Goal: Task Accomplishment & Management: Use online tool/utility

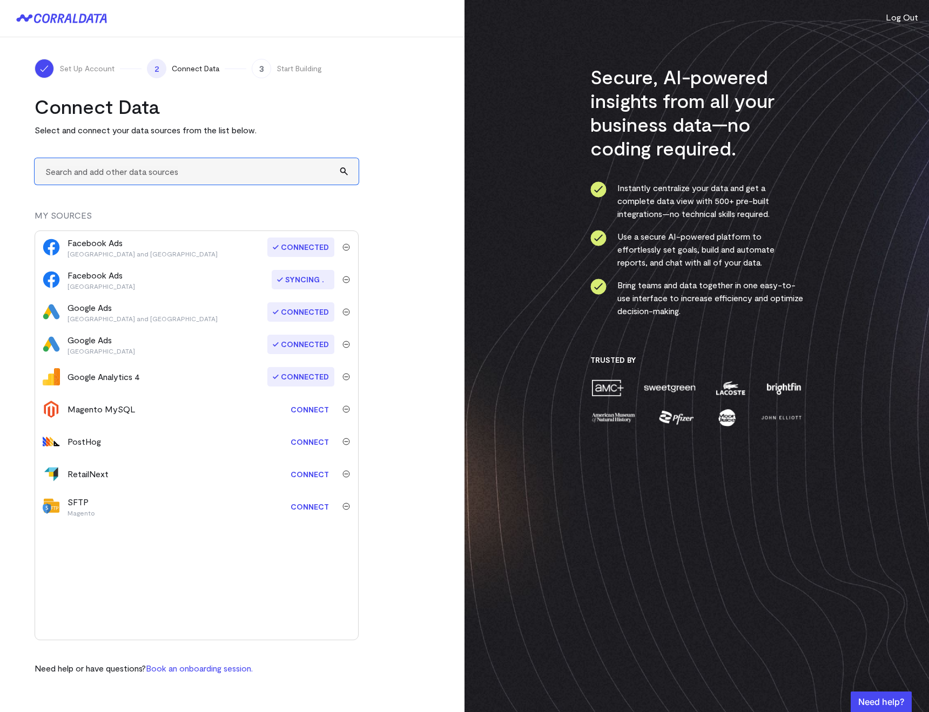
click at [70, 179] on input "text" at bounding box center [197, 171] width 324 height 26
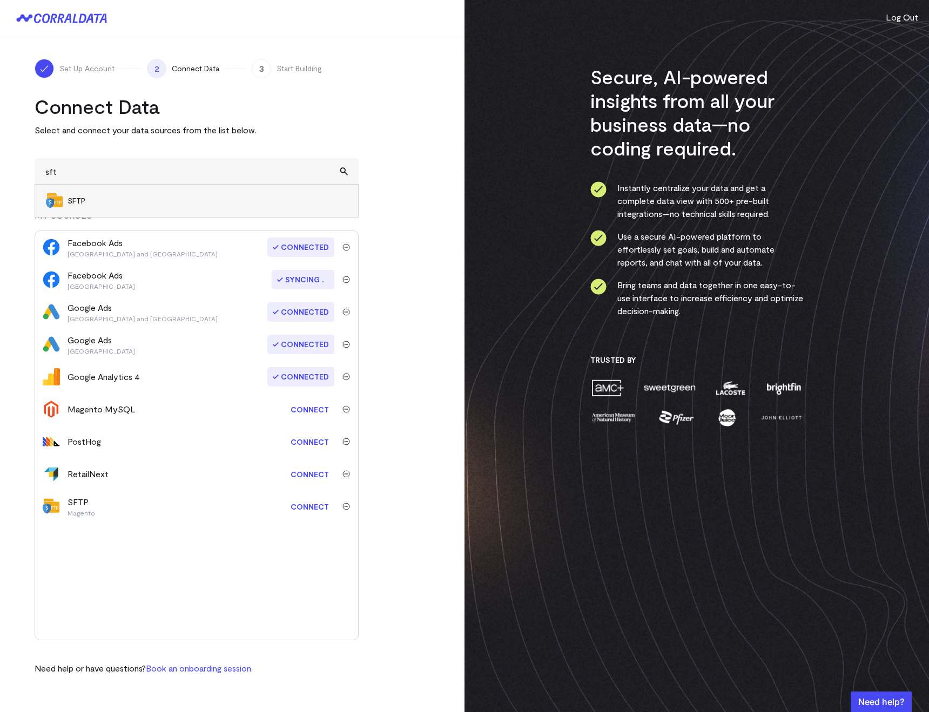
click at [72, 194] on li "SFTP" at bounding box center [196, 201] width 323 height 32
type input "SFTP"
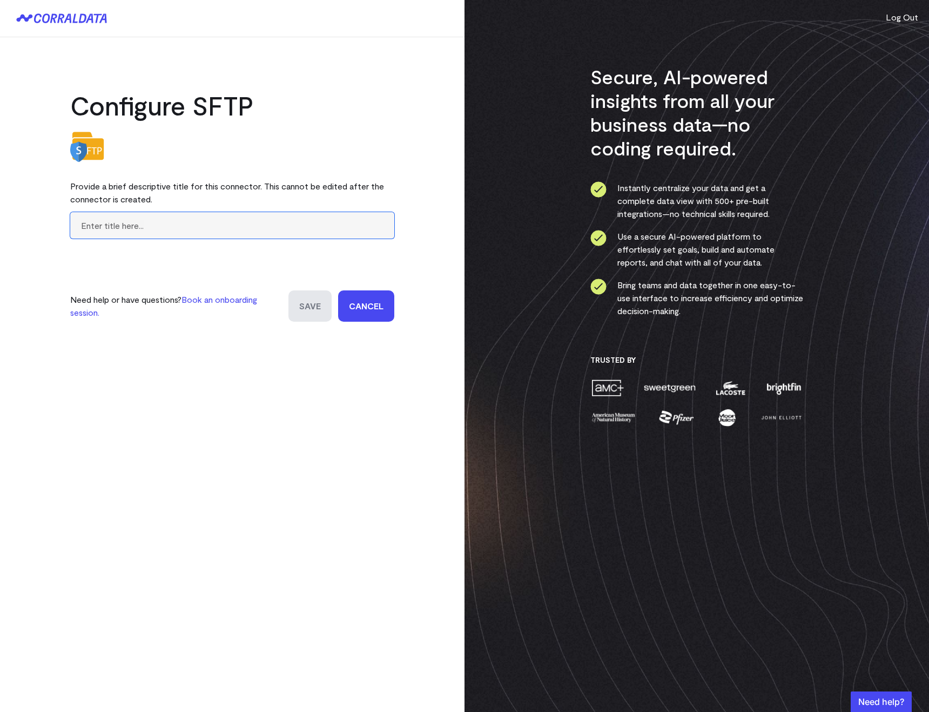
click at [141, 227] on input "text" at bounding box center [232, 225] width 324 height 26
paste input "catalog_category_product.csv"
type input "catalog_category_product.csv"
click at [303, 303] on input "Save" at bounding box center [309, 305] width 43 height 31
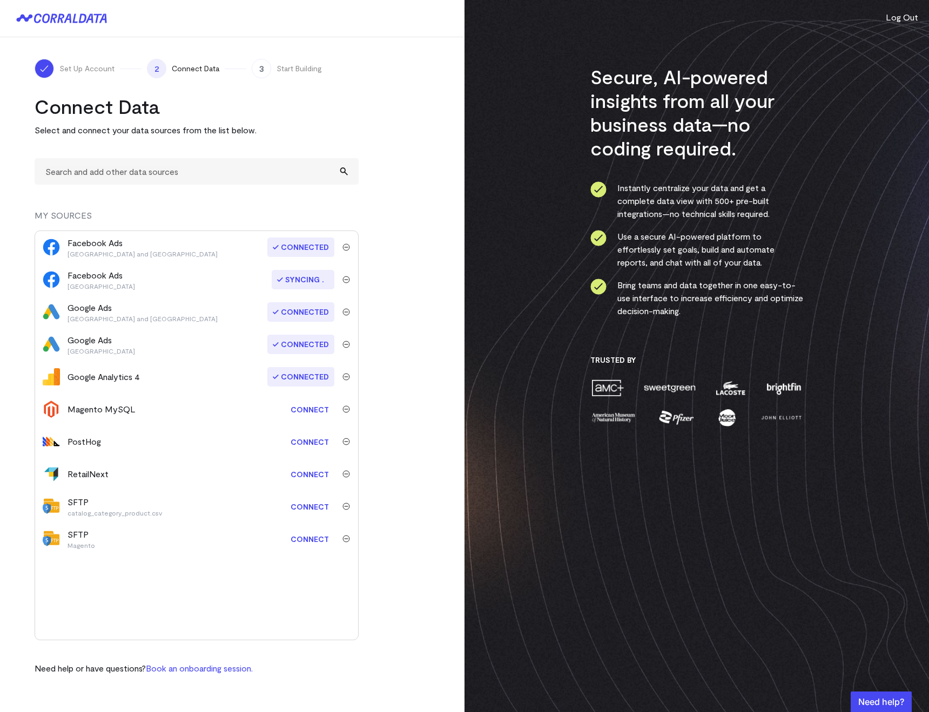
click at [345, 507] on img "submit" at bounding box center [346, 507] width 8 height 8
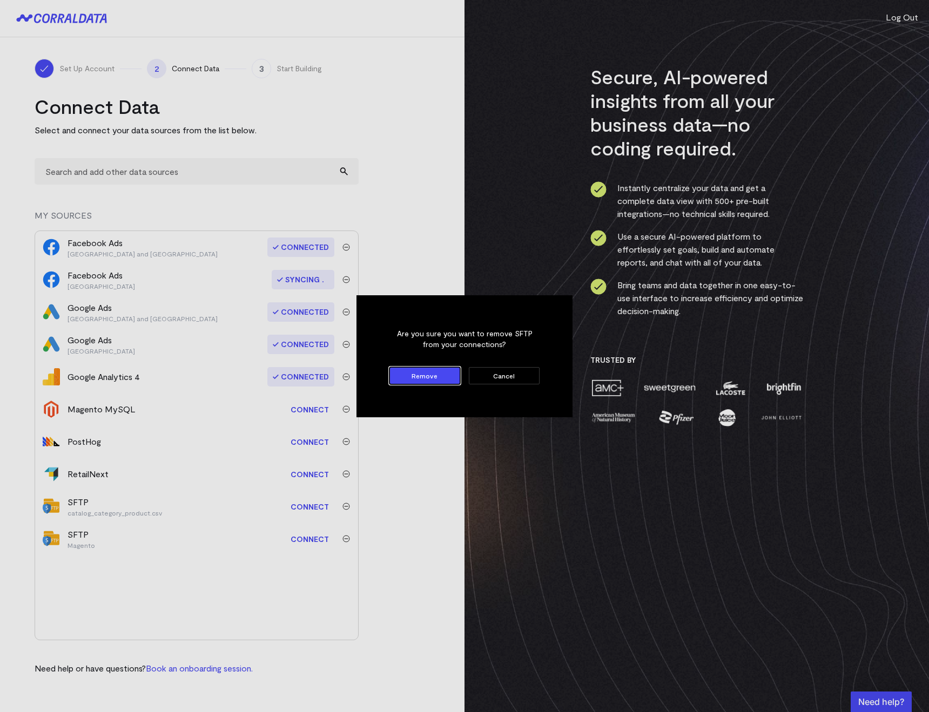
click at [356, 417] on dialog "Are you sure you want to remove SFTP from your connections? Remove Cancel" at bounding box center [464, 356] width 216 height 122
click at [430, 374] on button "Remove" at bounding box center [424, 375] width 71 height 17
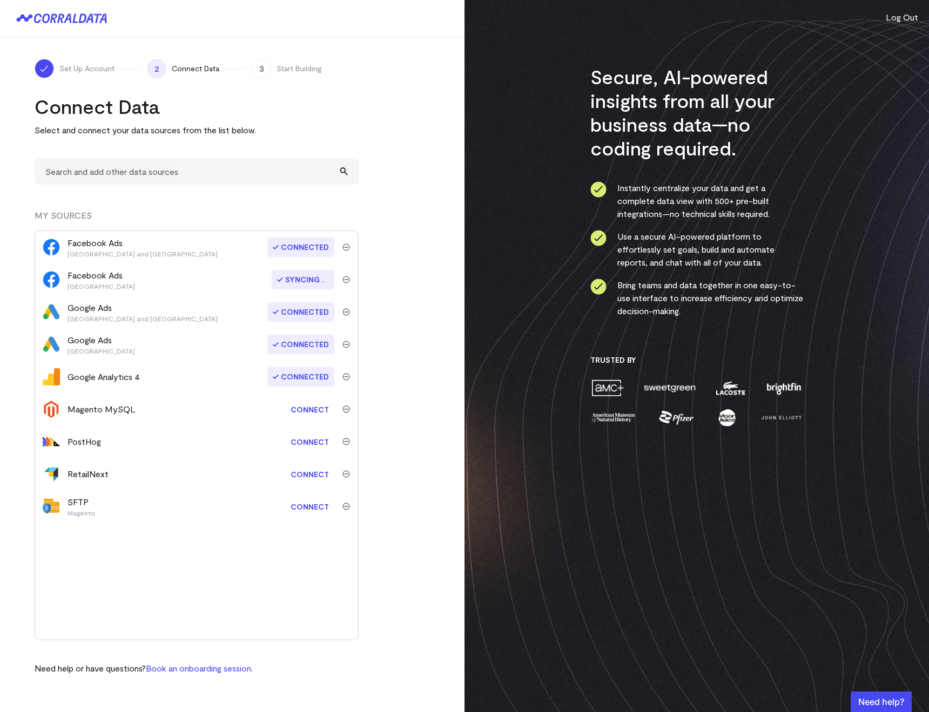
click at [347, 505] on img "submit" at bounding box center [346, 507] width 8 height 8
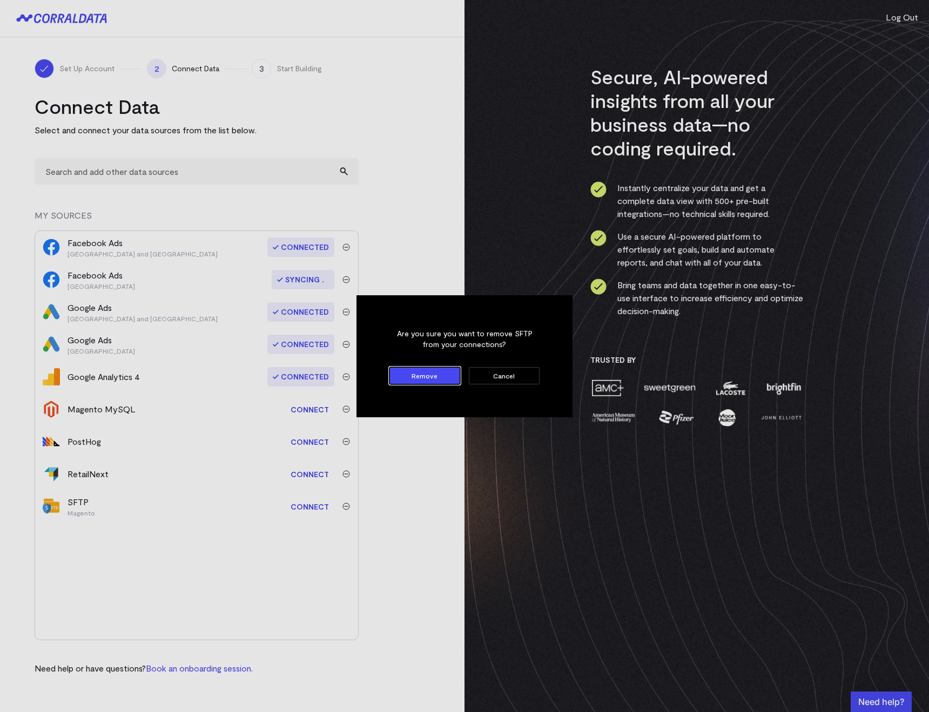
click at [411, 370] on button "Remove" at bounding box center [424, 375] width 71 height 17
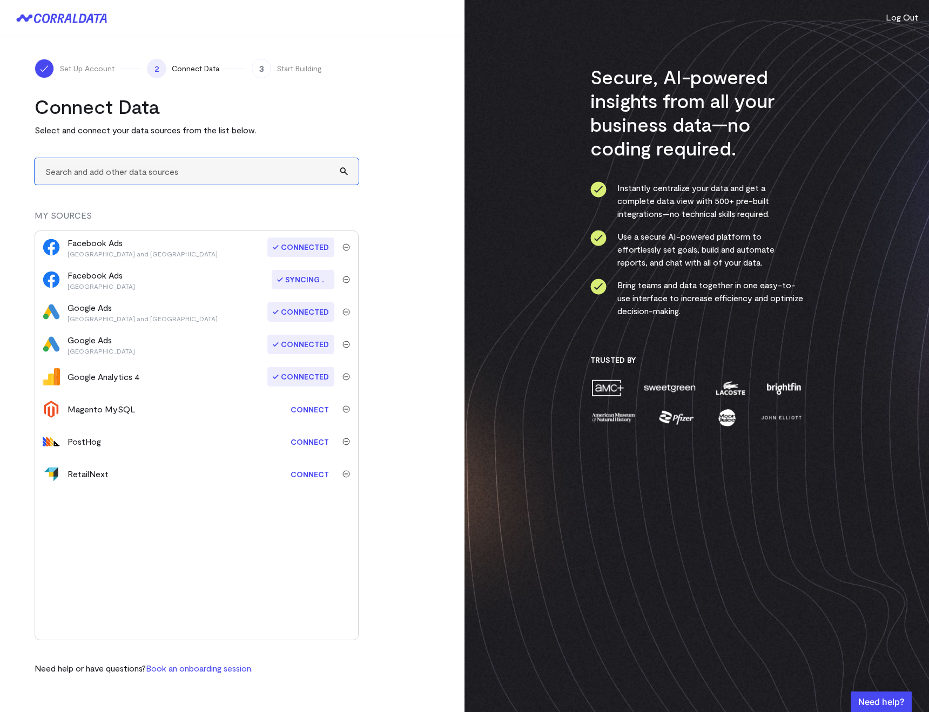
click at [64, 180] on input "text" at bounding box center [197, 171] width 324 height 26
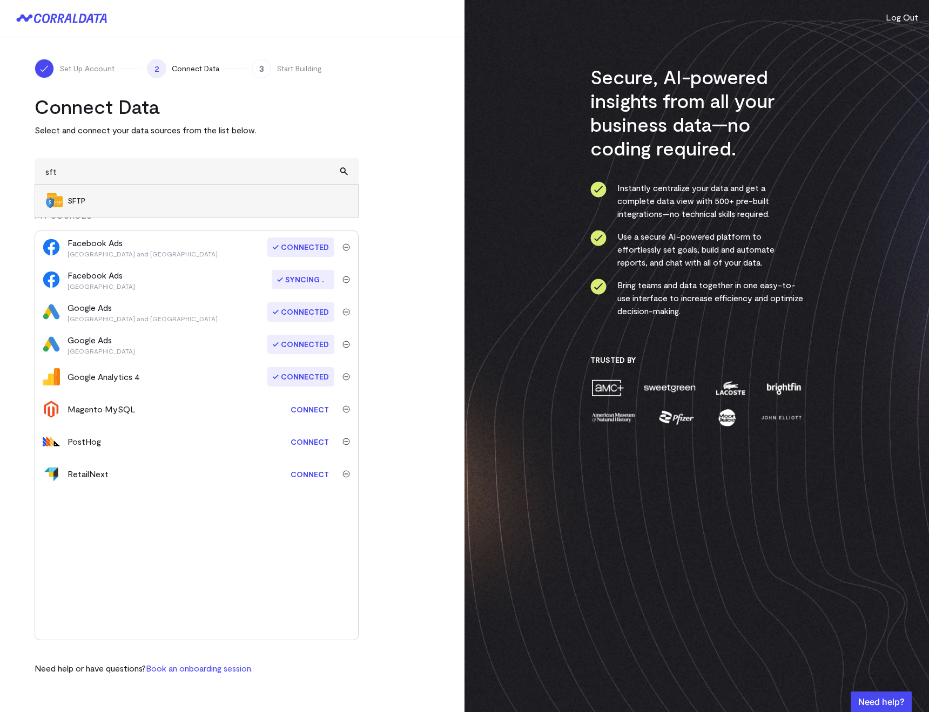
click at [79, 204] on span "SFTP" at bounding box center [207, 200] width 280 height 11
type input "SFTP"
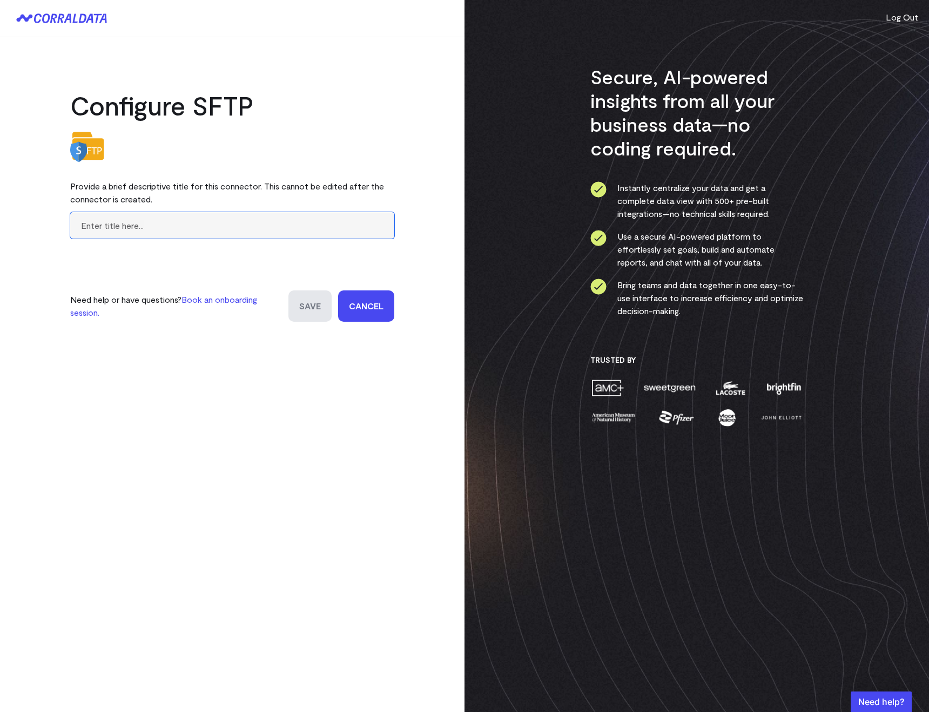
click at [93, 236] on input "text" at bounding box center [232, 225] width 324 height 26
paste input "Magento - catalog_category_pro"
click at [86, 225] on input "Magento - catalog_category_pro" at bounding box center [232, 225] width 324 height 26
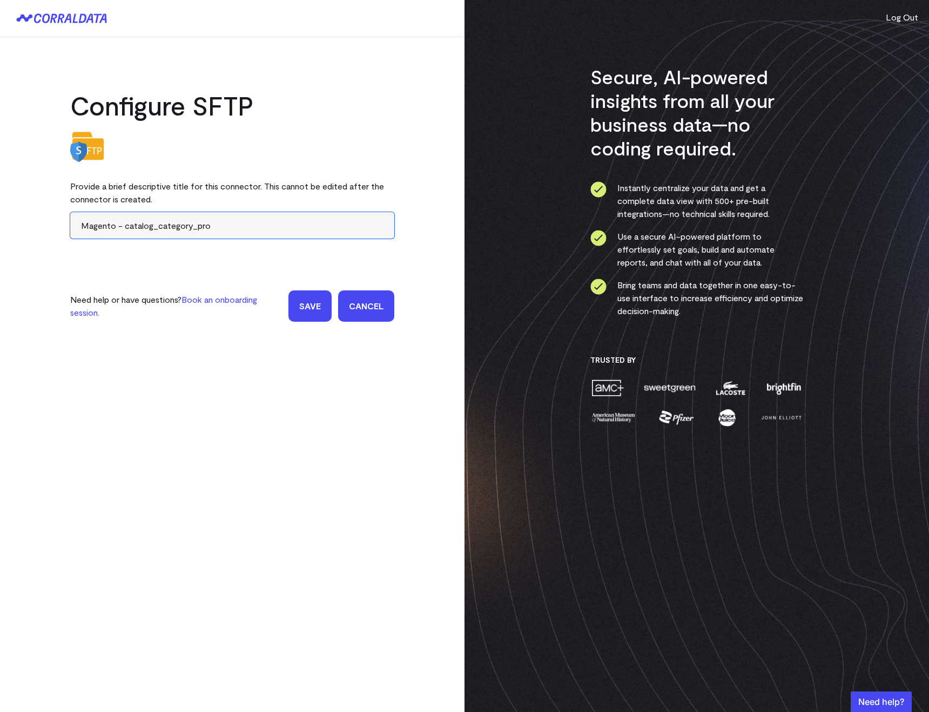
paste input "mg_catalog_category_product.cs"
click at [76, 388] on div "Configure SFTP Provide a brief descriptive title for this connector. This canno…" at bounding box center [232, 356] width 464 height 712
drag, startPoint x: 214, startPoint y: 226, endPoint x: 201, endPoint y: 226, distance: 12.4
click at [201, 226] on input "mg_catalog_category_product.cs" at bounding box center [232, 225] width 324 height 26
type input "mg_catalog_category_product"
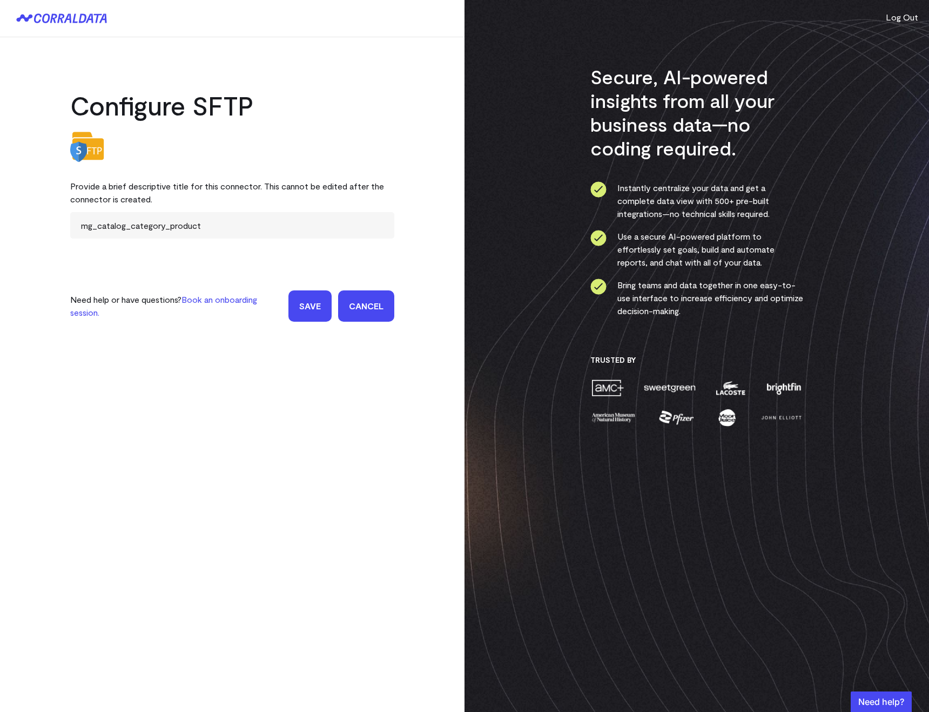
click at [159, 374] on div "Configure SFTP Provide a brief descriptive title for this connector. This canno…" at bounding box center [232, 356] width 464 height 712
click at [85, 228] on input "mg_catalog_category_product" at bounding box center [232, 225] width 324 height 26
click at [303, 310] on input "Save" at bounding box center [309, 305] width 43 height 31
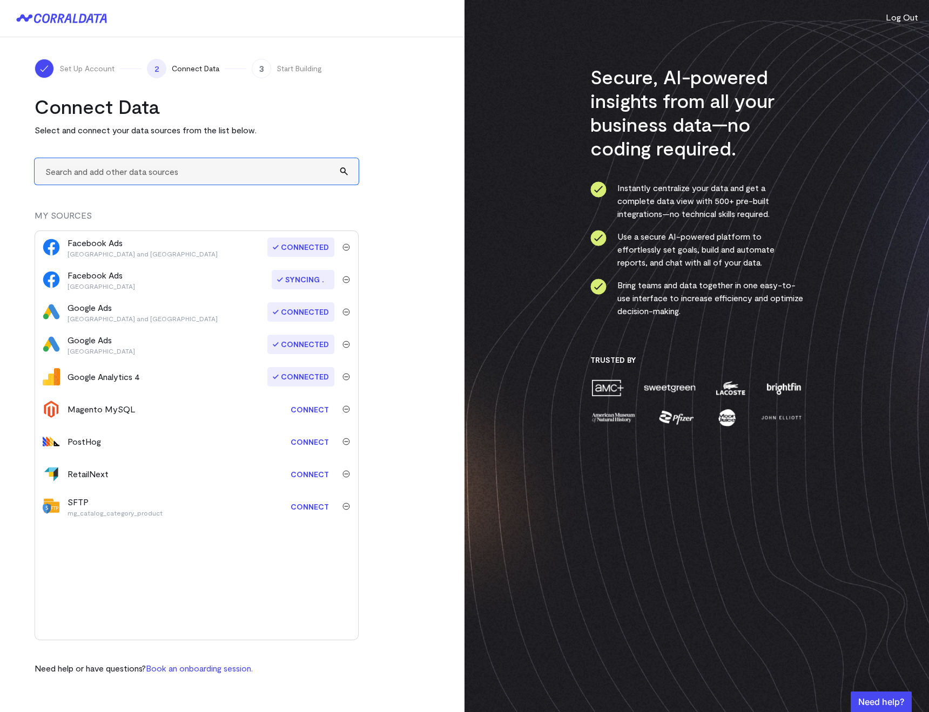
click at [164, 167] on input "text" at bounding box center [197, 171] width 324 height 26
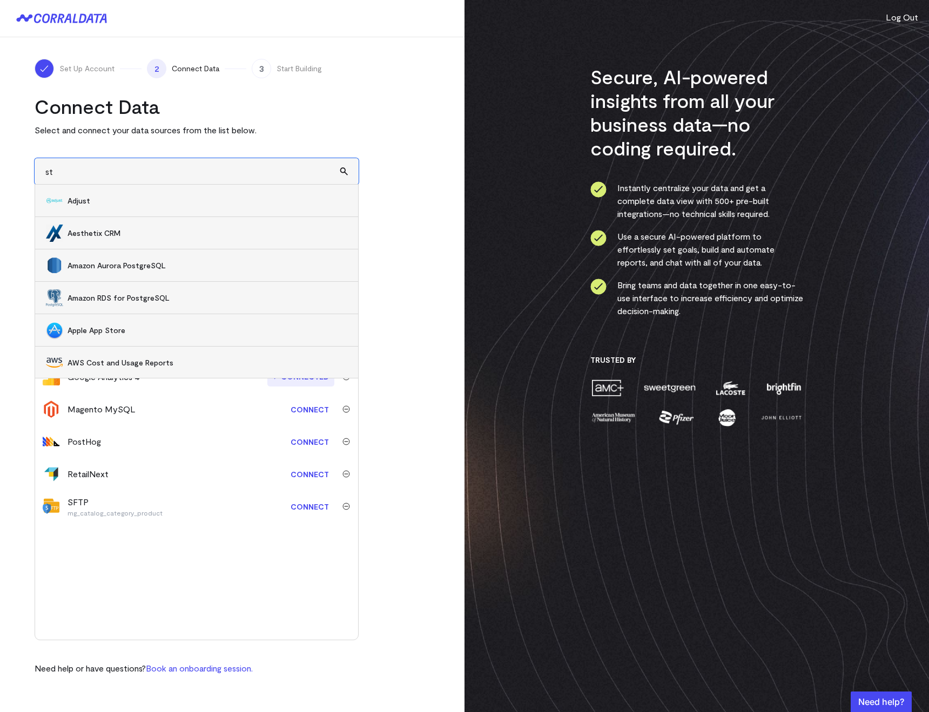
type input "s"
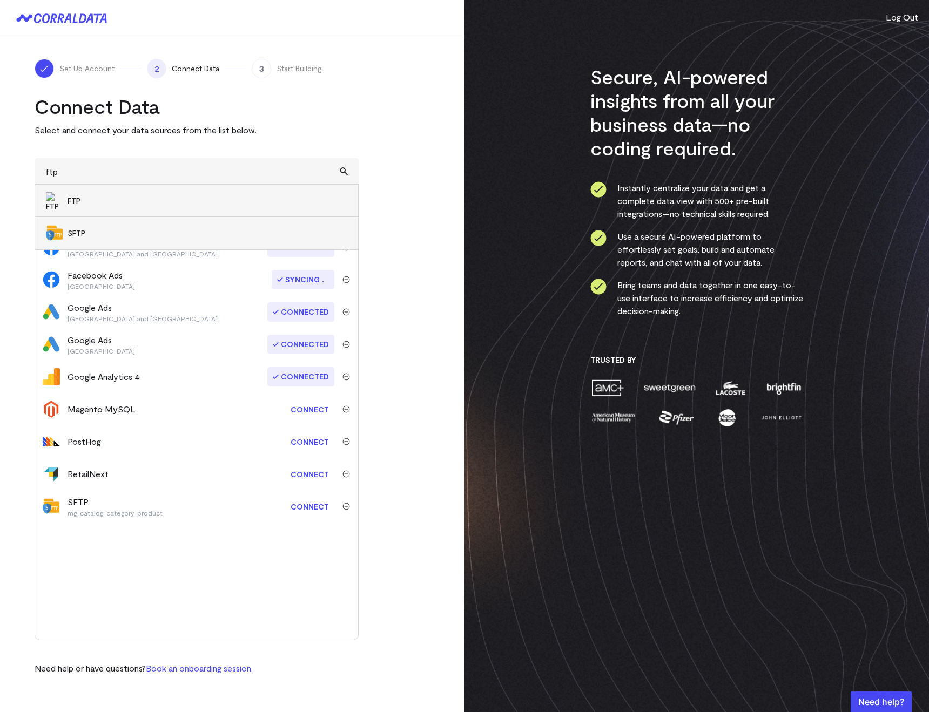
click at [147, 214] on li "FTP" at bounding box center [196, 201] width 323 height 32
type input "FTP"
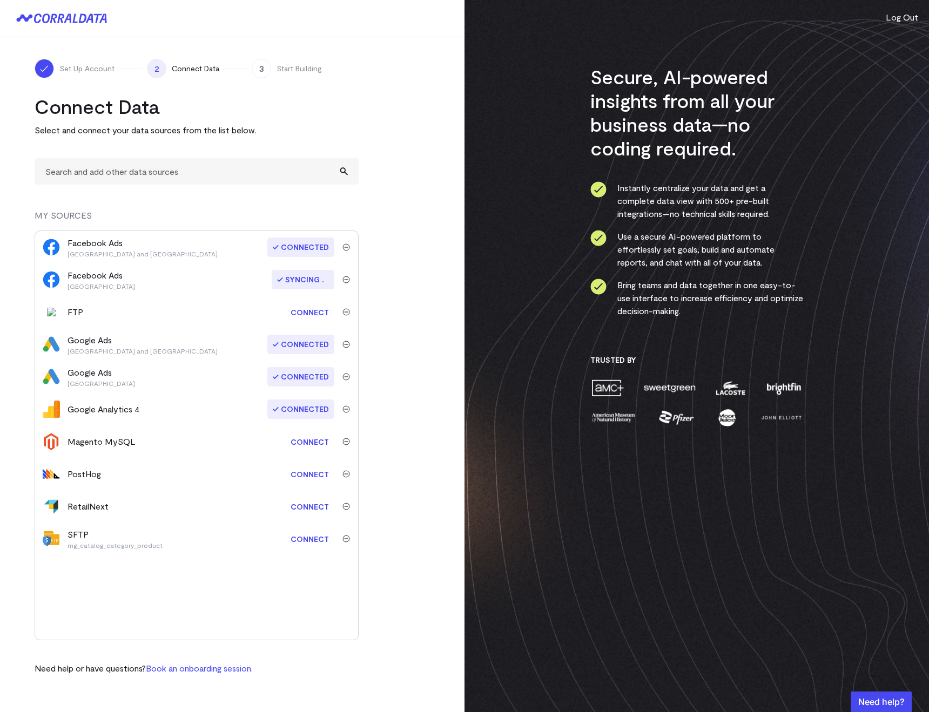
click at [349, 310] on img "submit" at bounding box center [346, 312] width 8 height 8
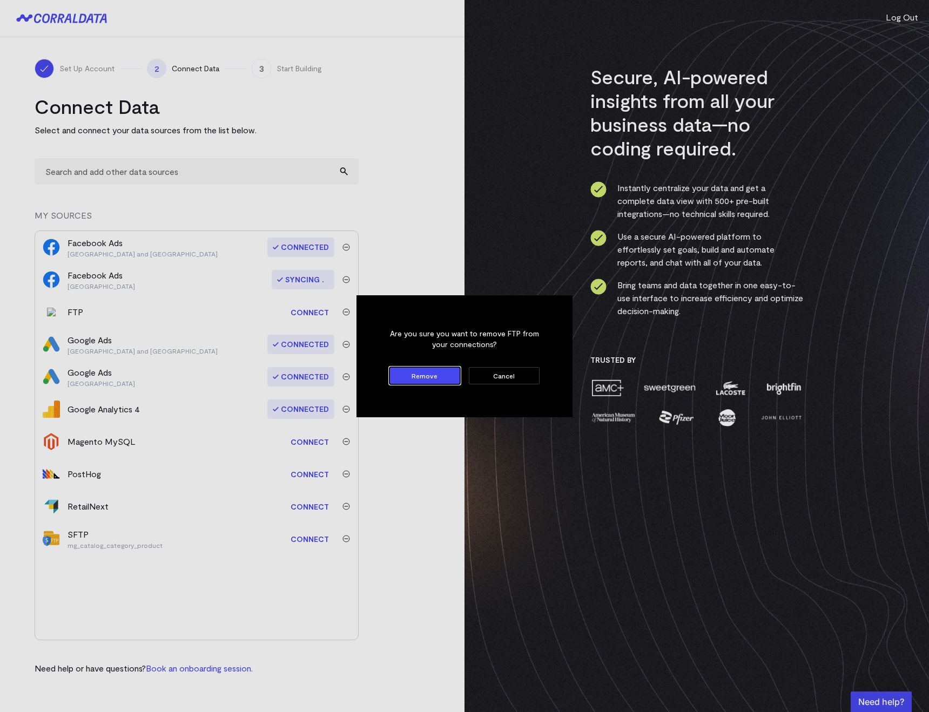
click at [392, 373] on button "Remove" at bounding box center [424, 375] width 71 height 17
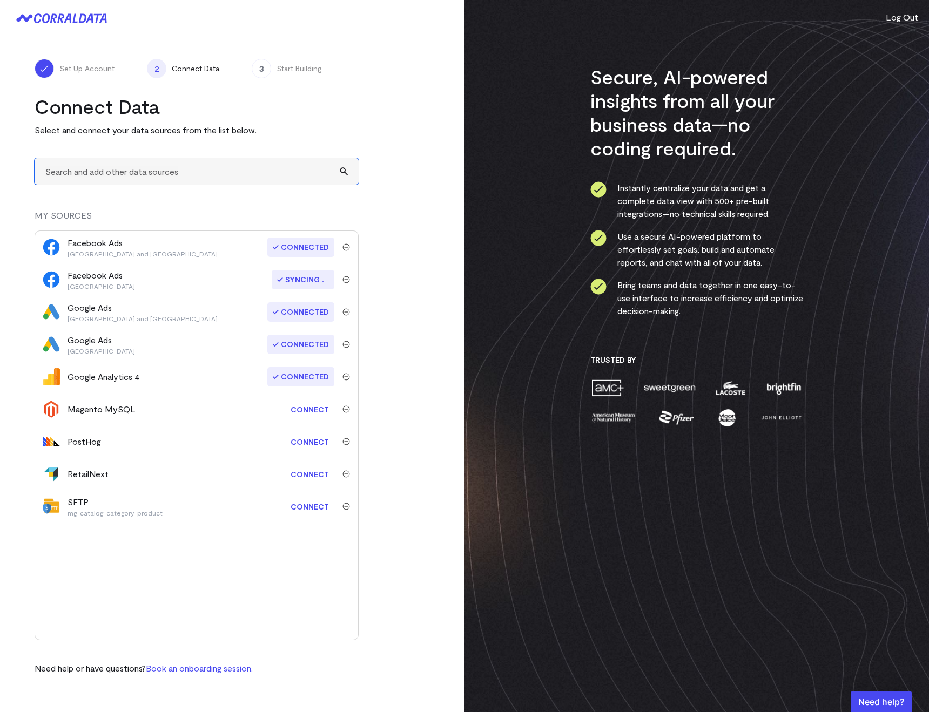
click at [92, 181] on input "text" at bounding box center [197, 171] width 324 height 26
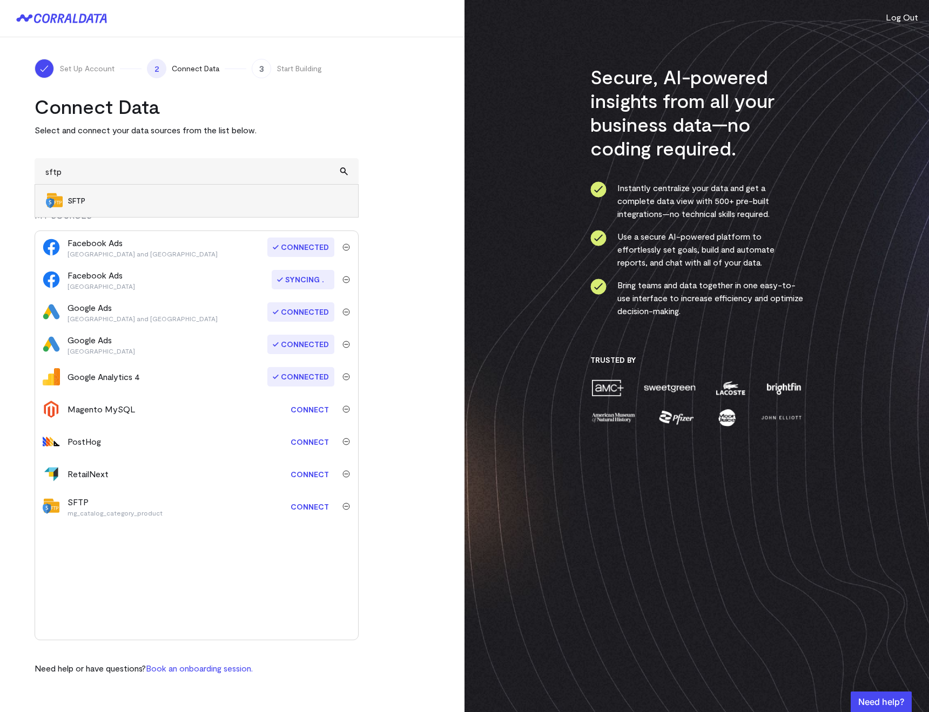
click at [90, 196] on span "SFTP" at bounding box center [207, 200] width 280 height 11
type input "SFTP"
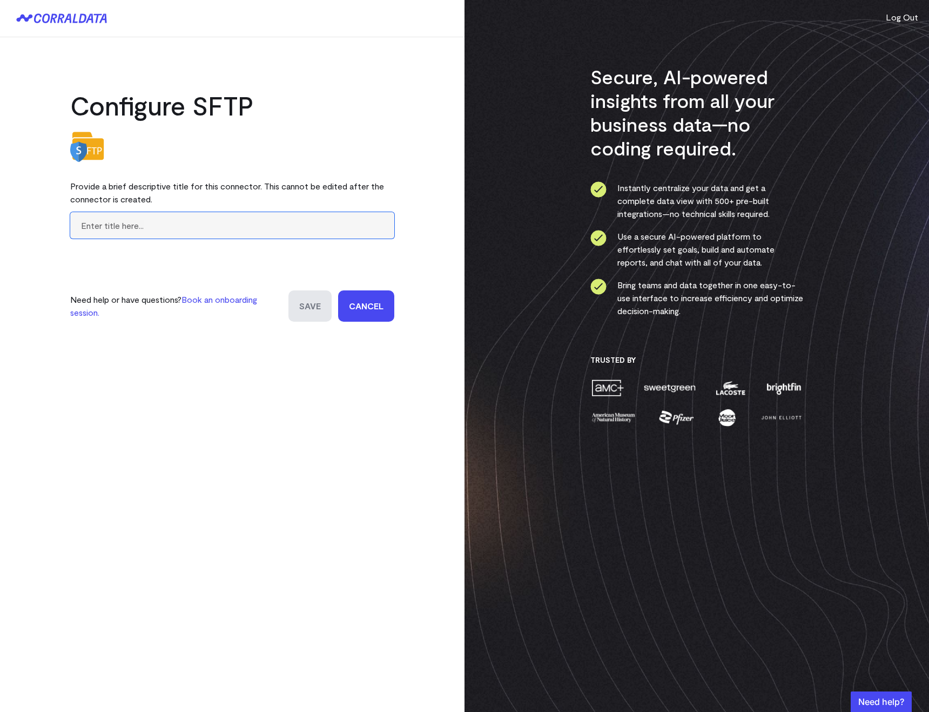
click at [157, 238] on input "text" at bounding box center [232, 225] width 324 height 26
paste input "mg_catalog_eav_attribute"
type input "mg_catalog_eav_attribute"
click at [302, 309] on input "Save" at bounding box center [309, 305] width 43 height 31
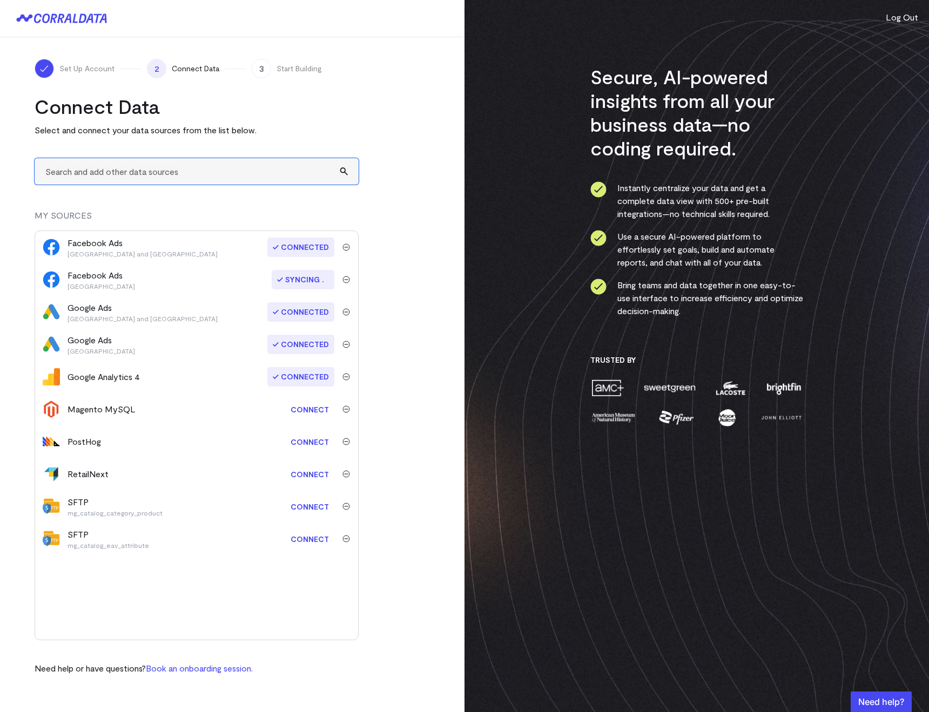
click at [138, 178] on input "text" at bounding box center [197, 171] width 324 height 26
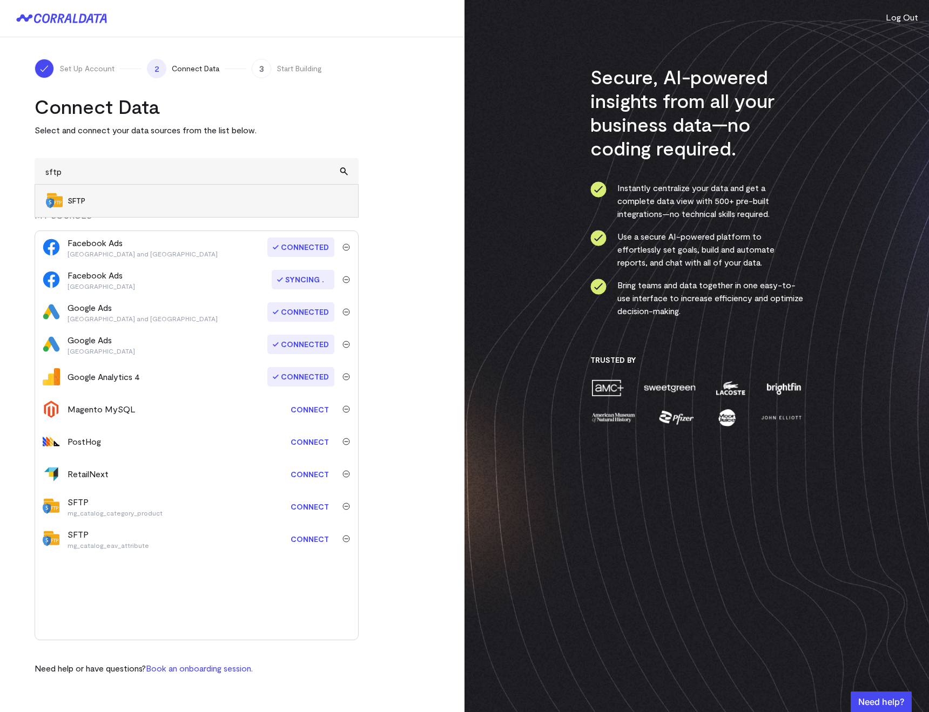
click at [155, 196] on span "SFTP" at bounding box center [207, 200] width 280 height 11
type input "SFTP"
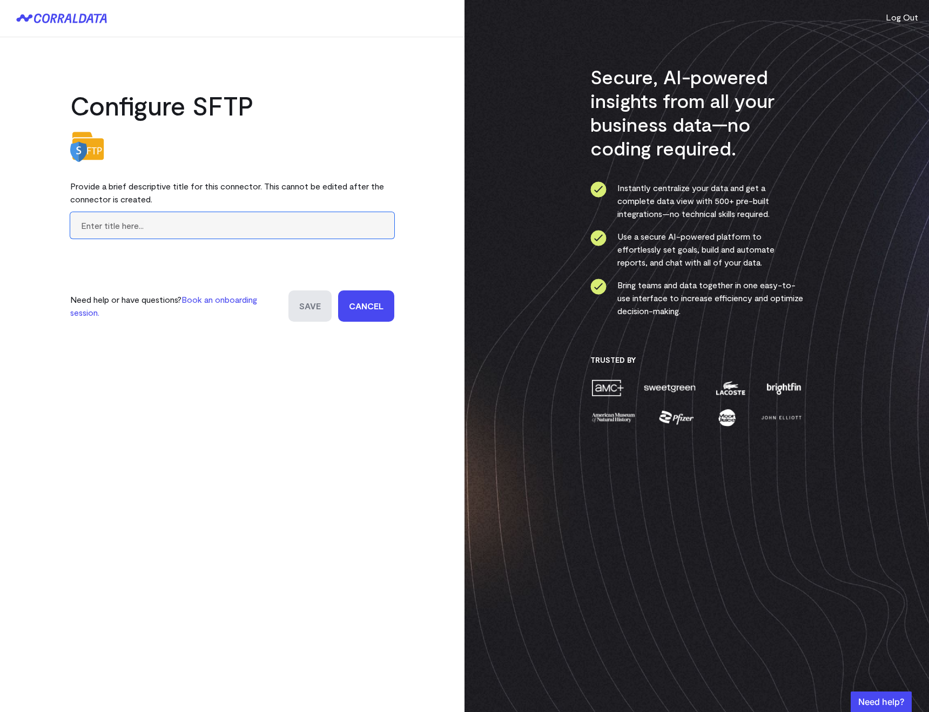
click at [180, 234] on input "text" at bounding box center [232, 225] width 324 height 26
paste input "mg_catalog_product_entity"
type input "mg_catalog_product_entity"
click at [293, 303] on input "Save" at bounding box center [309, 305] width 43 height 31
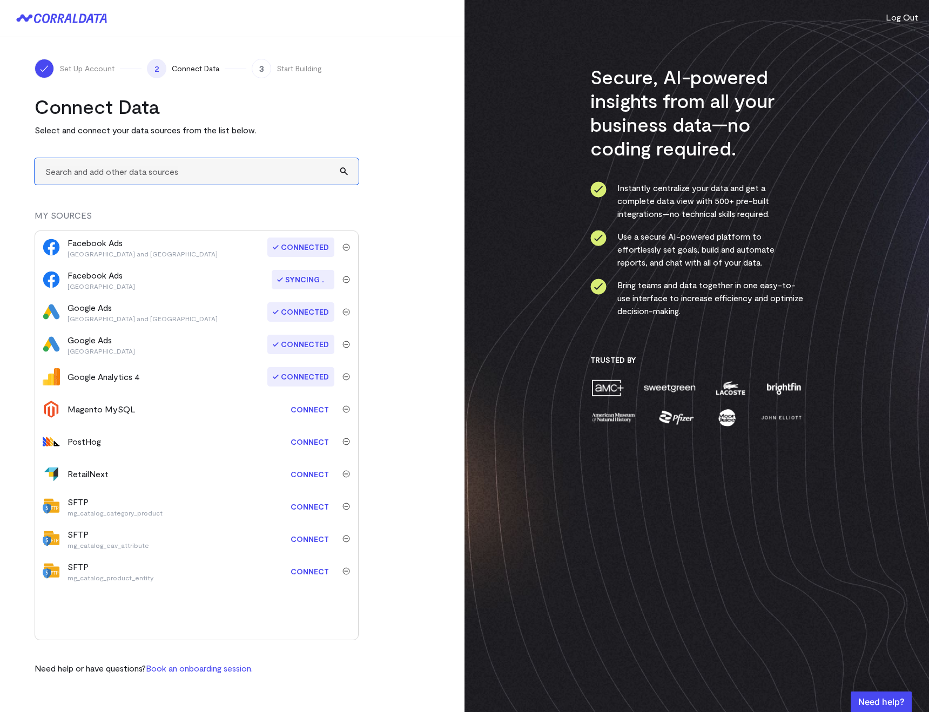
click at [125, 182] on input "text" at bounding box center [197, 171] width 324 height 26
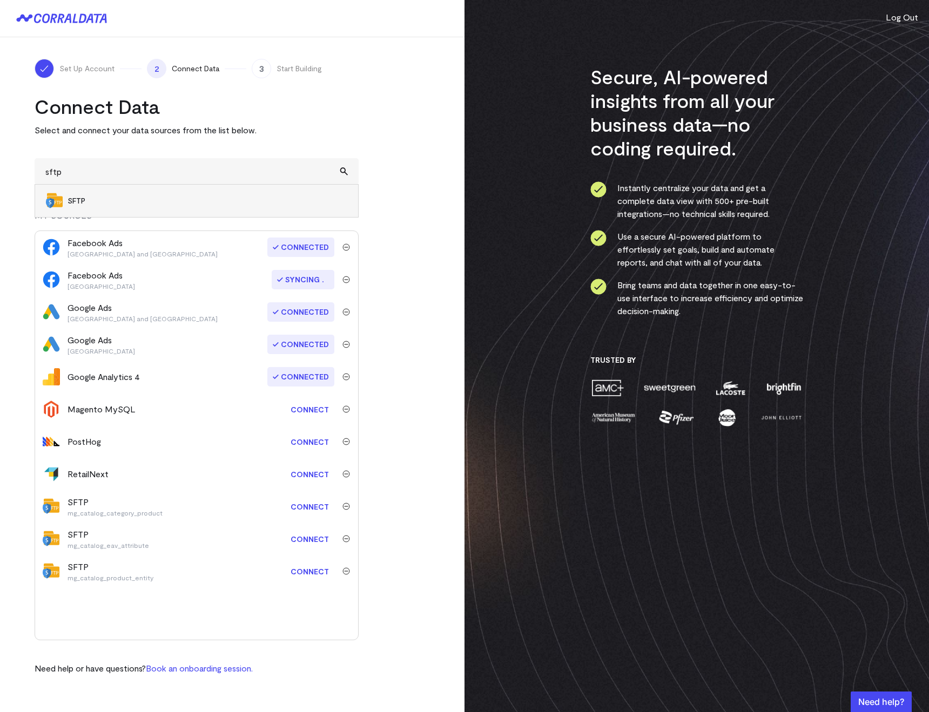
click at [87, 208] on li "SFTP" at bounding box center [196, 201] width 323 height 32
type input "SFTP"
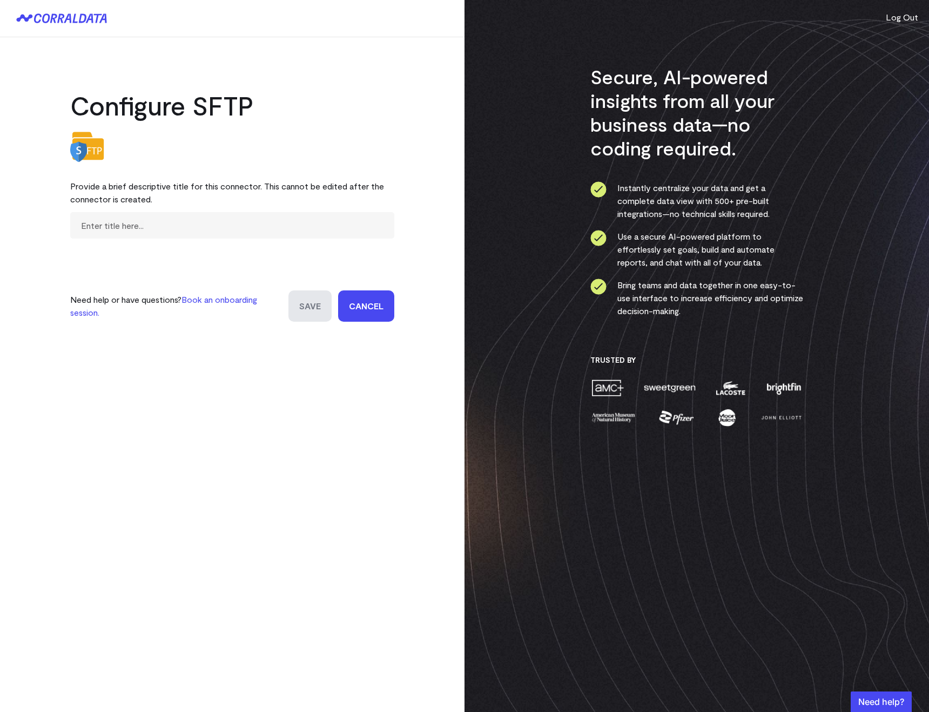
click at [99, 205] on div "Provide a brief descriptive title for this connector. This cannot be edited aft…" at bounding box center [232, 192] width 324 height 39
click at [103, 220] on input "text" at bounding box center [232, 225] width 324 height 26
paste input "mg_catalog_product_entity"
click at [94, 222] on input "mg_catalog_product_entity" at bounding box center [232, 225] width 324 height 26
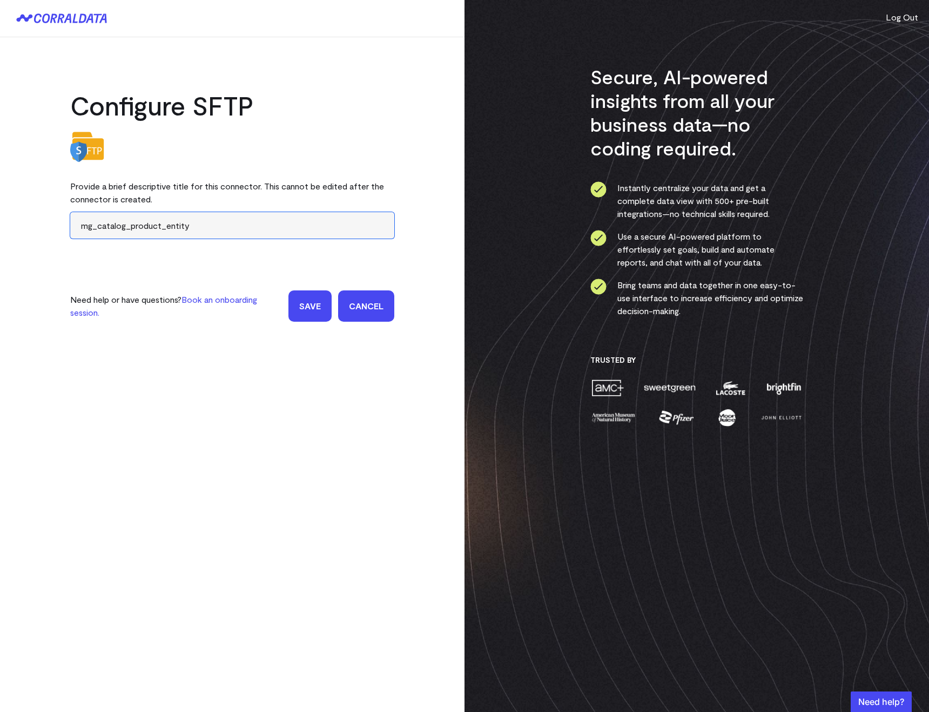
click at [94, 222] on input "mg_catalog_product_entity" at bounding box center [232, 225] width 324 height 26
paste input "_date"
type input "mg_catalog_product_entity_date"
click at [295, 309] on input "Save" at bounding box center [309, 305] width 43 height 31
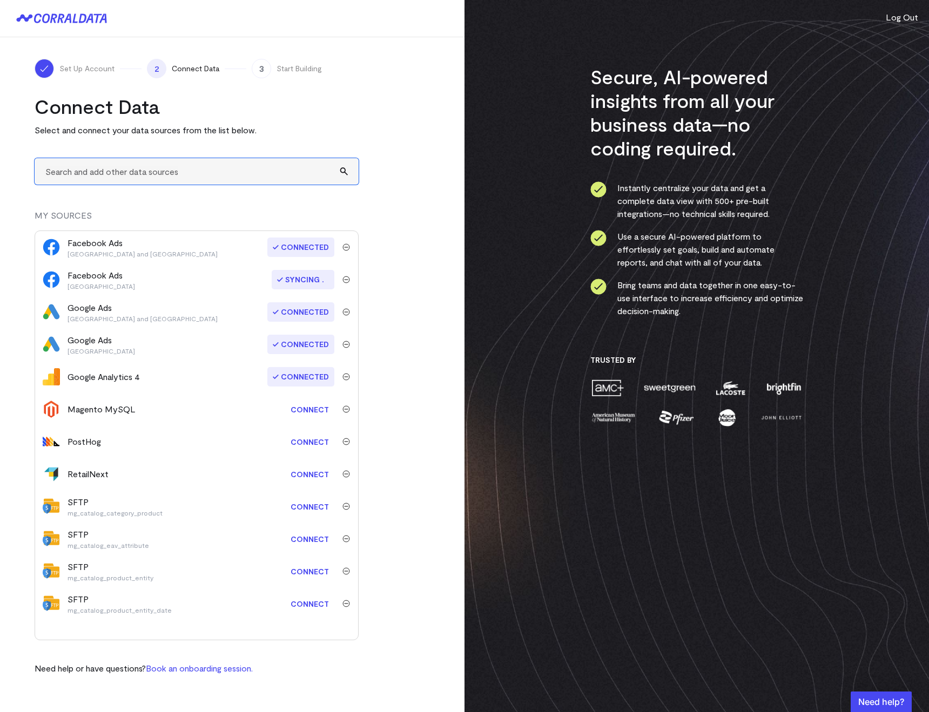
click at [110, 175] on input "text" at bounding box center [197, 171] width 324 height 26
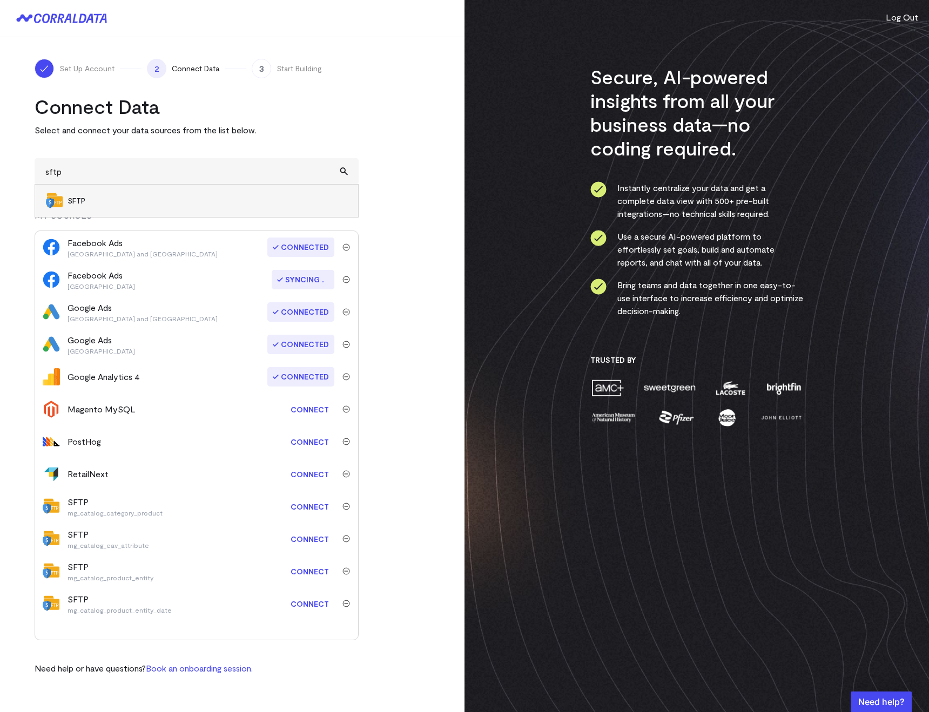
click at [133, 206] on span "SFTP" at bounding box center [207, 200] width 280 height 11
type input "SFTP"
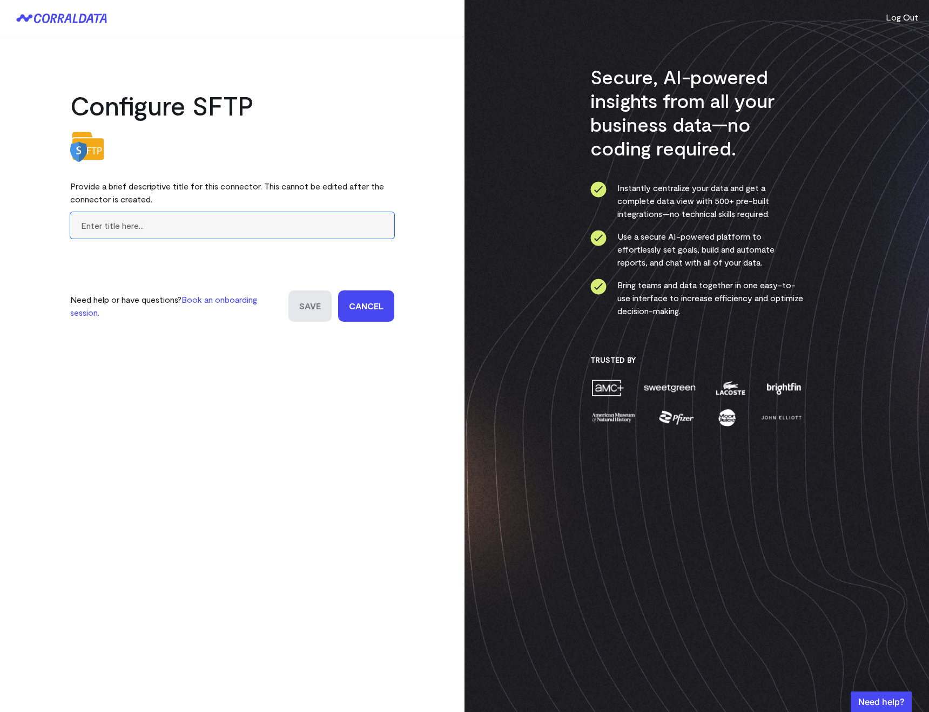
click at [150, 227] on input "text" at bounding box center [232, 225] width 324 height 26
paste input "mg_catalog_product_entity_deci"
type input "mg_catalog_product_entity_deci"
click at [315, 312] on input "Save" at bounding box center [309, 305] width 43 height 31
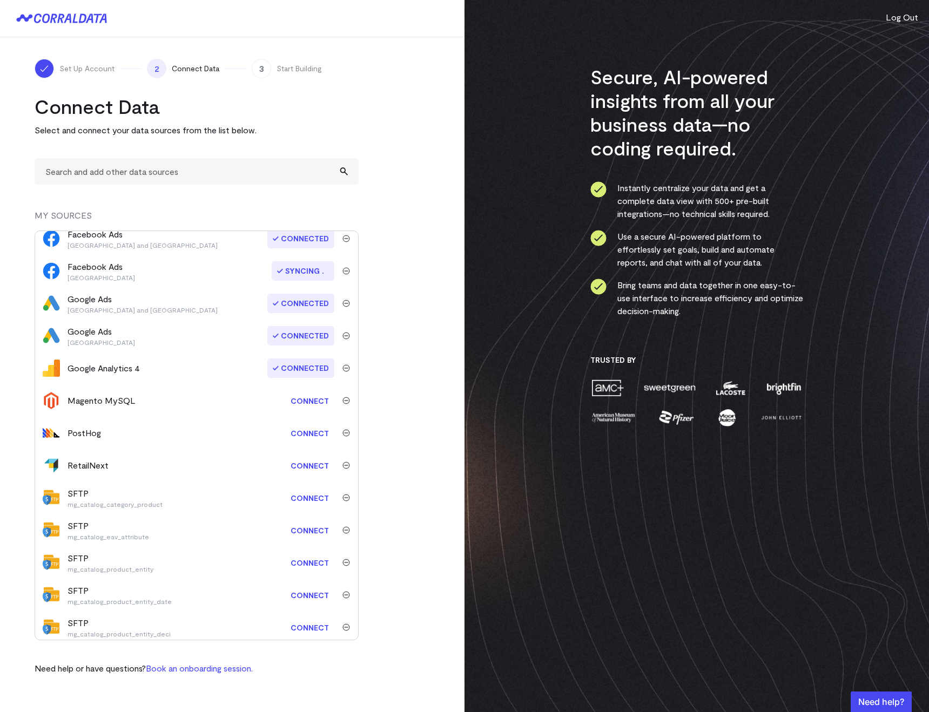
scroll to position [12, 0]
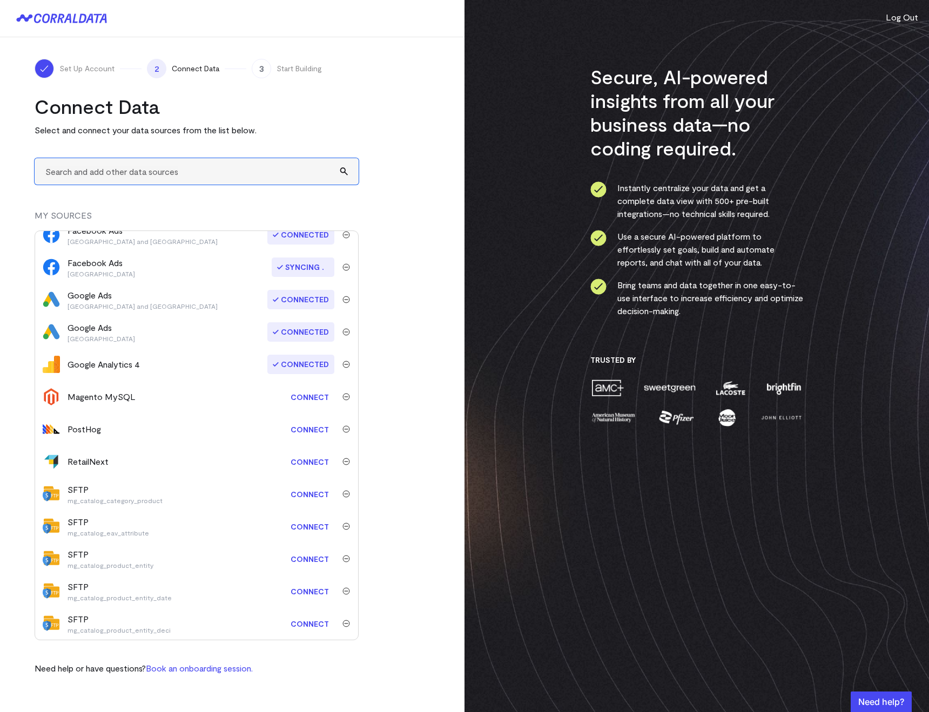
click at [84, 172] on input "text" at bounding box center [197, 171] width 324 height 26
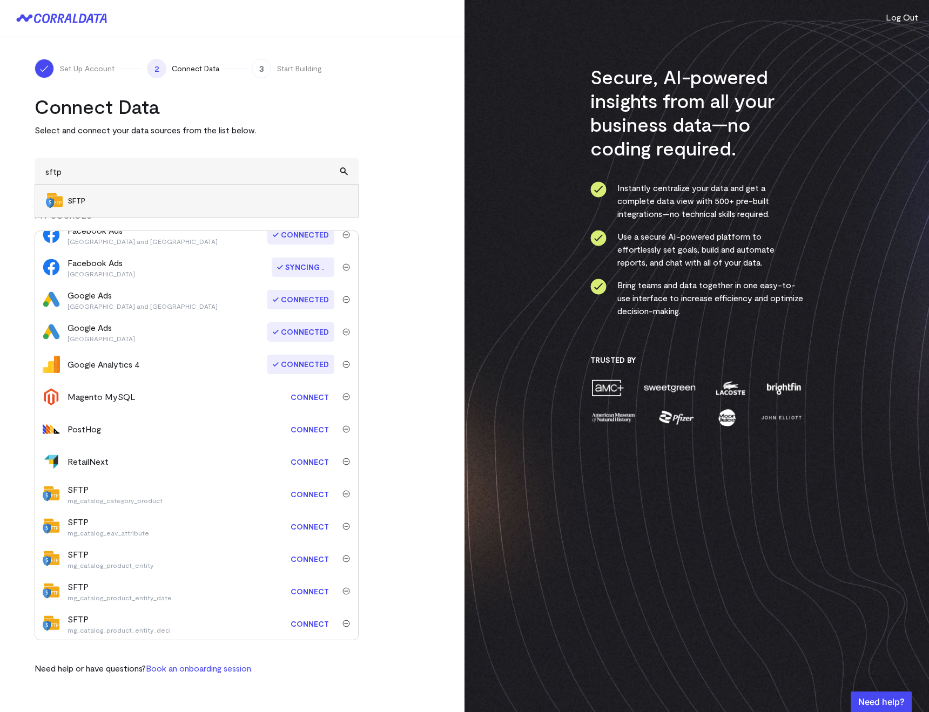
click at [91, 188] on li "SFTP" at bounding box center [196, 201] width 323 height 32
type input "SFTP"
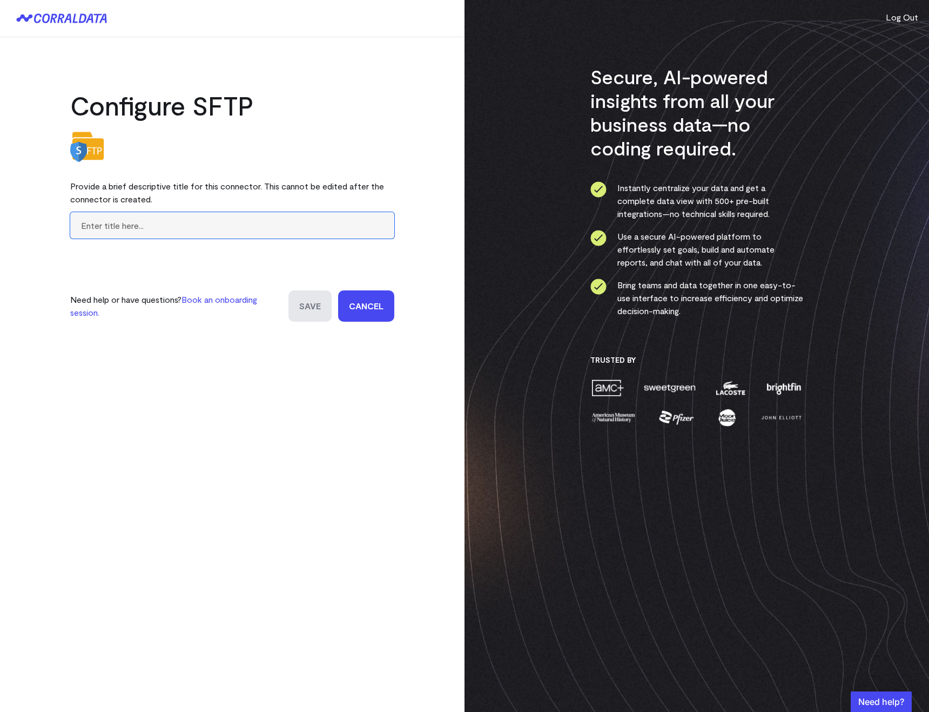
click at [97, 226] on input "text" at bounding box center [232, 225] width 324 height 26
paste input "mg_catalog_product_entity_int"
type input "mg_catalog_product_entity_int"
click at [309, 304] on input "Save" at bounding box center [309, 305] width 43 height 31
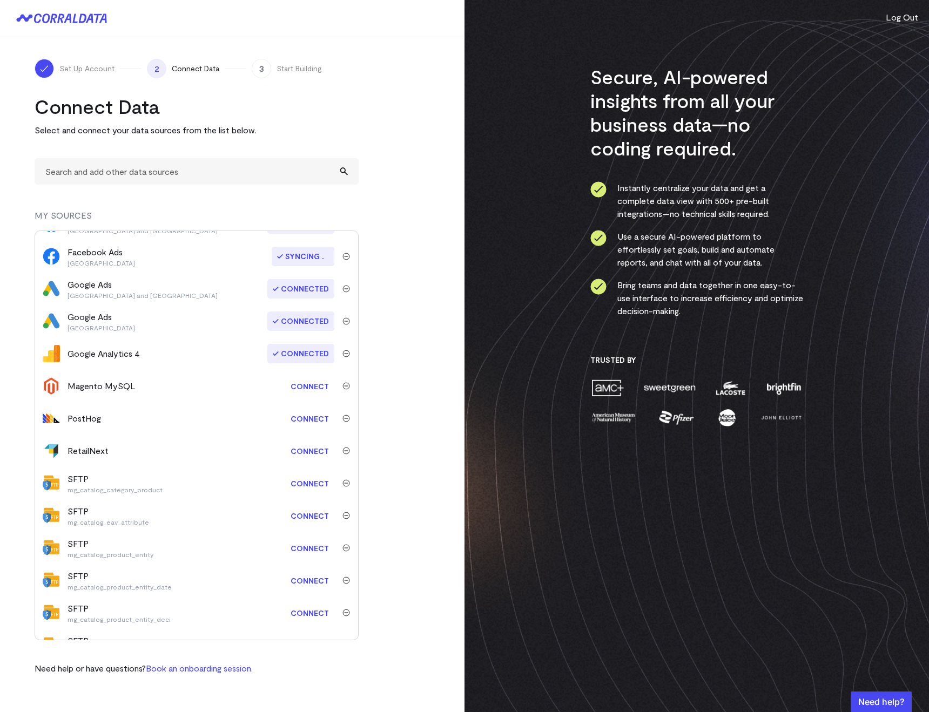
scroll to position [45, 0]
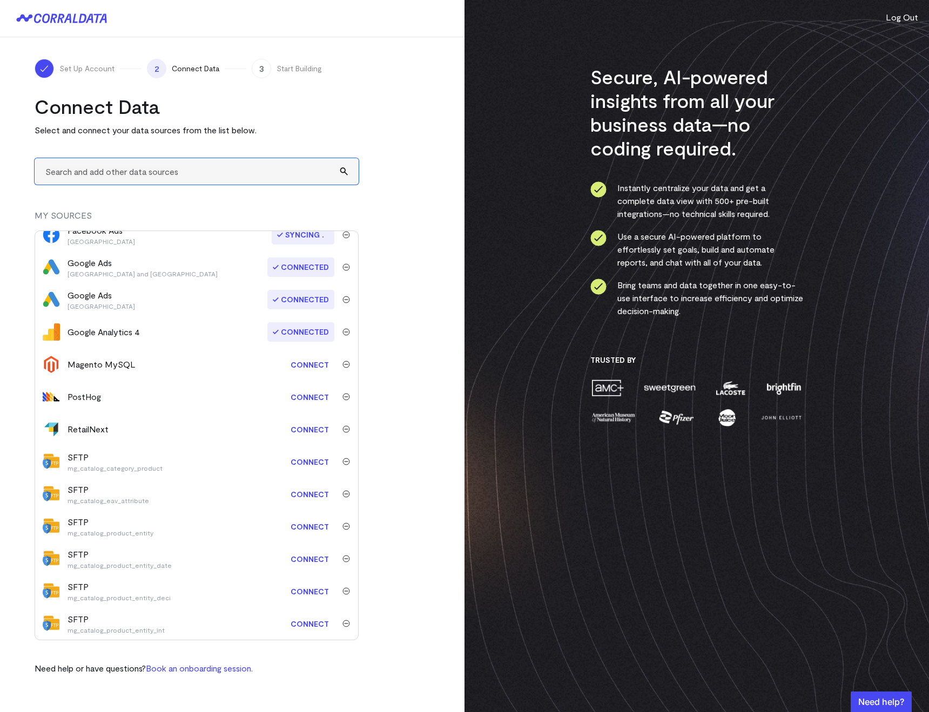
click at [90, 166] on input "text" at bounding box center [197, 171] width 324 height 26
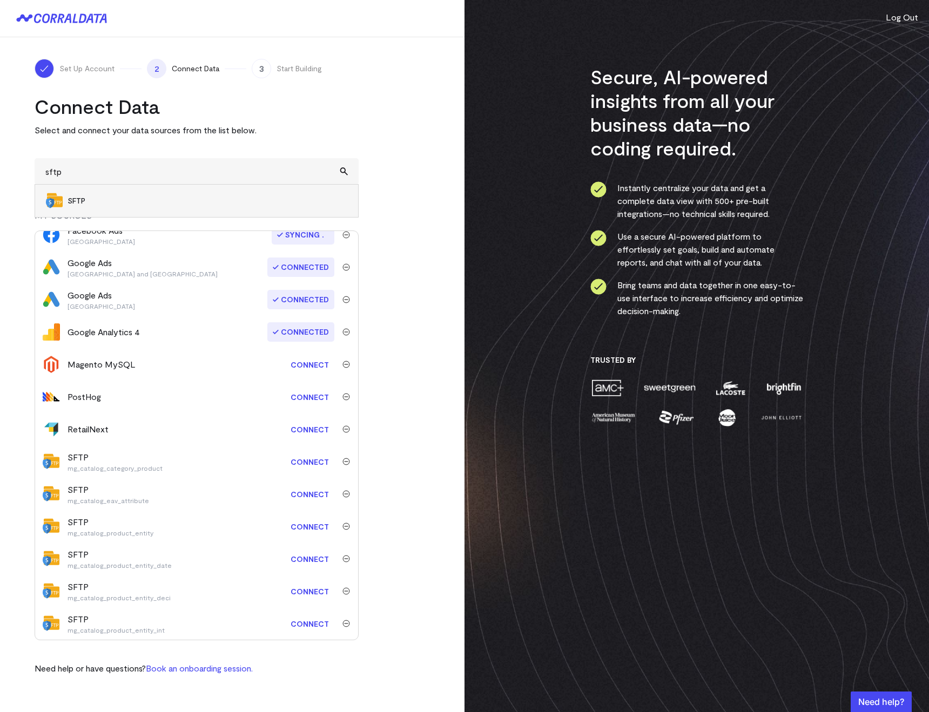
click at [93, 192] on li "SFTP" at bounding box center [196, 201] width 323 height 32
type input "SFTP"
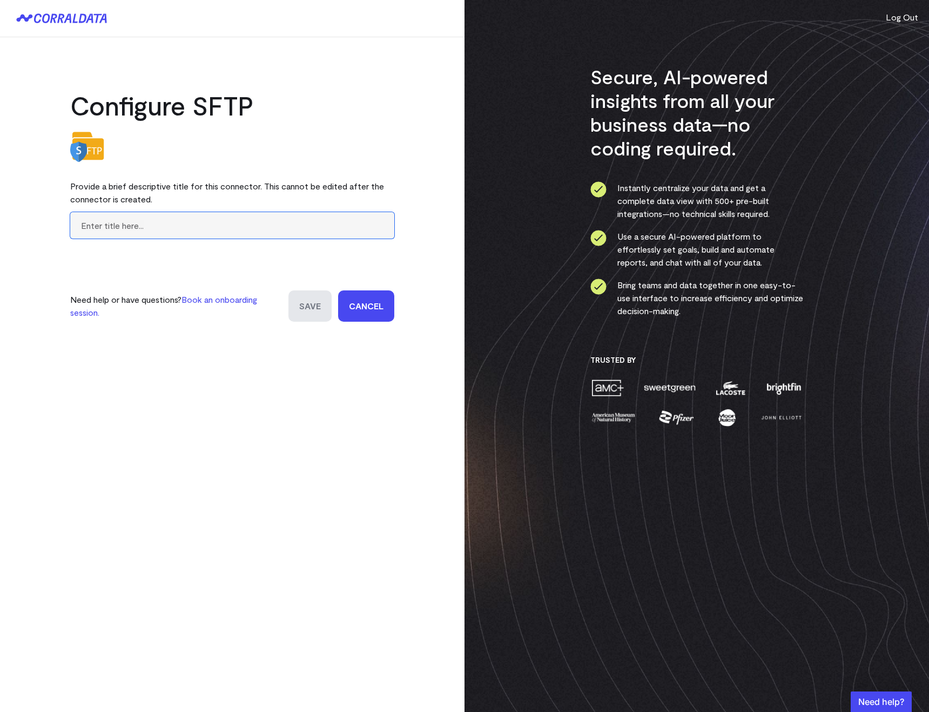
click at [91, 234] on input "text" at bounding box center [232, 225] width 324 height 26
click at [89, 229] on input "text" at bounding box center [232, 225] width 324 height 26
paste input "mg_catalog_product_entity_varc"
type input "mg_catalog_product_entity_varc"
click at [309, 308] on input "Save" at bounding box center [309, 305] width 43 height 31
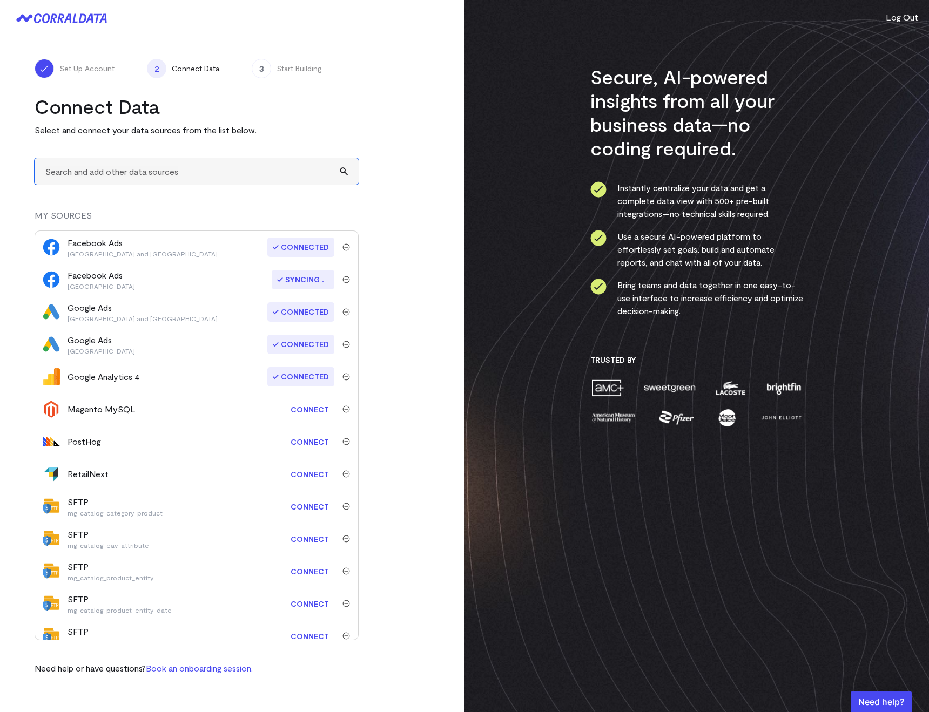
click at [76, 174] on input "text" at bounding box center [197, 171] width 324 height 26
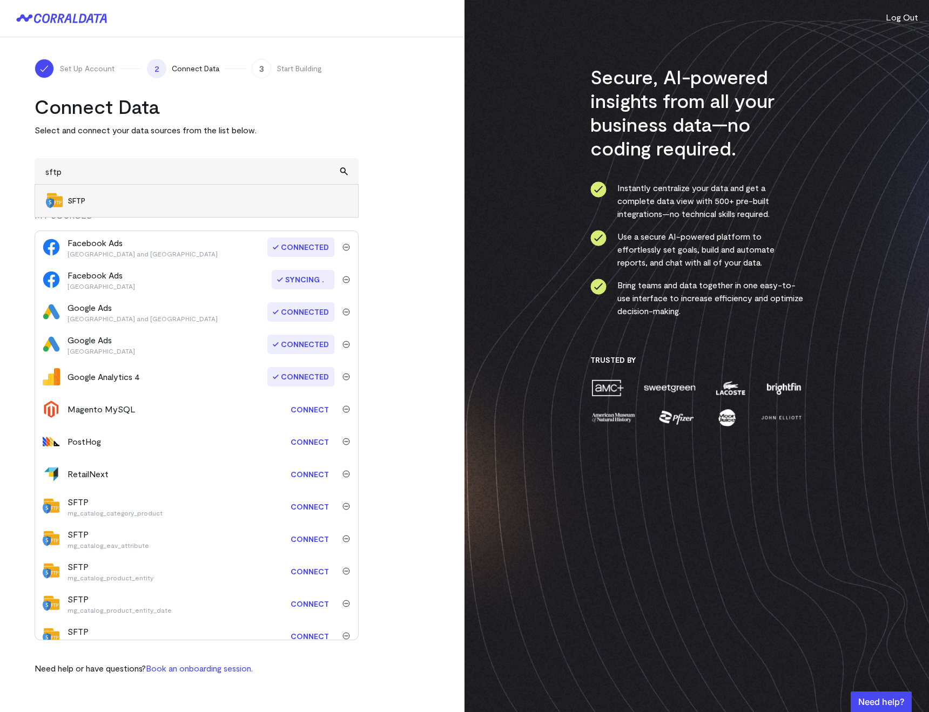
click at [84, 197] on span "SFTP" at bounding box center [207, 200] width 280 height 11
type input "SFTP"
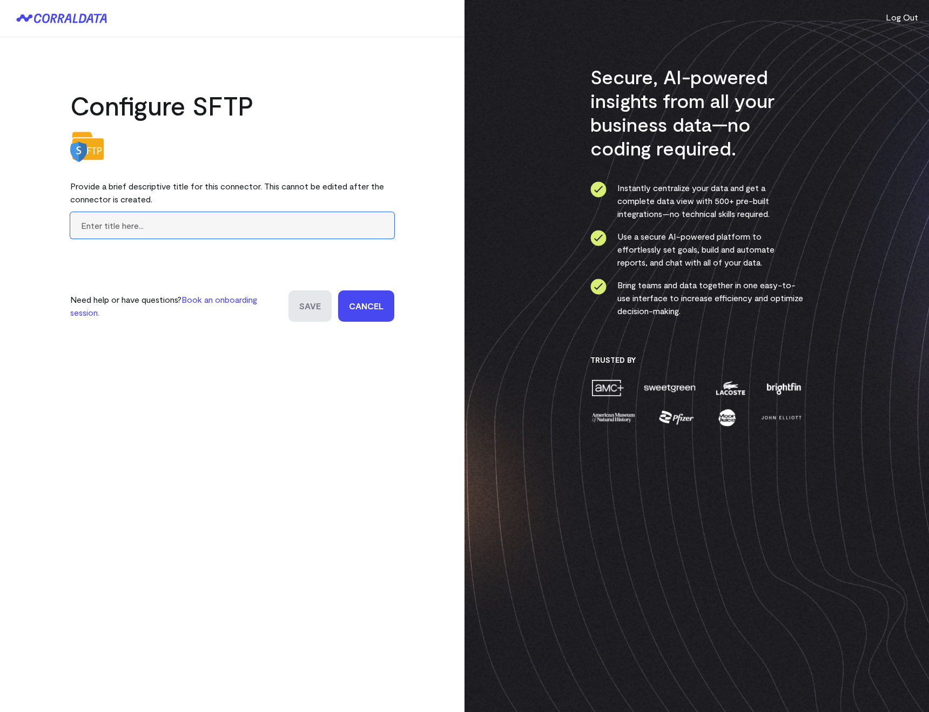
click at [97, 216] on input "text" at bounding box center [232, 225] width 324 height 26
paste input "mg_catalog_product_relation"
type input "mg_catalog_product_relation"
click at [317, 310] on input "Save" at bounding box center [309, 305] width 43 height 31
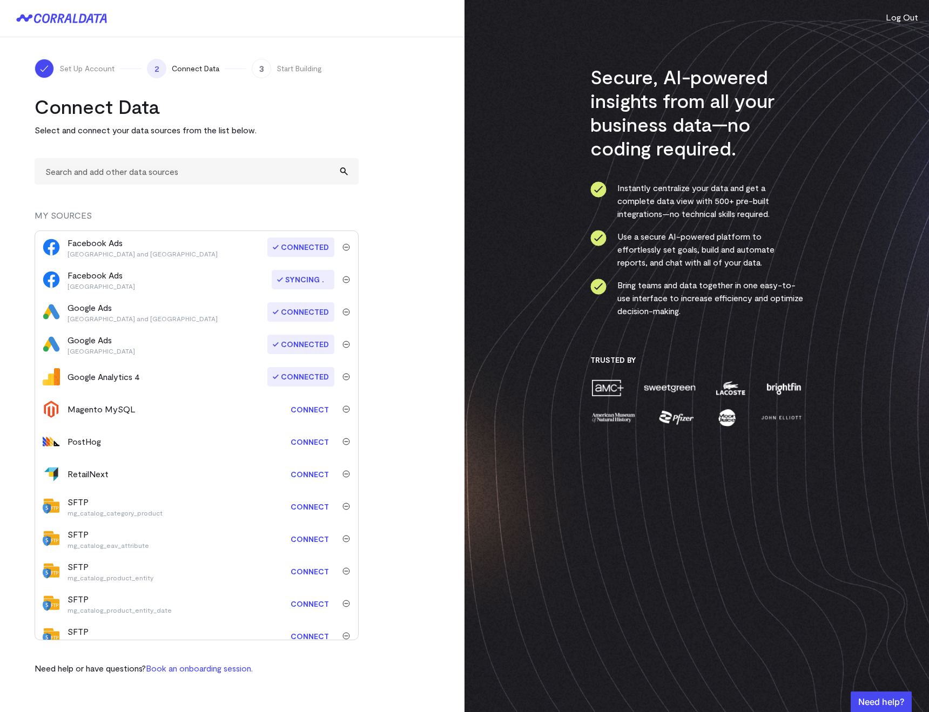
click at [342, 409] on img "submit" at bounding box center [346, 409] width 8 height 8
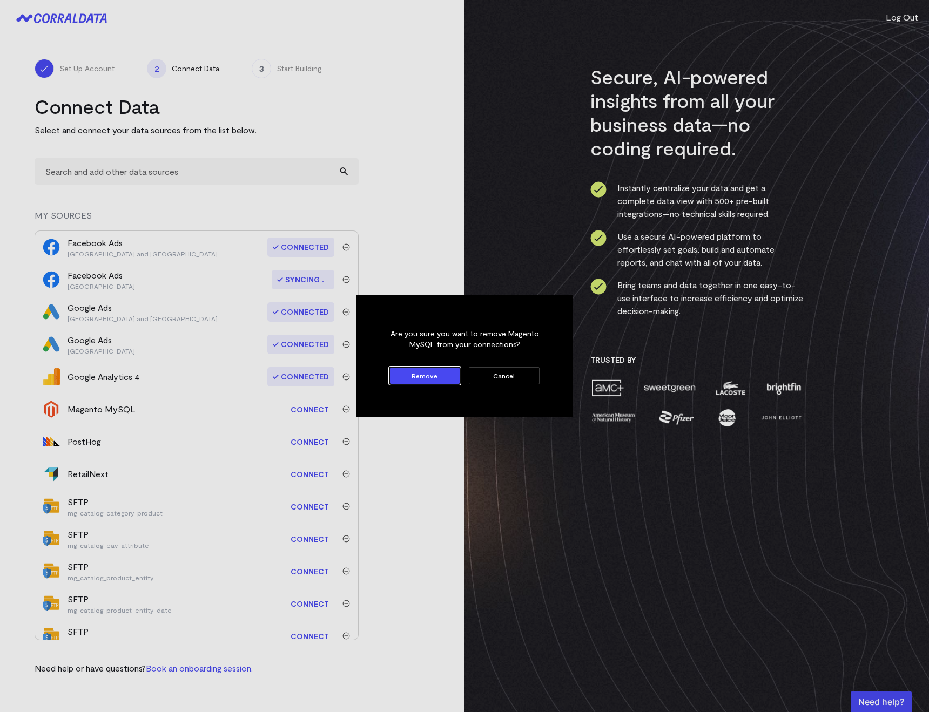
click at [400, 381] on button "Remove" at bounding box center [424, 375] width 71 height 17
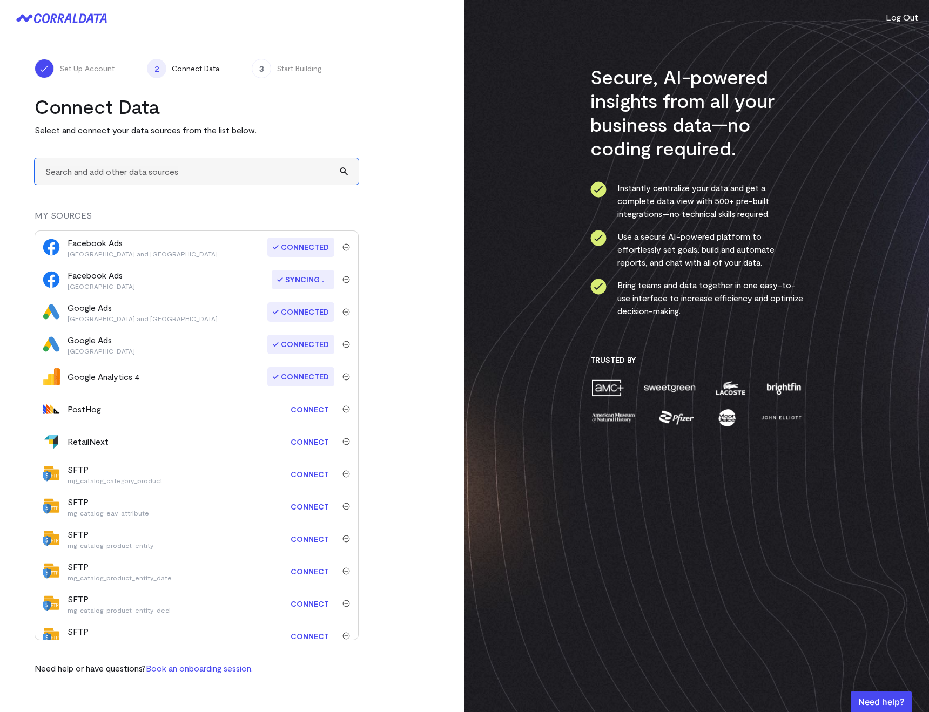
click at [57, 173] on input "text" at bounding box center [197, 171] width 324 height 26
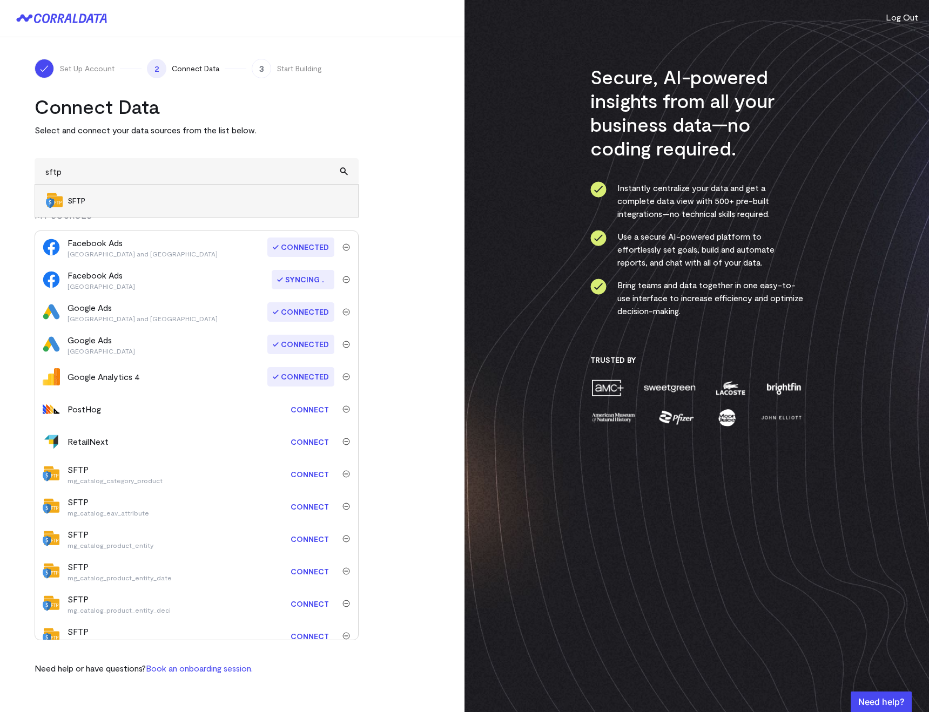
click at [72, 197] on span "SFTP" at bounding box center [207, 200] width 280 height 11
type input "SFTP"
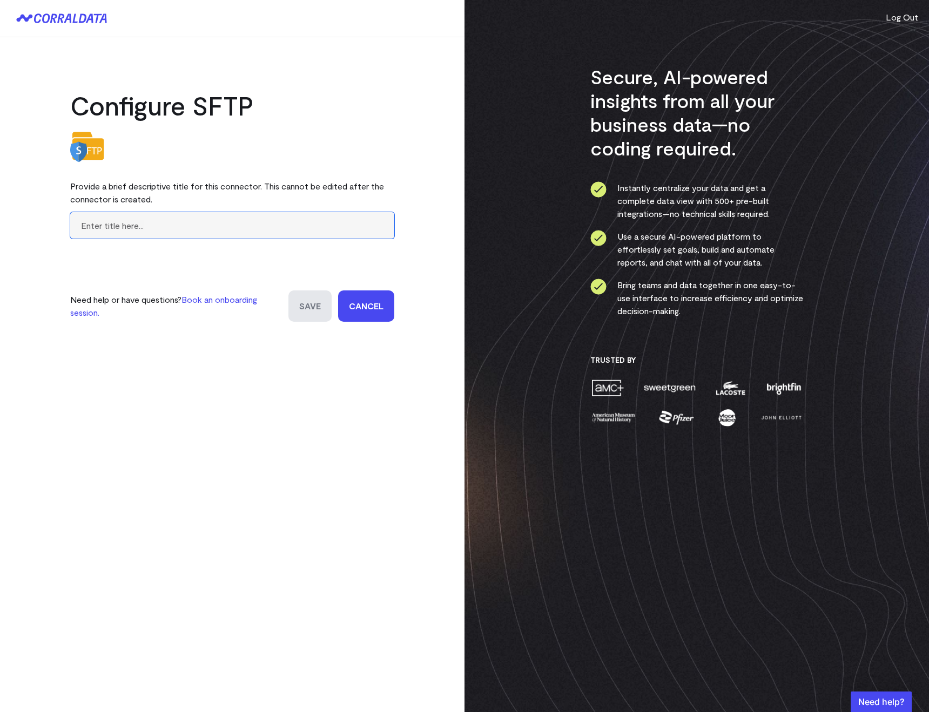
click at [89, 220] on input "text" at bounding box center [232, 225] width 324 height 26
paste input "mg_catalog_product_website"
type input "mg_catalog_product_website"
click at [296, 303] on input "Save" at bounding box center [309, 305] width 43 height 31
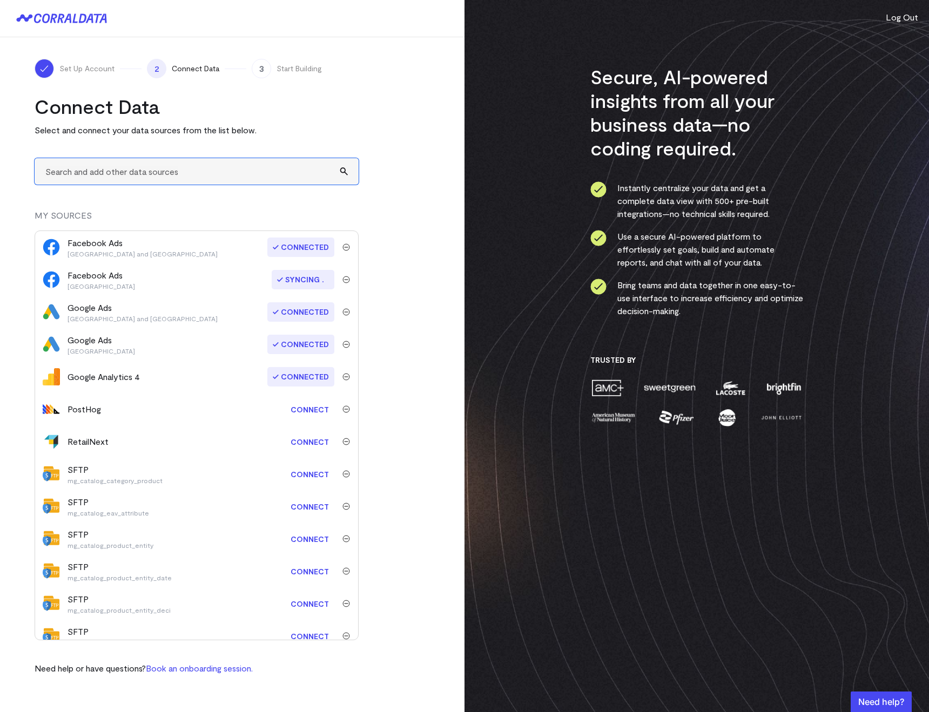
click at [84, 170] on input "text" at bounding box center [197, 171] width 324 height 26
type input "SFTP"
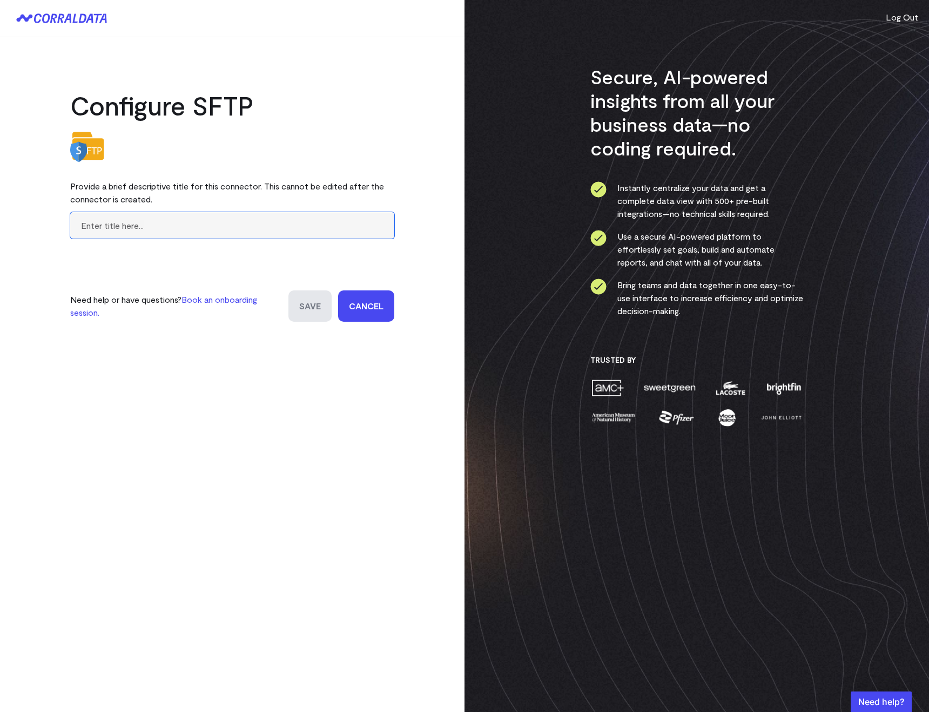
click at [105, 231] on input "text" at bounding box center [232, 225] width 324 height 26
paste input "mg_eav_attribute"
type input "mg_eav_attribute"
click at [306, 306] on input "Save" at bounding box center [309, 305] width 43 height 31
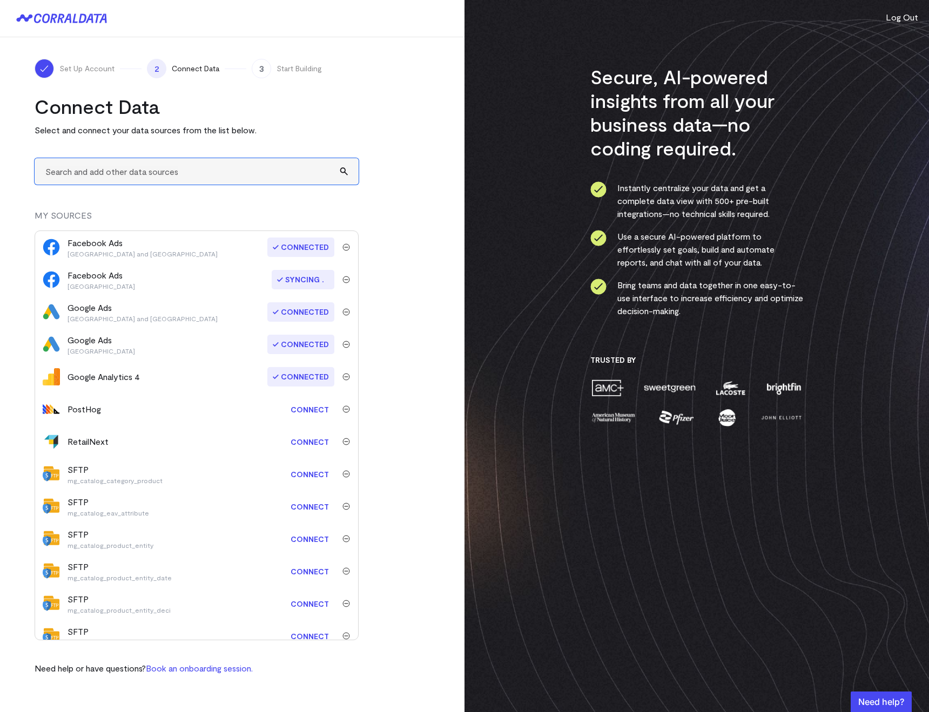
click at [93, 167] on input "text" at bounding box center [197, 171] width 324 height 26
type input "SFTP"
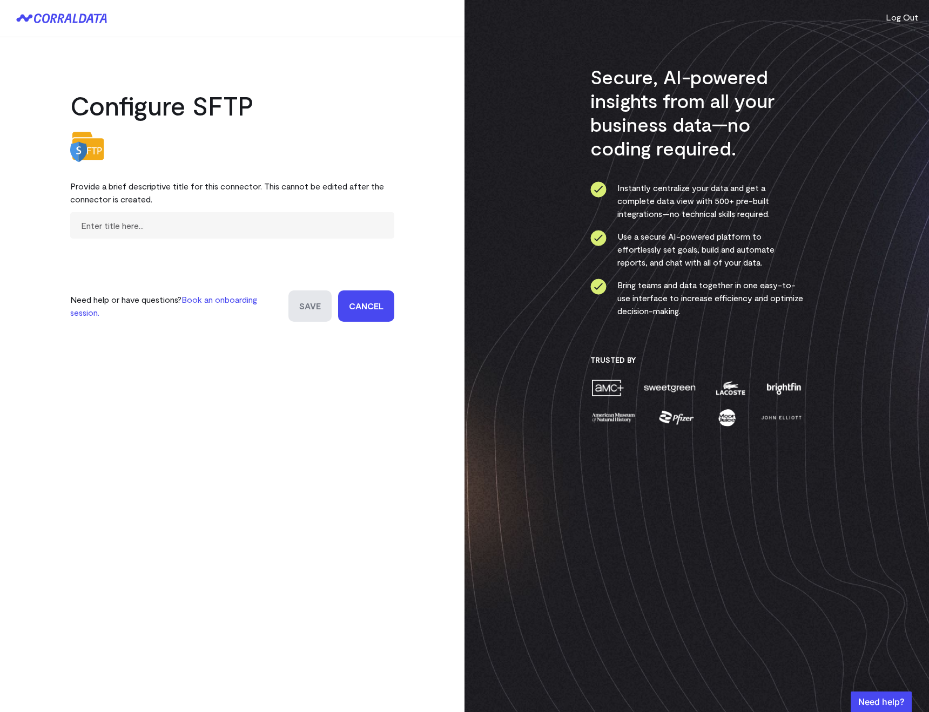
click at [98, 245] on form "Need help or have questions? Book an onboarding session. Save Cancel" at bounding box center [232, 267] width 324 height 110
click at [91, 234] on input "text" at bounding box center [232, 225] width 324 height 26
paste input "mg_eav_attribute_group"
type input "mg_eav_attribute_group"
click at [304, 318] on input "Save" at bounding box center [309, 305] width 43 height 31
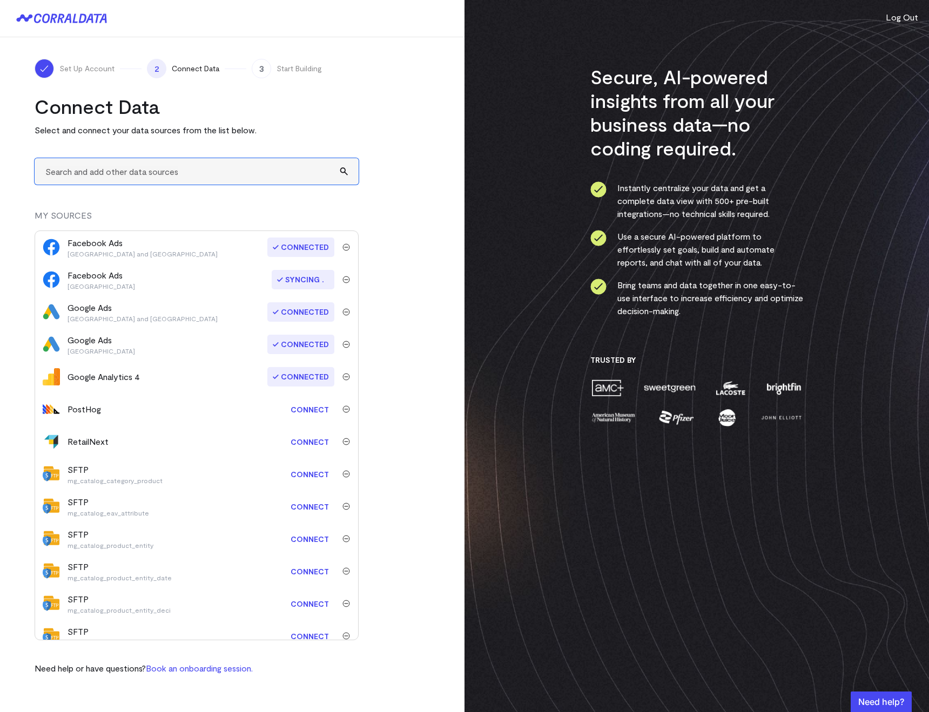
click at [45, 162] on input "text" at bounding box center [197, 171] width 324 height 26
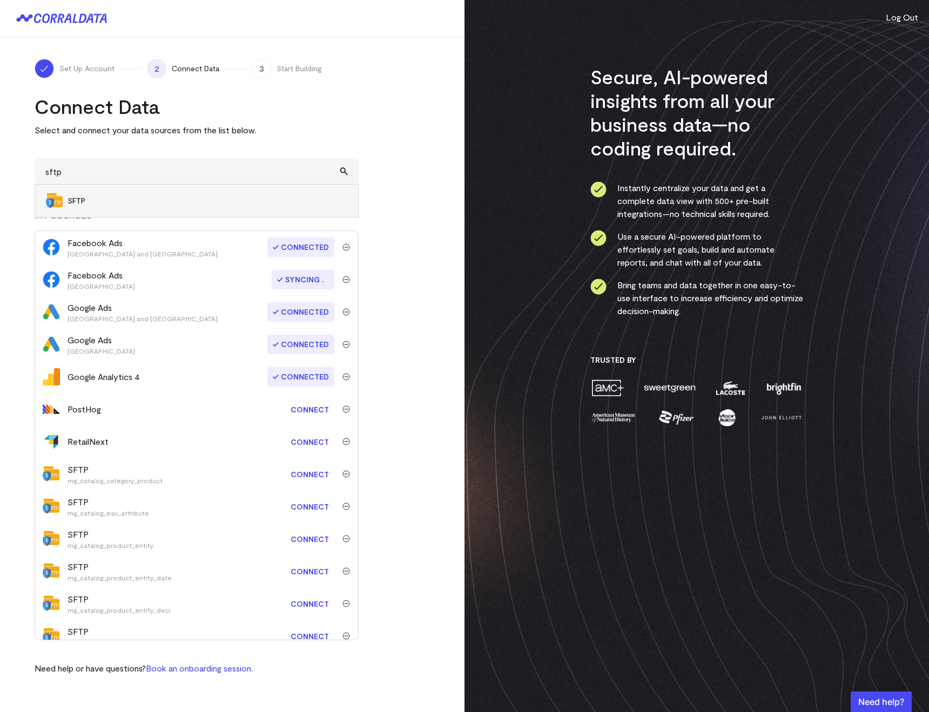
click at [56, 189] on li "SFTP" at bounding box center [196, 201] width 323 height 32
type input "SFTP"
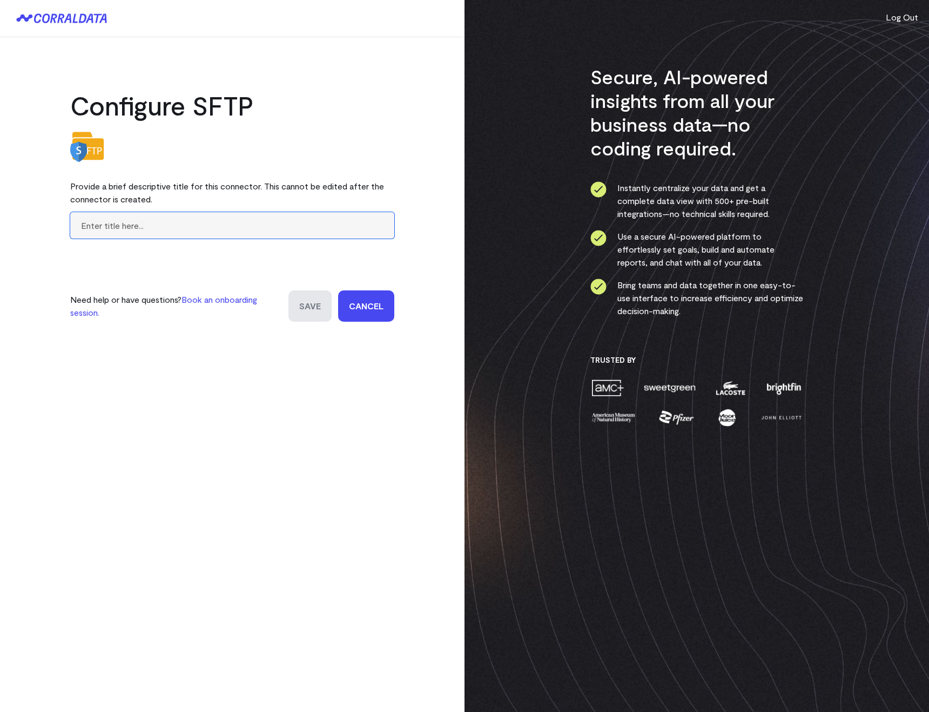
click at [100, 222] on input "text" at bounding box center [232, 225] width 324 height 26
paste input "mg_eav_attribute_set"
type input "mg_eav_attribute_set"
click at [315, 308] on input "Save" at bounding box center [309, 305] width 43 height 31
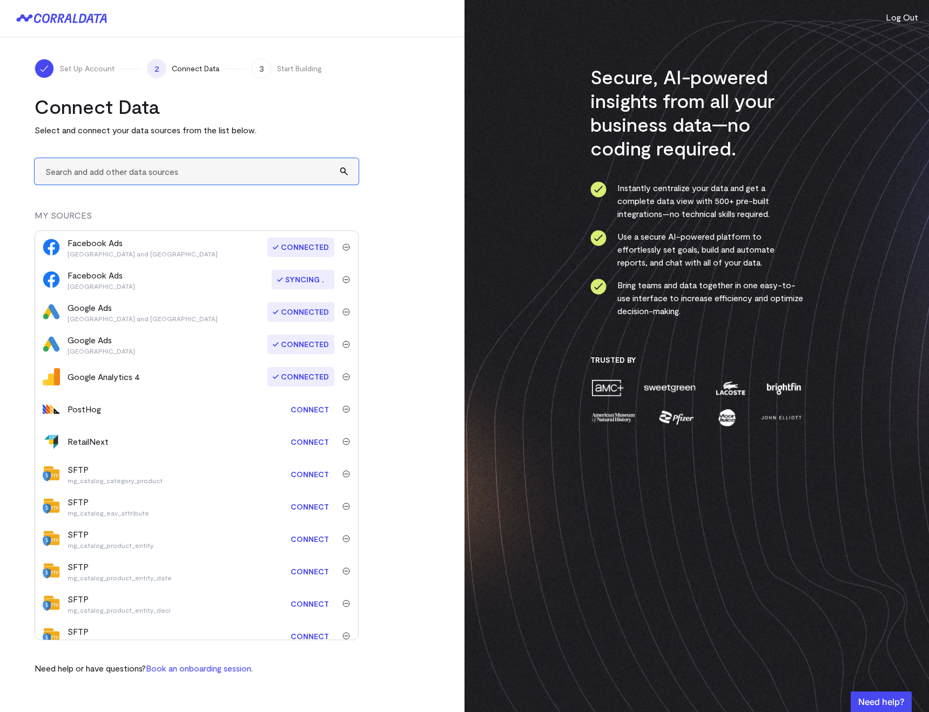
click at [92, 167] on input "text" at bounding box center [197, 171] width 324 height 26
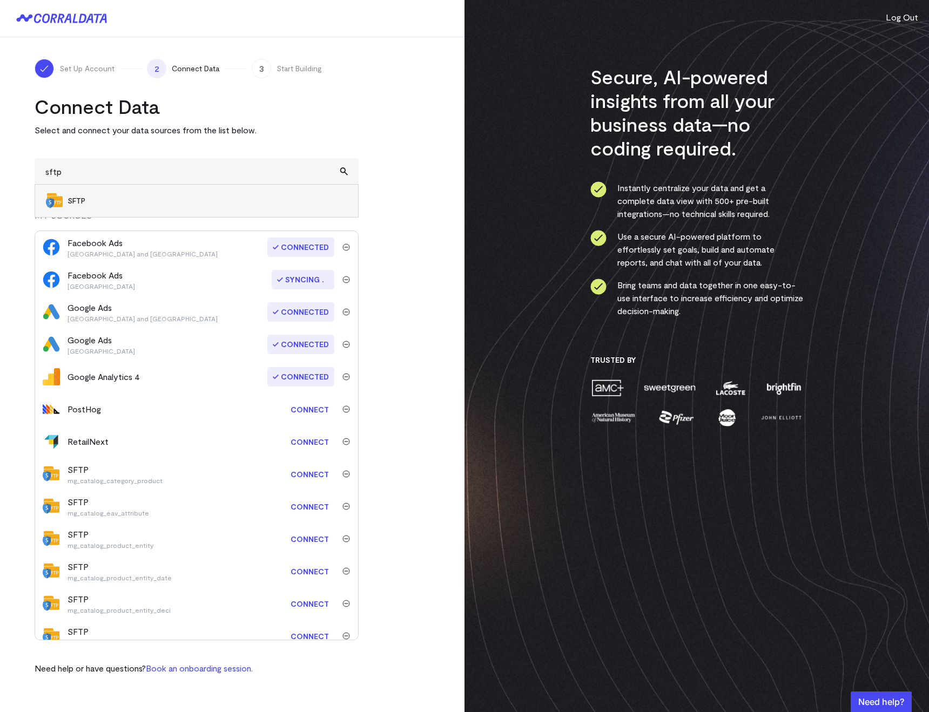
click at [104, 199] on span "SFTP" at bounding box center [207, 200] width 280 height 11
type input "SFTP"
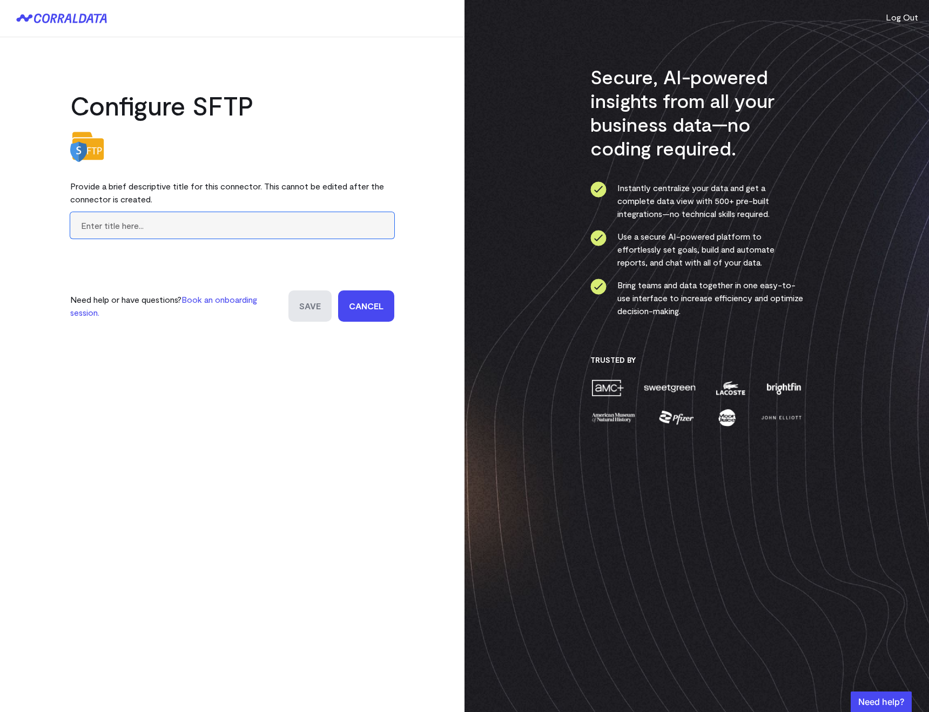
click at [106, 232] on input "text" at bounding box center [232, 225] width 324 height 26
paste input "mg_eav_entity_type"
type input "mg_eav_entity_type"
click at [287, 324] on div "Configure SFTP Provide a brief descriptive title for this connector. This canno…" at bounding box center [232, 190] width 464 height 306
click at [307, 308] on input "Save" at bounding box center [309, 305] width 43 height 31
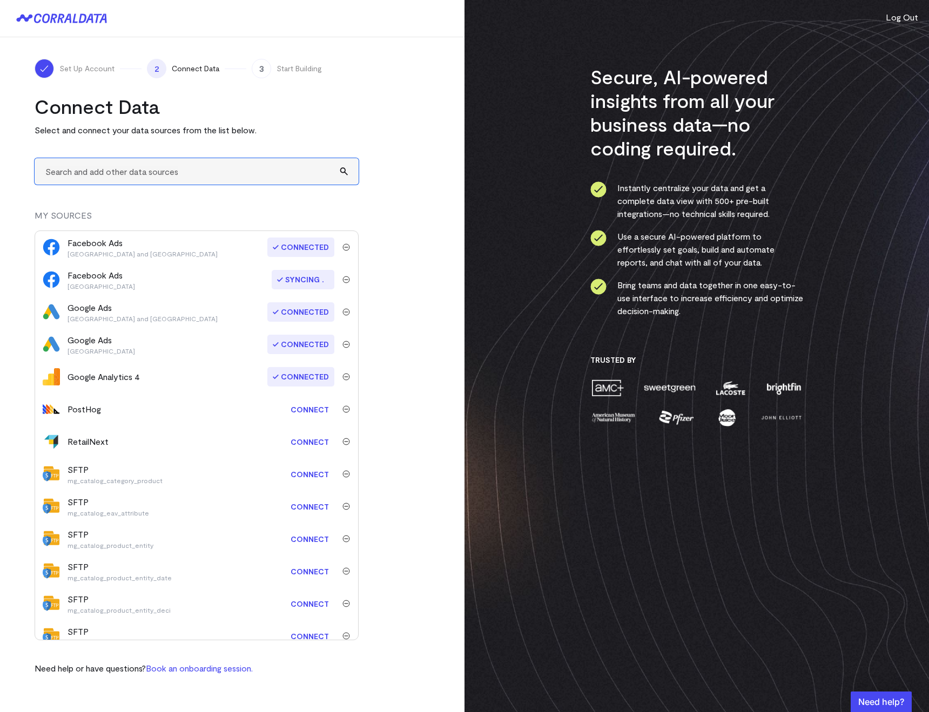
click at [110, 167] on input "text" at bounding box center [197, 171] width 324 height 26
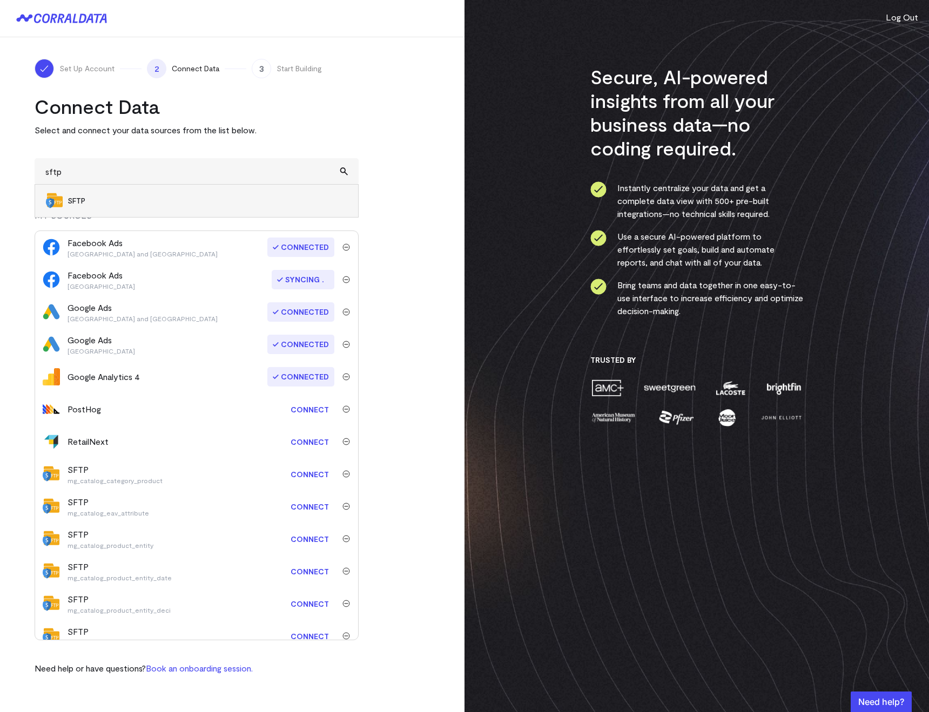
click at [115, 192] on li "SFTP" at bounding box center [196, 201] width 323 height 32
type input "SFTP"
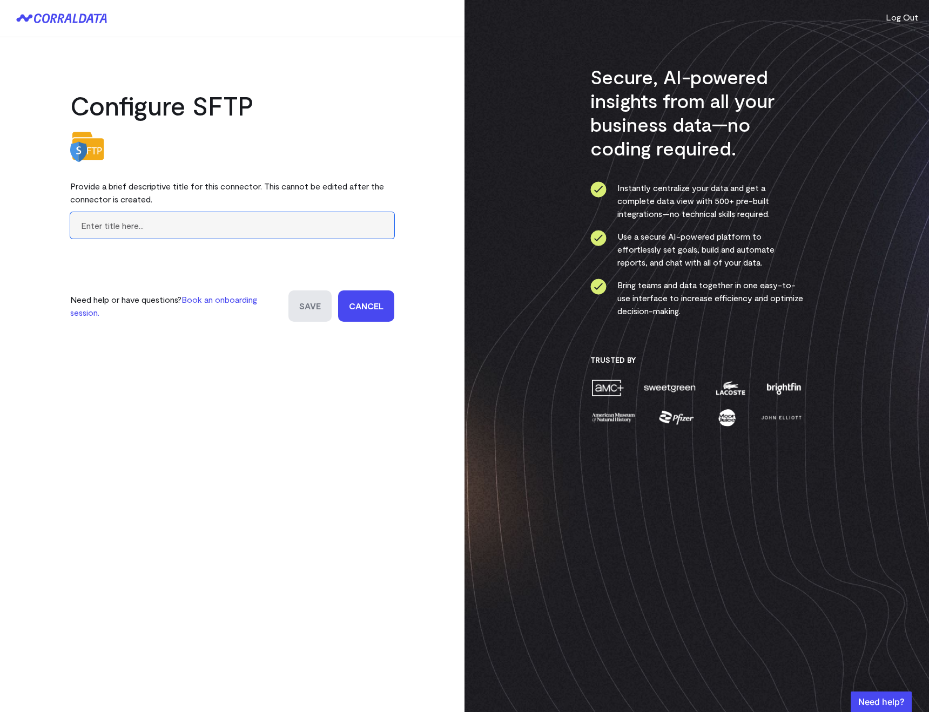
click at [97, 212] on input "text" at bounding box center [232, 225] width 324 height 26
paste input "mg_orders"
type input "mg_orders"
click at [316, 318] on input "Save" at bounding box center [309, 305] width 43 height 31
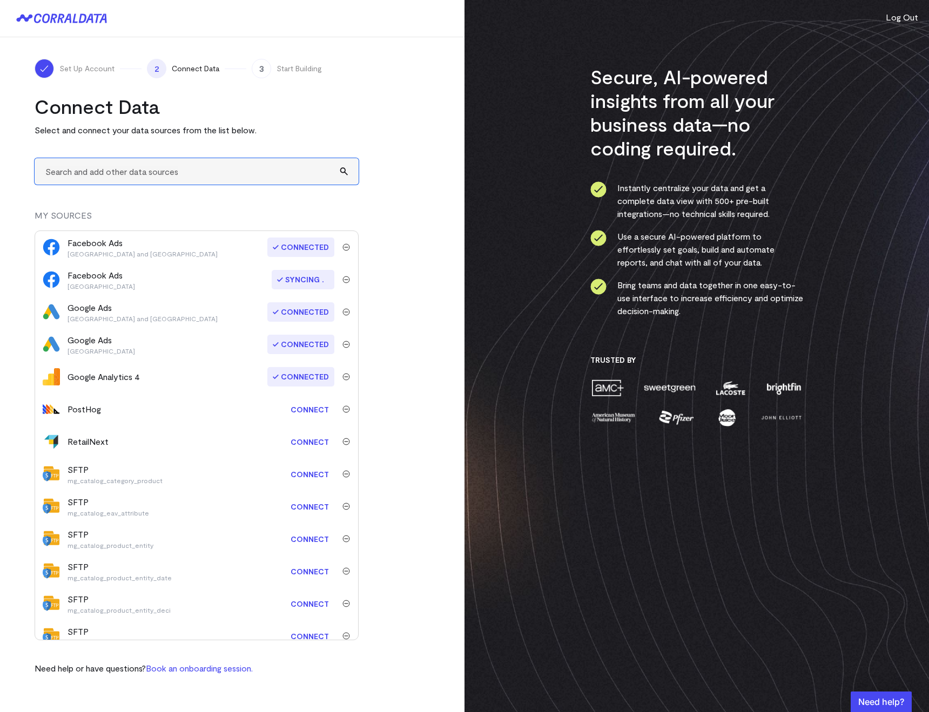
click at [73, 177] on input "text" at bounding box center [197, 171] width 324 height 26
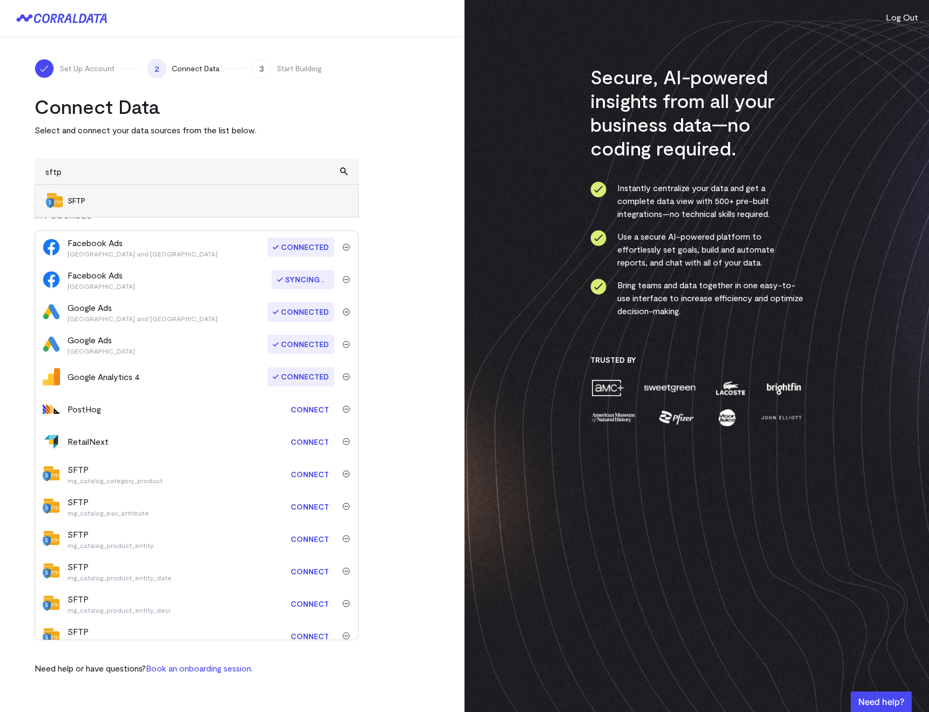
click at [79, 210] on li "SFTP" at bounding box center [196, 201] width 323 height 32
type input "SFTP"
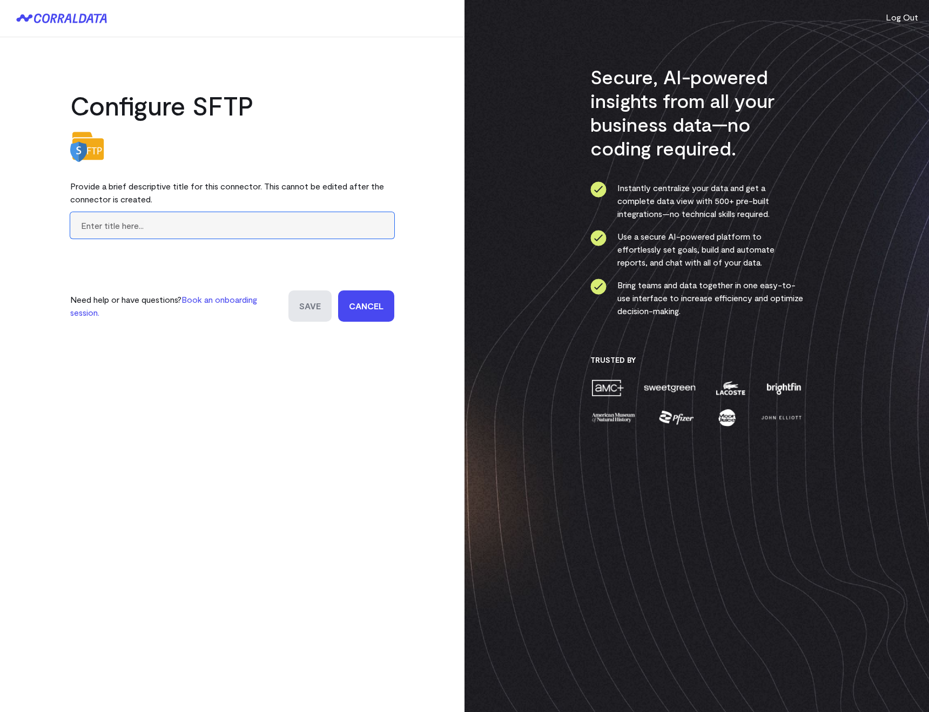
click at [97, 219] on input "text" at bounding box center [232, 225] width 324 height 26
paste input "mg_quote_item"
type input "mg_quote_item"
click at [299, 316] on input "Save" at bounding box center [309, 305] width 43 height 31
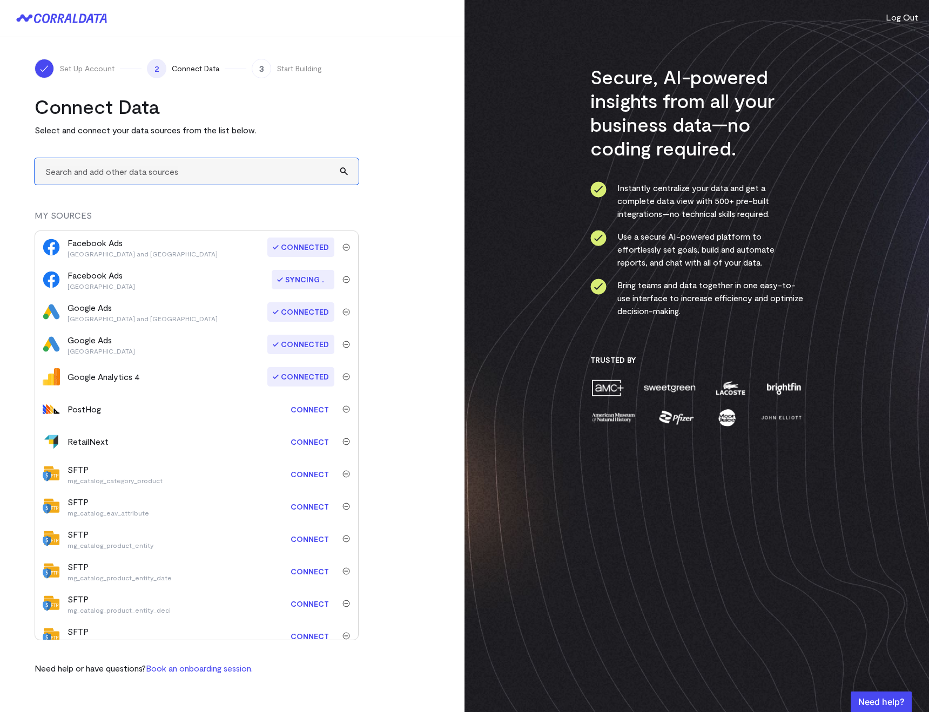
click at [68, 161] on input "text" at bounding box center [197, 171] width 324 height 26
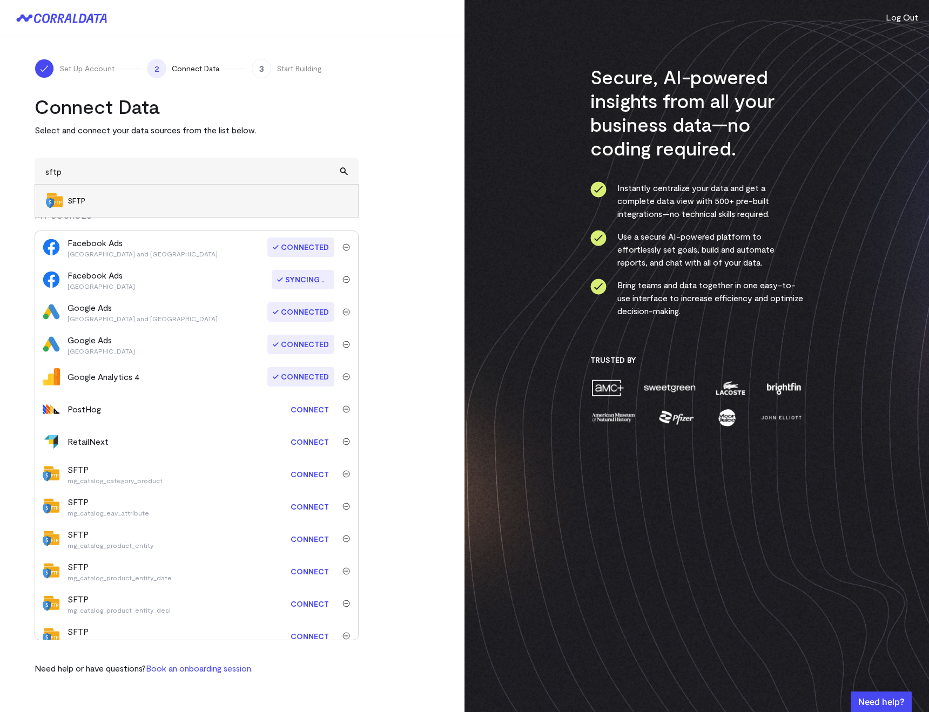
click at [73, 189] on li "SFTP" at bounding box center [196, 201] width 323 height 32
type input "SFTP"
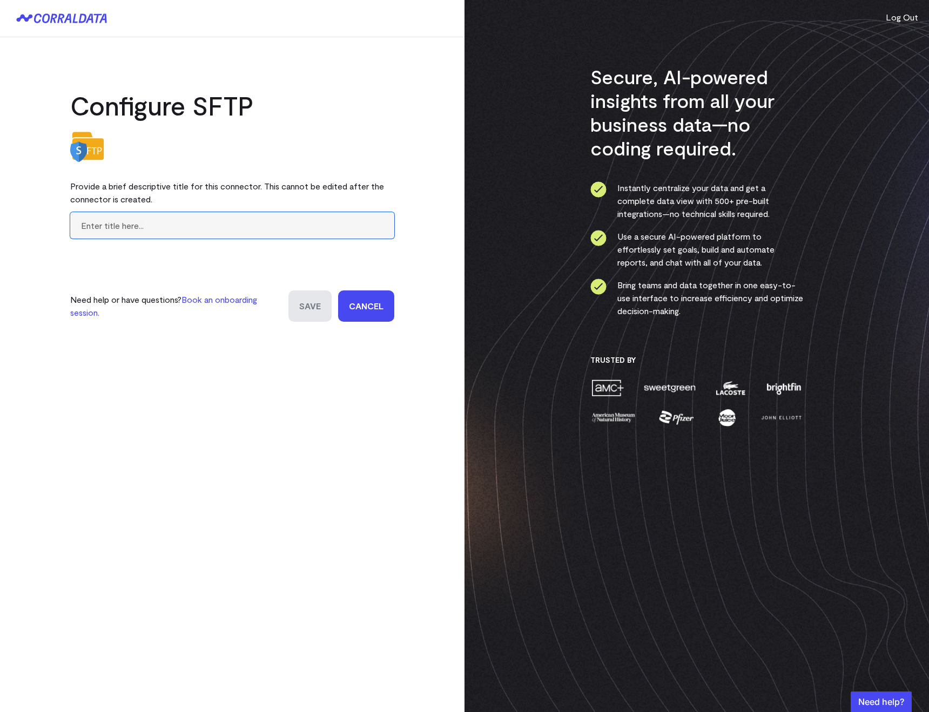
click at [109, 213] on input "text" at bounding box center [232, 225] width 324 height 26
paste input "mg_quote_payment"
type input "mg_quote_payment"
click at [293, 314] on input "Save" at bounding box center [309, 305] width 43 height 31
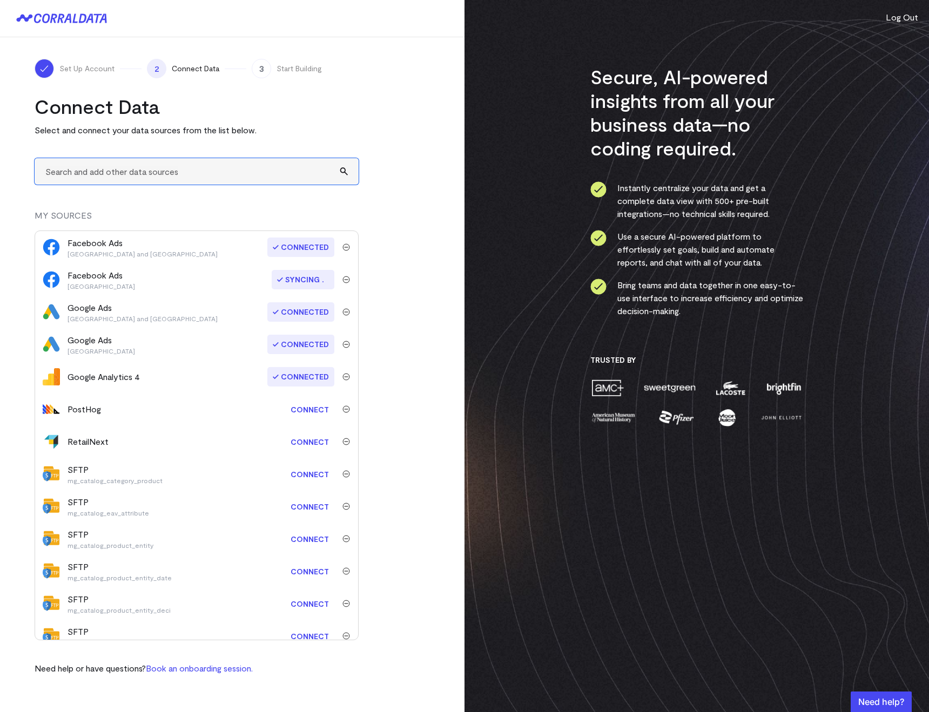
click at [51, 172] on input "text" at bounding box center [197, 171] width 324 height 26
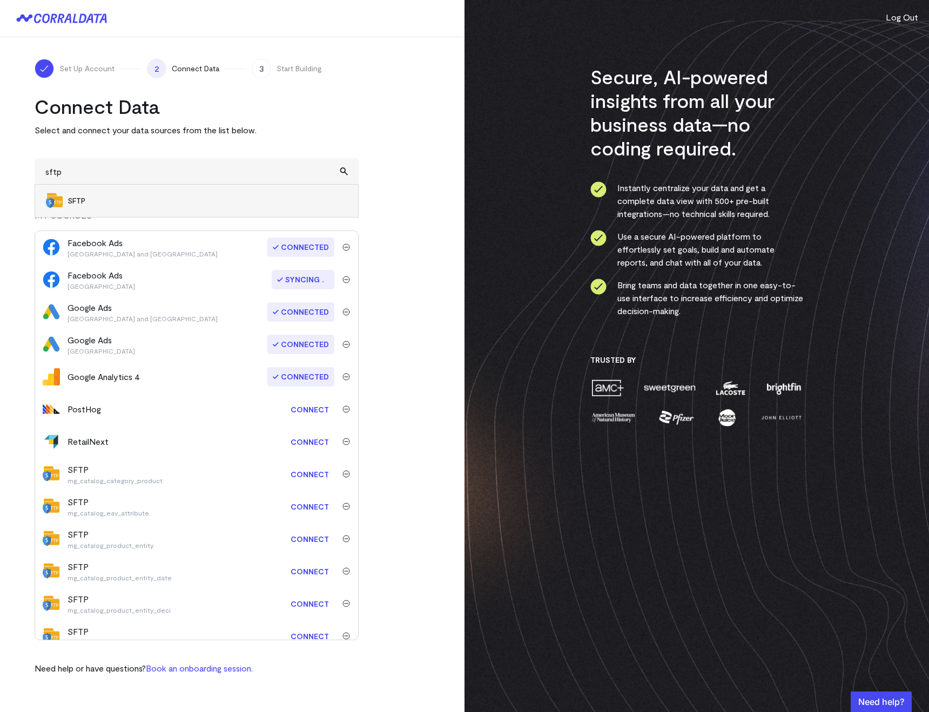
click at [70, 196] on span "SFTP" at bounding box center [207, 200] width 280 height 11
type input "SFTP"
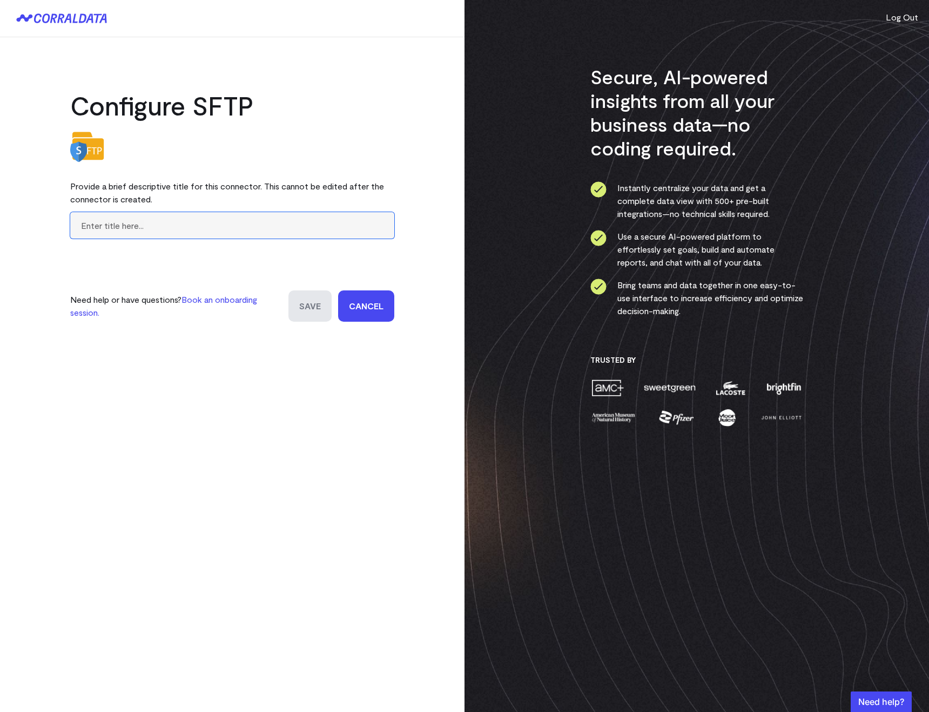
click at [88, 222] on input "text" at bounding box center [232, 225] width 324 height 26
paste input "mg_report_viewed_product_aggre"
type input "mg_report_viewed_prod_agg_day"
click at [298, 300] on input "Save" at bounding box center [309, 305] width 43 height 31
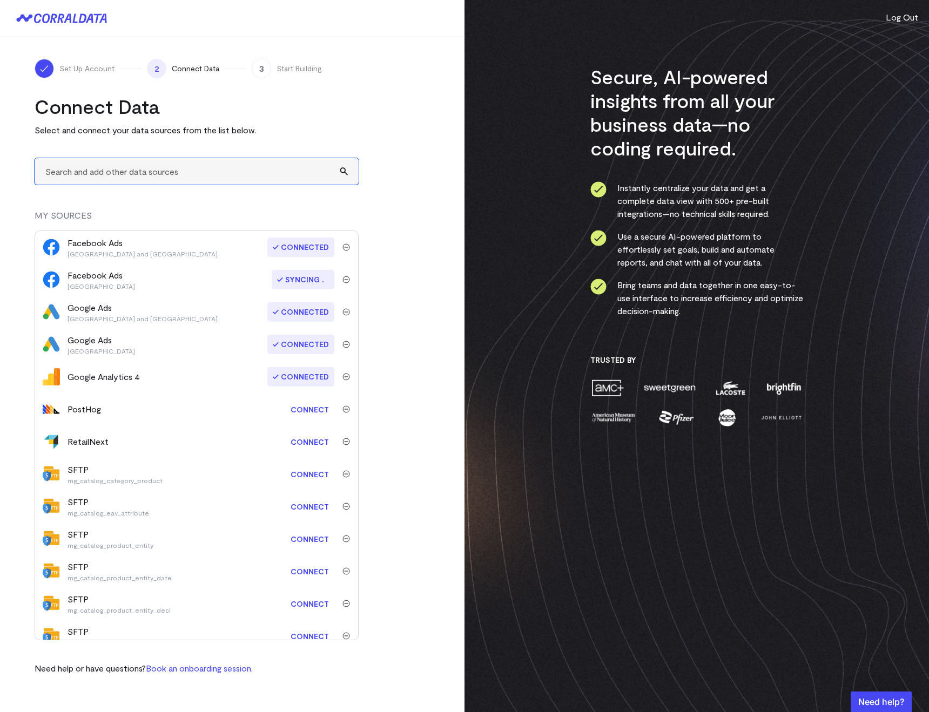
click at [64, 177] on input "text" at bounding box center [197, 171] width 324 height 26
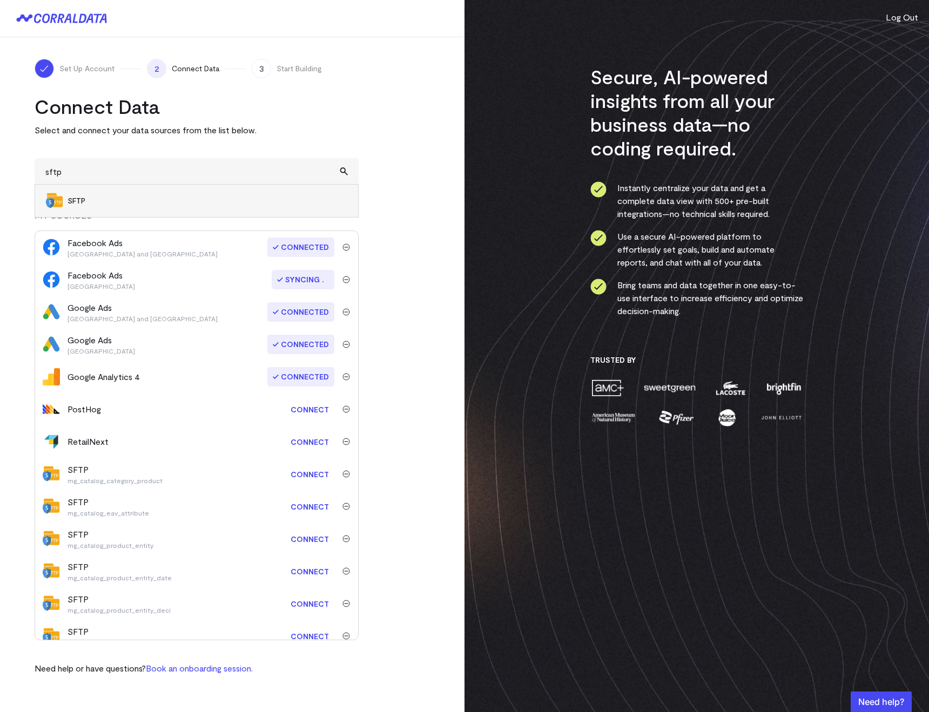
click at [74, 214] on li "SFTP" at bounding box center [196, 201] width 323 height 32
type input "SFTP"
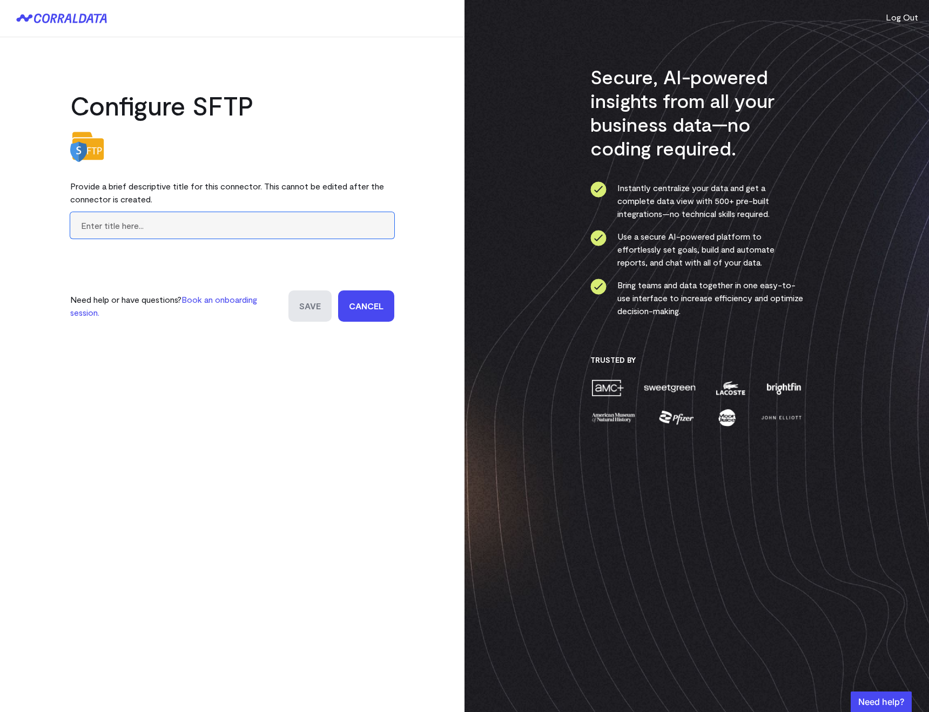
click at [94, 226] on input "text" at bounding box center [232, 225] width 324 height 26
paste input "mg_reporting_orders"
type input "mg_reporting_orders"
click at [308, 312] on input "Save" at bounding box center [309, 305] width 43 height 31
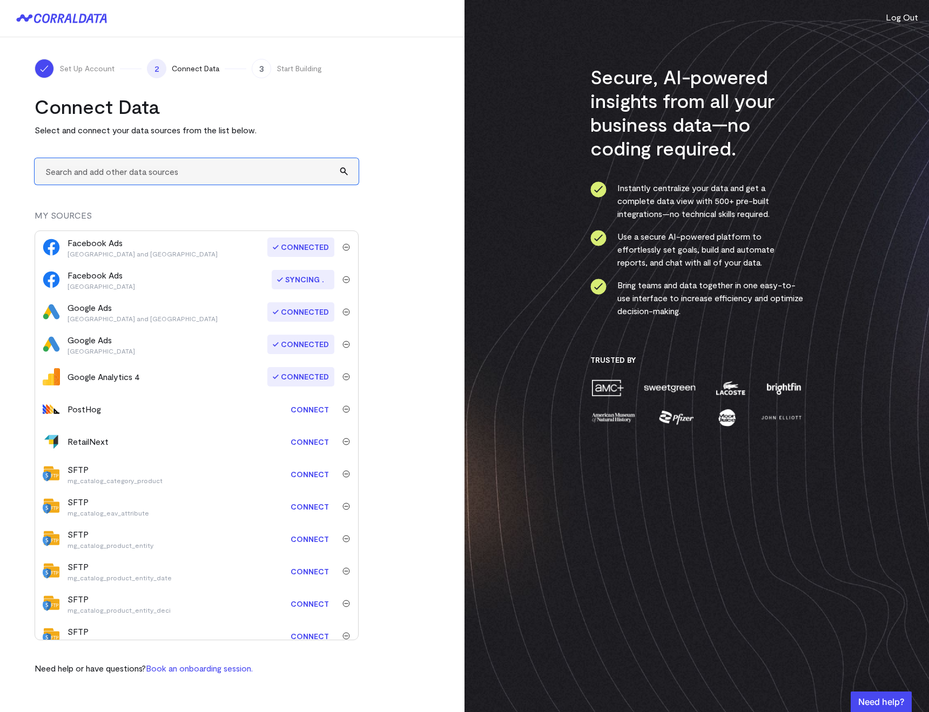
click at [81, 170] on input "text" at bounding box center [197, 171] width 324 height 26
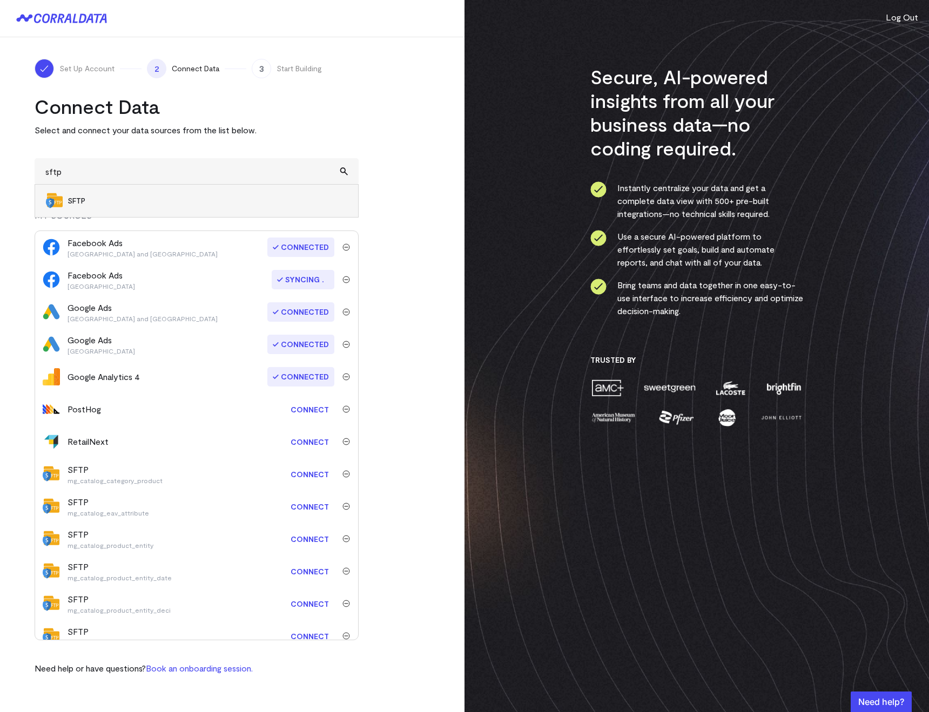
drag, startPoint x: 77, startPoint y: 197, endPoint x: 99, endPoint y: 208, distance: 24.6
click at [77, 197] on span "SFTP" at bounding box center [207, 200] width 280 height 11
type input "SFTP"
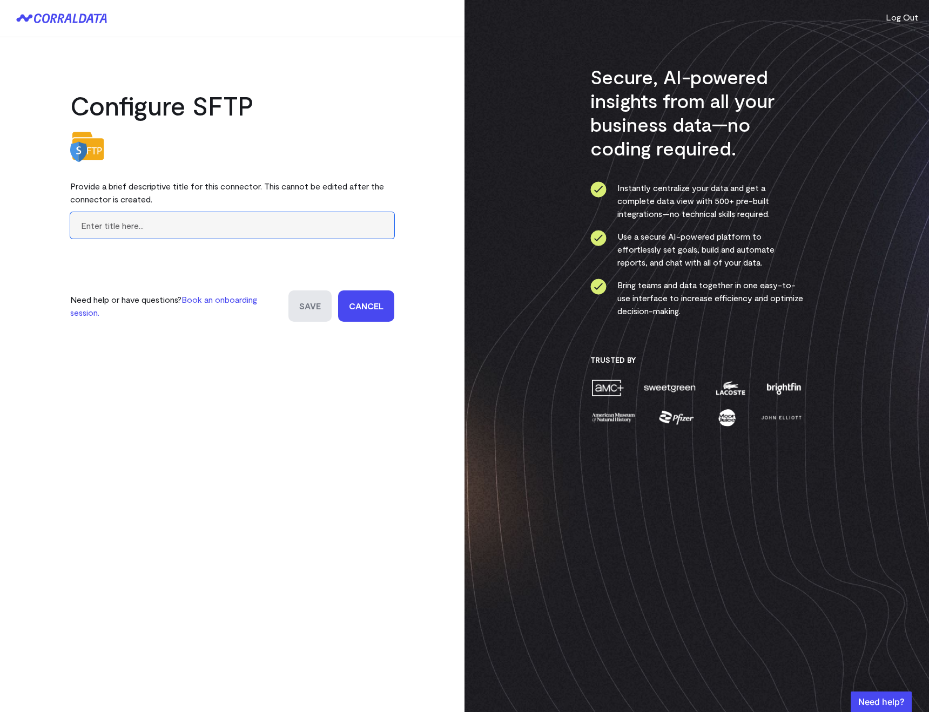
click at [117, 222] on input "text" at bounding box center [232, 225] width 324 height 26
paste input "mg_sales_bestsellers_aggregate"
type input "mg_sales_bestsellers_agg_day"
click at [301, 310] on input "Save" at bounding box center [309, 305] width 43 height 31
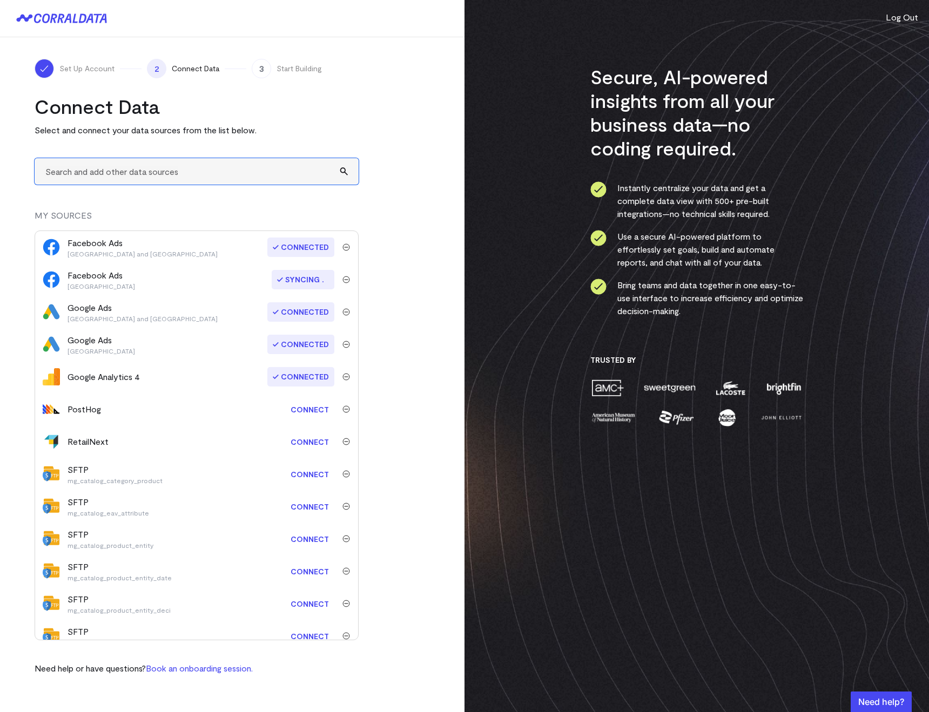
click at [59, 166] on input "text" at bounding box center [197, 171] width 324 height 26
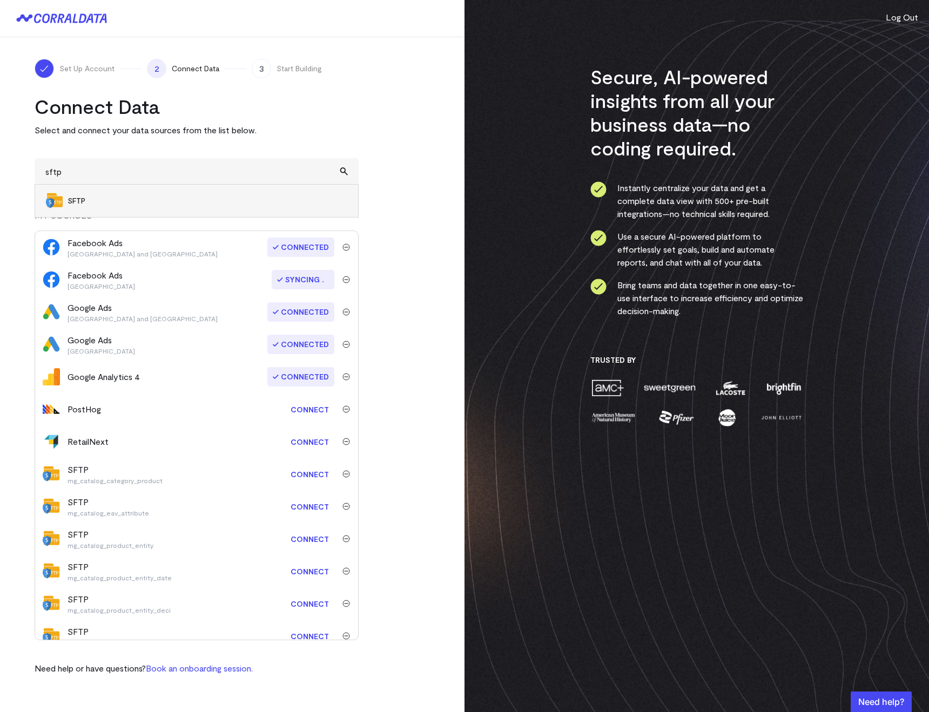
click at [89, 206] on li "SFTP" at bounding box center [196, 201] width 323 height 32
type input "SFTP"
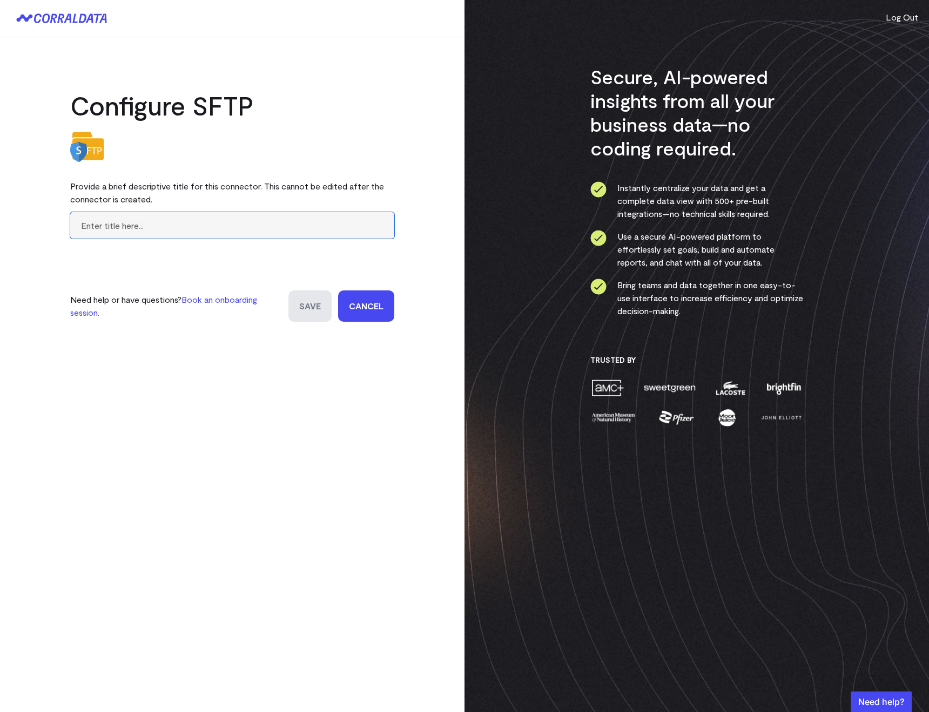
click at [140, 229] on input "text" at bounding box center [232, 225] width 324 height 26
paste input "mg_sales_creditmemo"
type input "mg_sales_creditmemo"
click at [298, 308] on input "Save" at bounding box center [309, 305] width 43 height 31
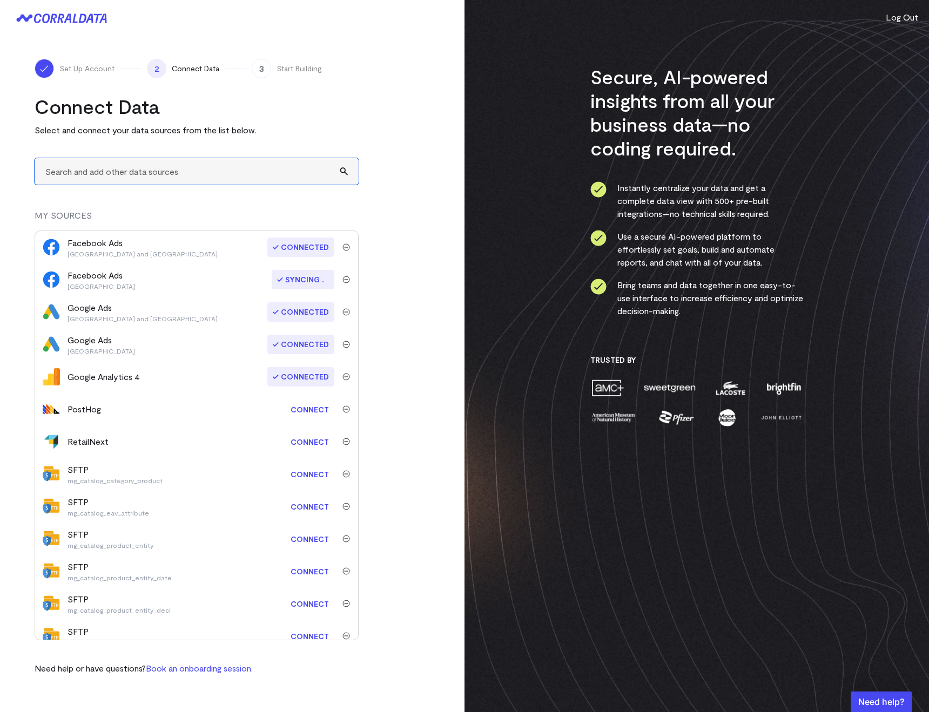
click at [54, 174] on input "text" at bounding box center [197, 171] width 324 height 26
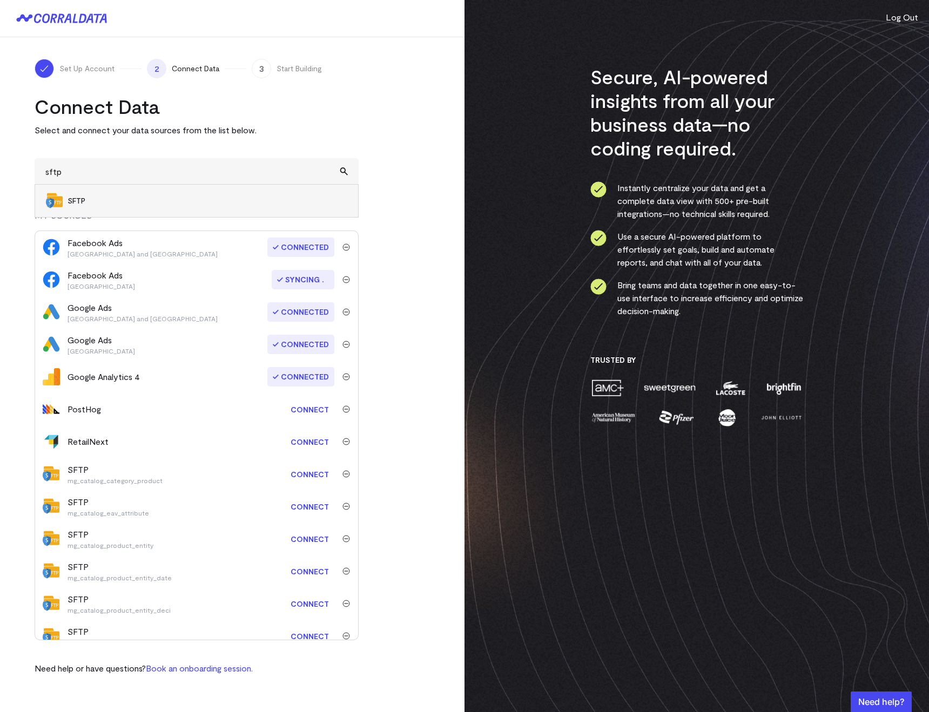
click at [87, 199] on span "SFTP" at bounding box center [207, 200] width 280 height 11
type input "SFTP"
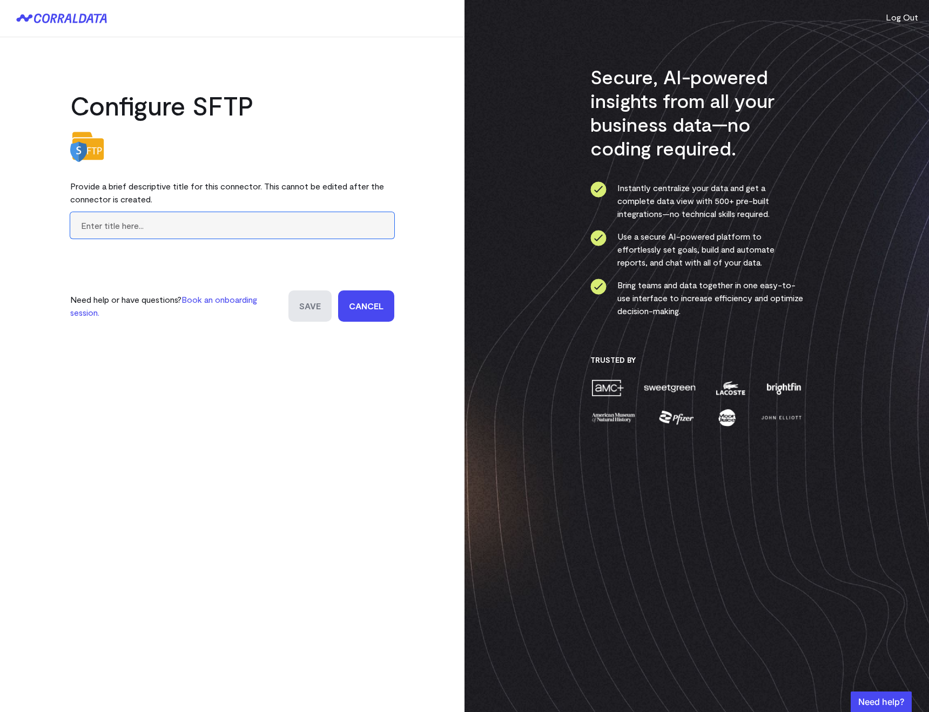
click at [95, 225] on input "text" at bounding box center [232, 225] width 324 height 26
paste input "mg_sales_creditmemo_item"
type input "mg_sales_creditmemo_item"
click at [315, 312] on input "Save" at bounding box center [309, 305] width 43 height 31
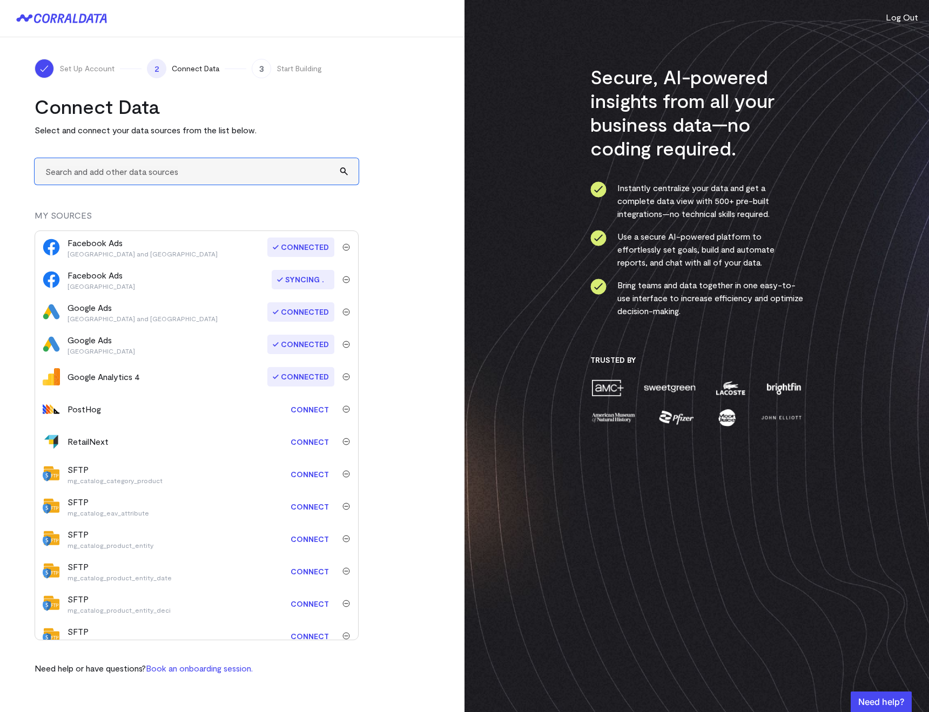
click at [141, 168] on input "text" at bounding box center [197, 171] width 324 height 26
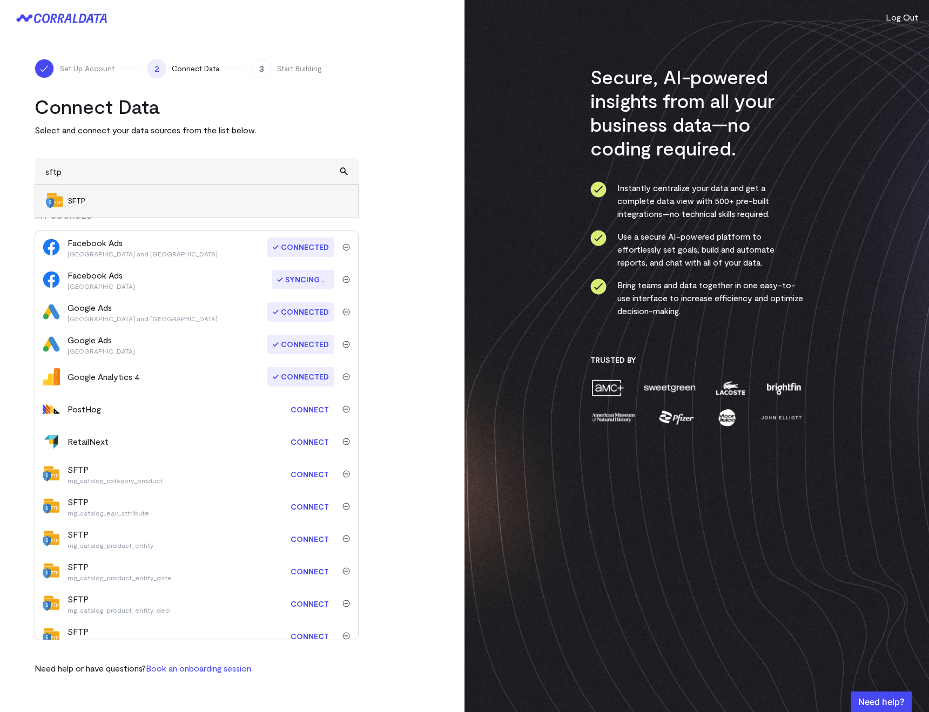
click at [79, 210] on li "SFTP" at bounding box center [196, 201] width 323 height 32
type input "SFTP"
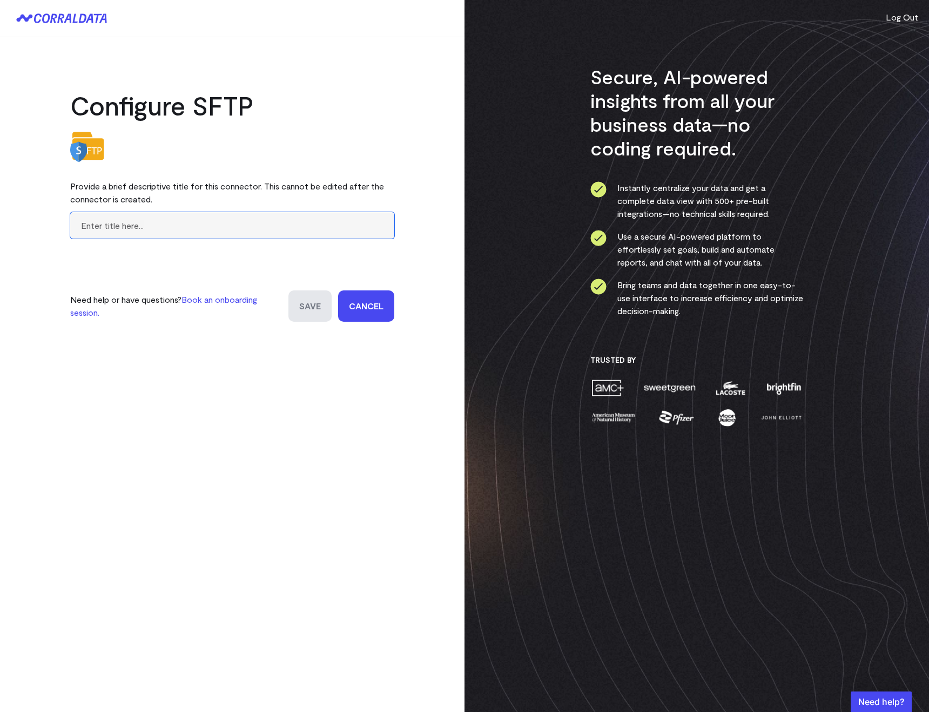
click at [161, 229] on input "text" at bounding box center [232, 225] width 324 height 26
paste input "mg_sales_invoice"
type input "mg_sales_invoice"
click at [319, 310] on input "Save" at bounding box center [309, 305] width 43 height 31
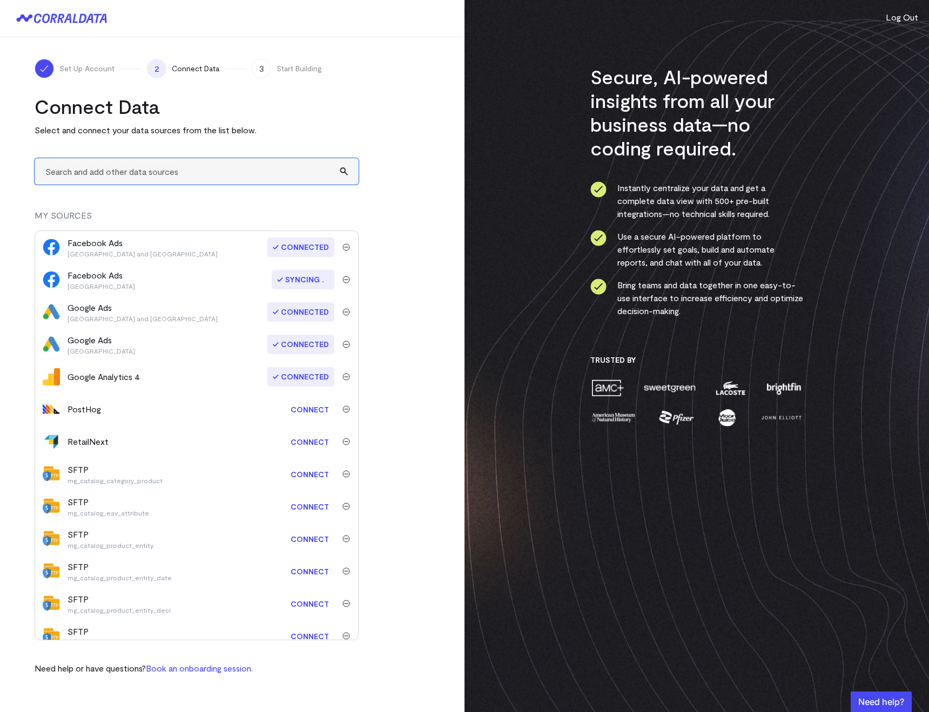
click at [61, 167] on input "text" at bounding box center [197, 171] width 324 height 26
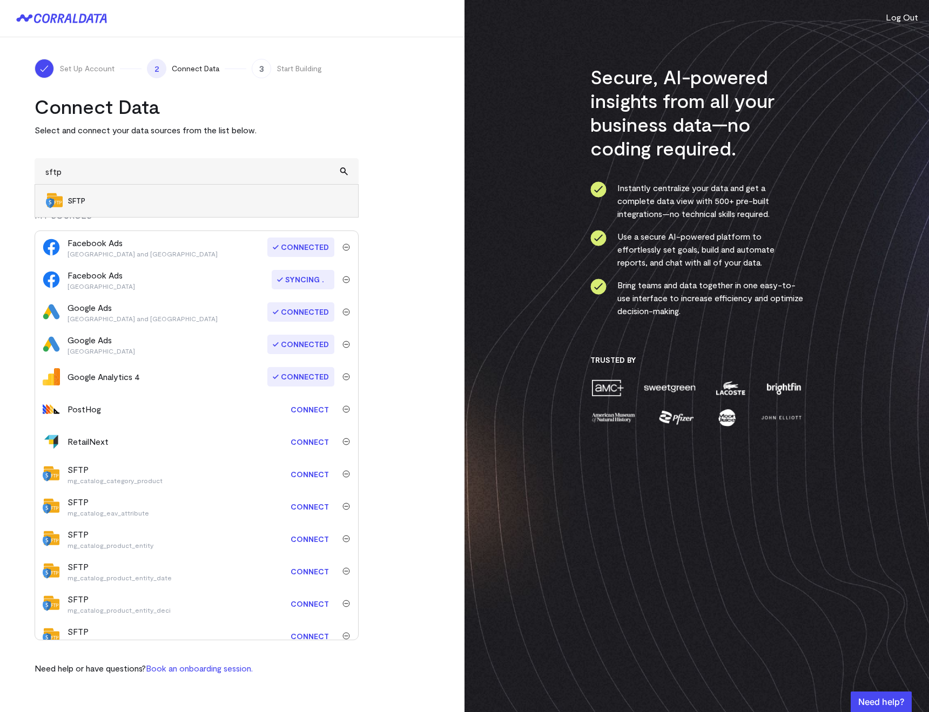
click at [62, 198] on img at bounding box center [54, 200] width 17 height 17
type input "SFTP"
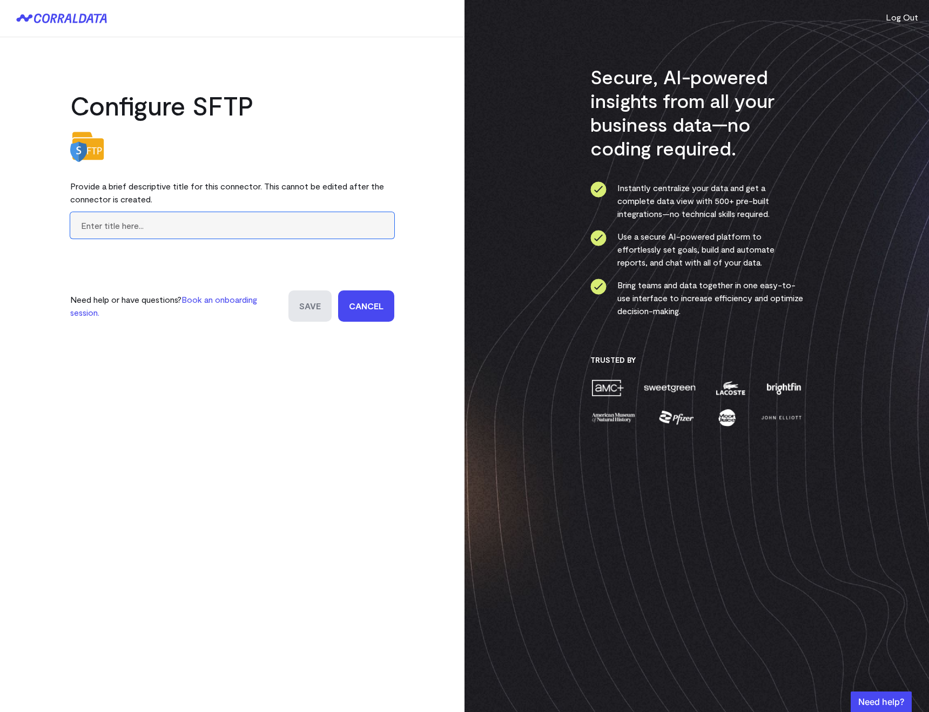
drag, startPoint x: 82, startPoint y: 214, endPoint x: 88, endPoint y: 220, distance: 8.4
click at [84, 216] on input "text" at bounding box center [232, 225] width 324 height 26
click at [89, 220] on input "text" at bounding box center [232, 225] width 324 height 26
paste input "mg_sales_invoice_item"
type input "mg_sales_invoice_item"
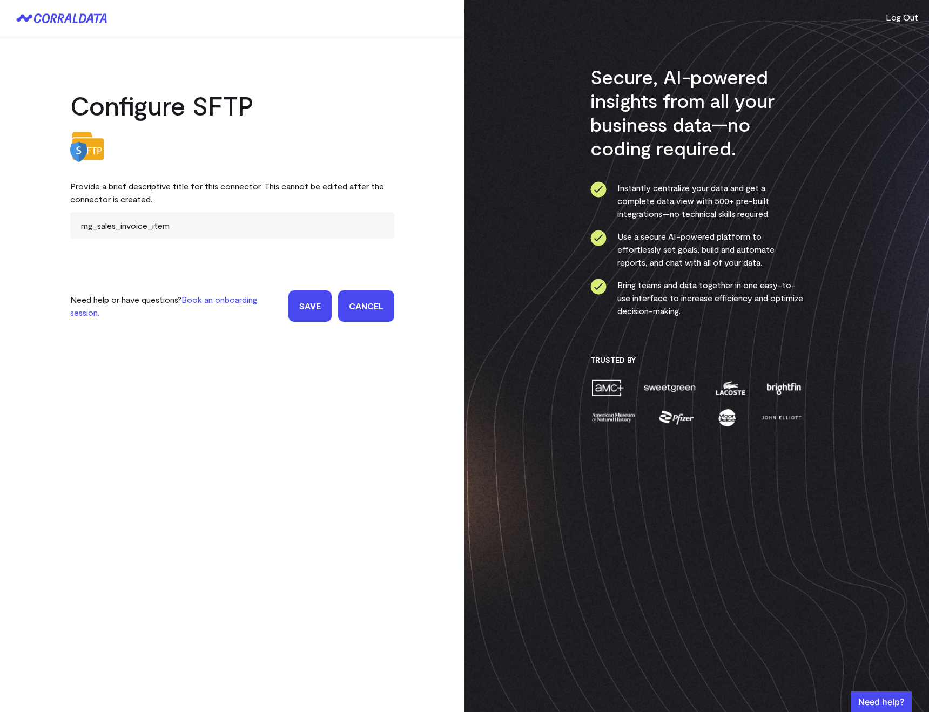
click at [294, 309] on input "Save" at bounding box center [309, 305] width 43 height 31
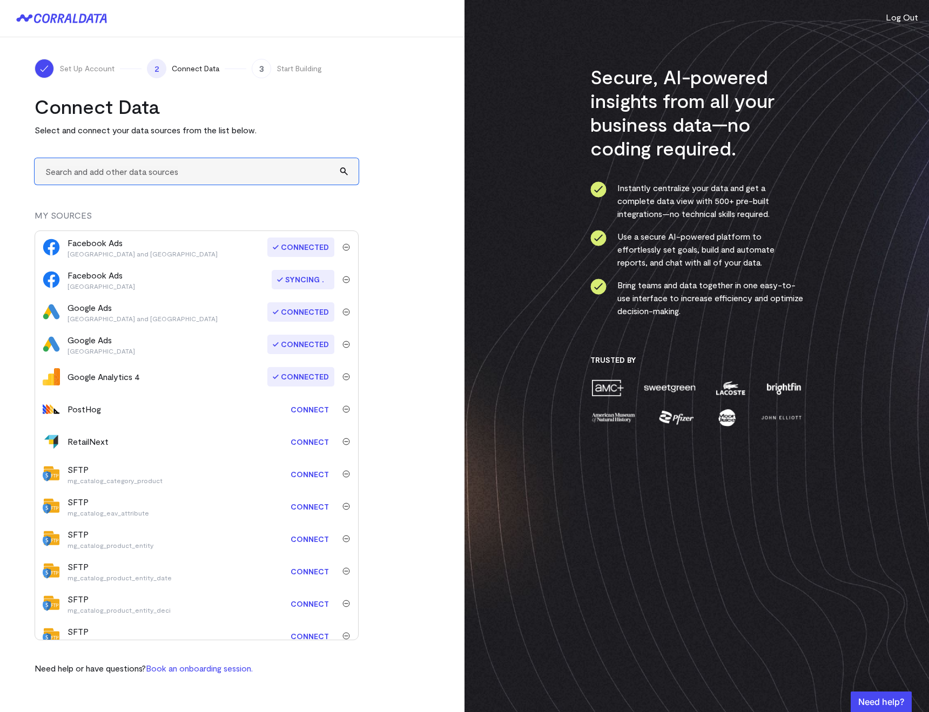
click at [110, 166] on input "text" at bounding box center [197, 171] width 324 height 26
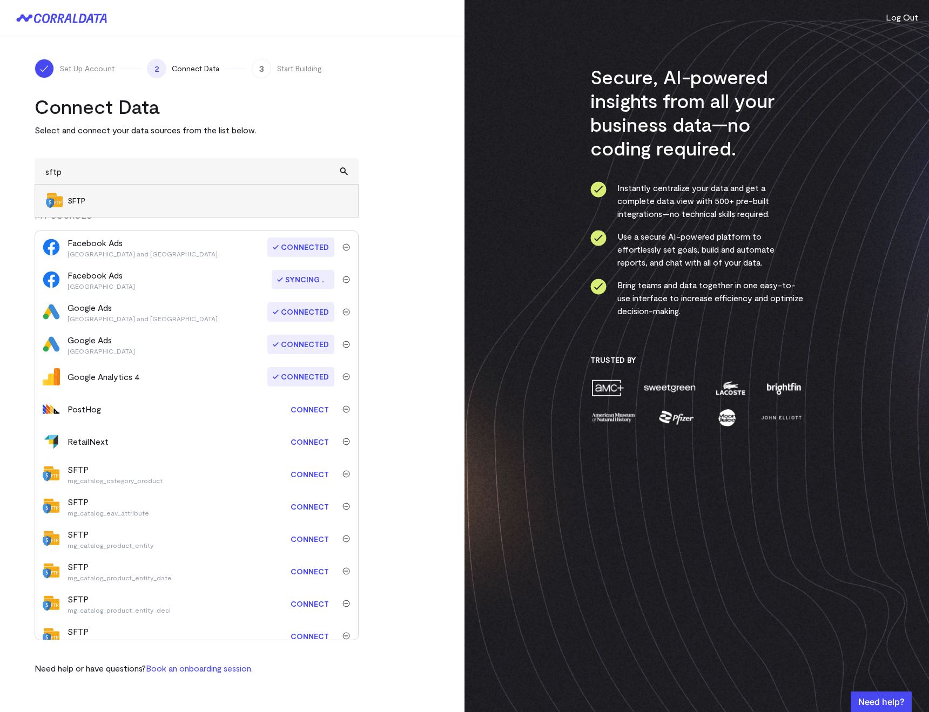
click at [67, 212] on li "SFTP" at bounding box center [196, 201] width 323 height 32
type input "SFTP"
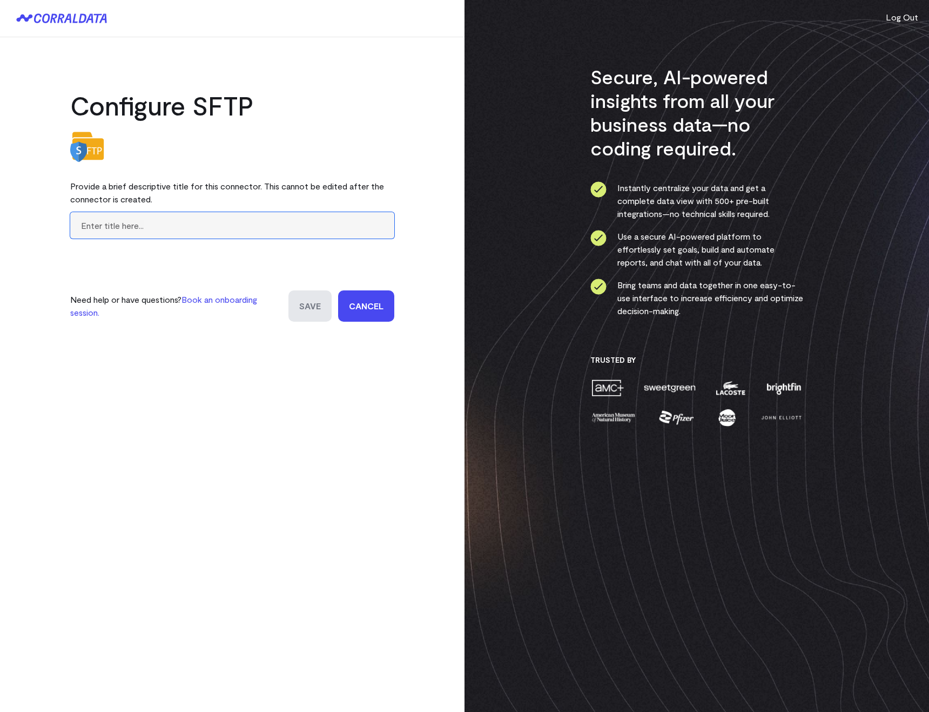
click at [99, 216] on input "text" at bounding box center [232, 225] width 324 height 26
paste input "mg_sales_invoice_item"
type input "mg_sales_invoice_item"
click at [288, 307] on input "Save" at bounding box center [309, 305] width 43 height 31
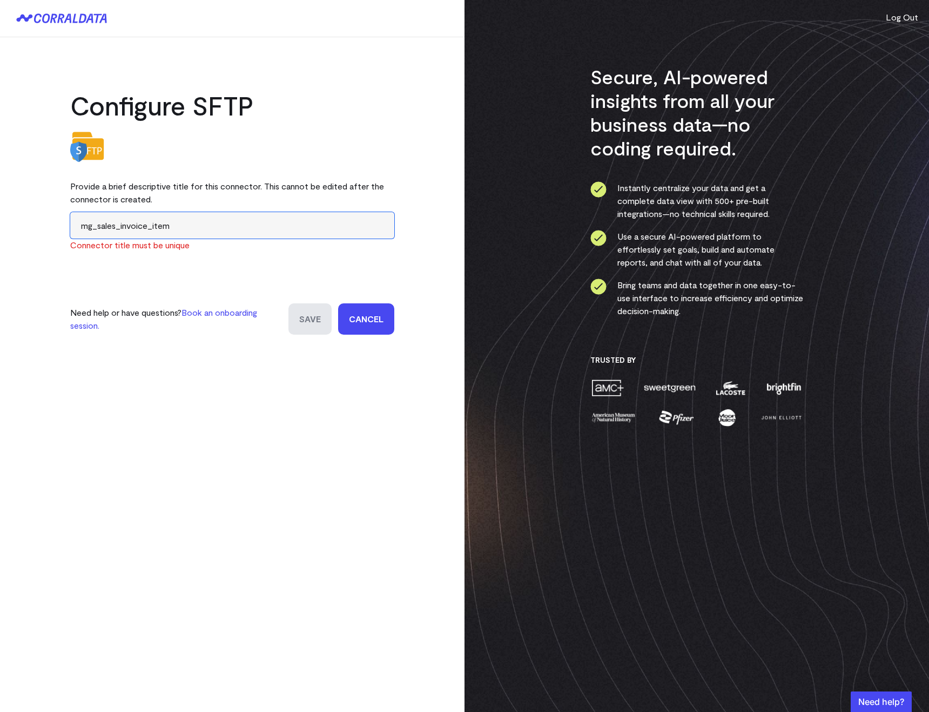
click at [104, 220] on input "mg_sales_invoice_item" at bounding box center [232, 225] width 324 height 26
paste input "order_status"
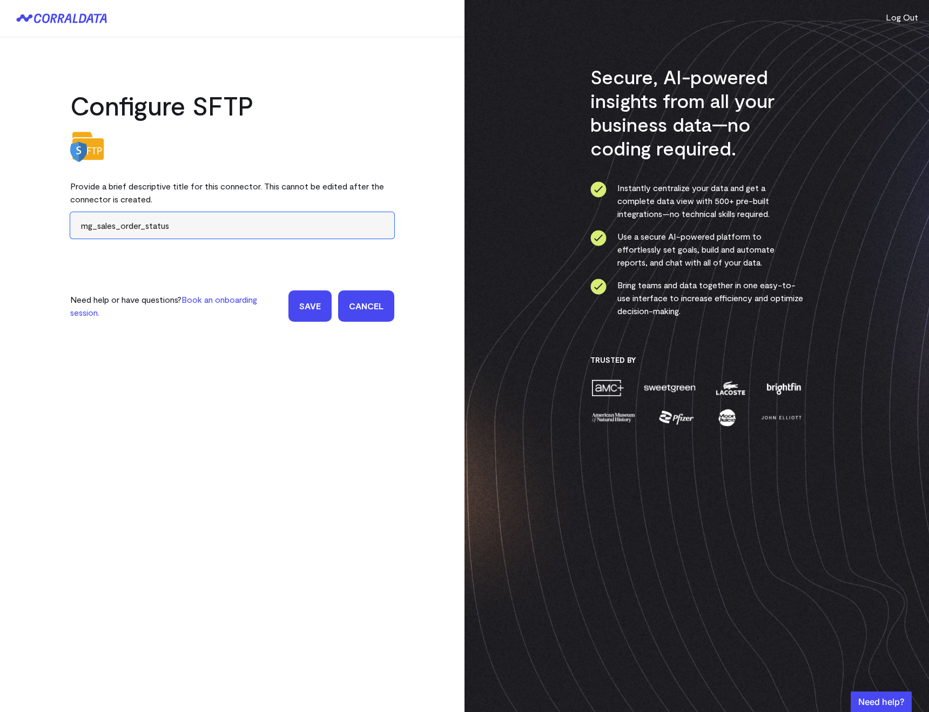
type input "mg_sales_order_status"
click at [324, 304] on input "Save" at bounding box center [309, 305] width 43 height 31
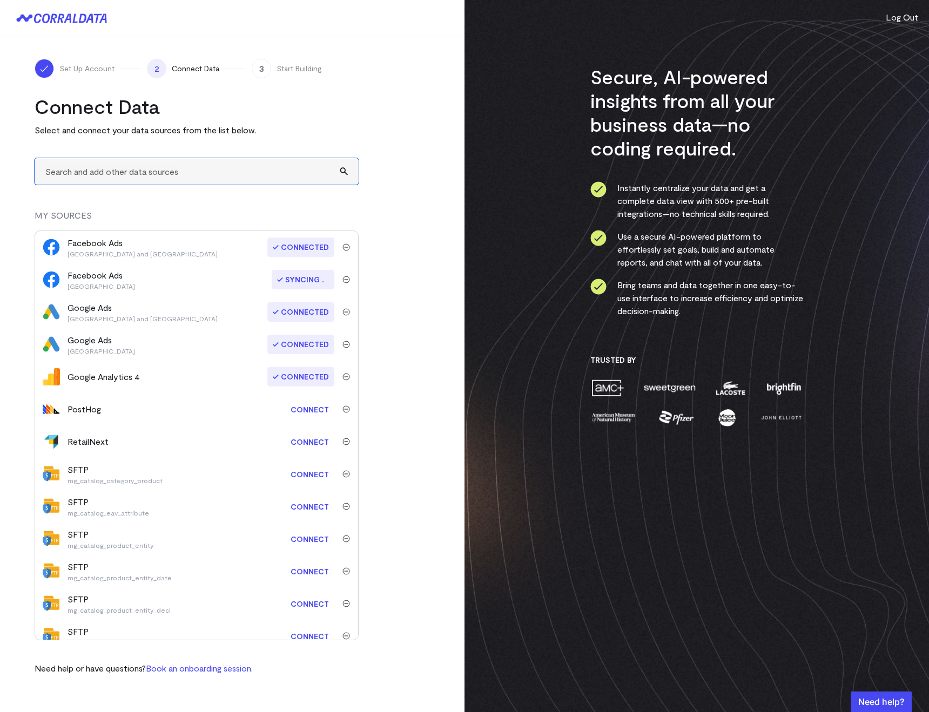
click at [90, 172] on input "text" at bounding box center [197, 171] width 324 height 26
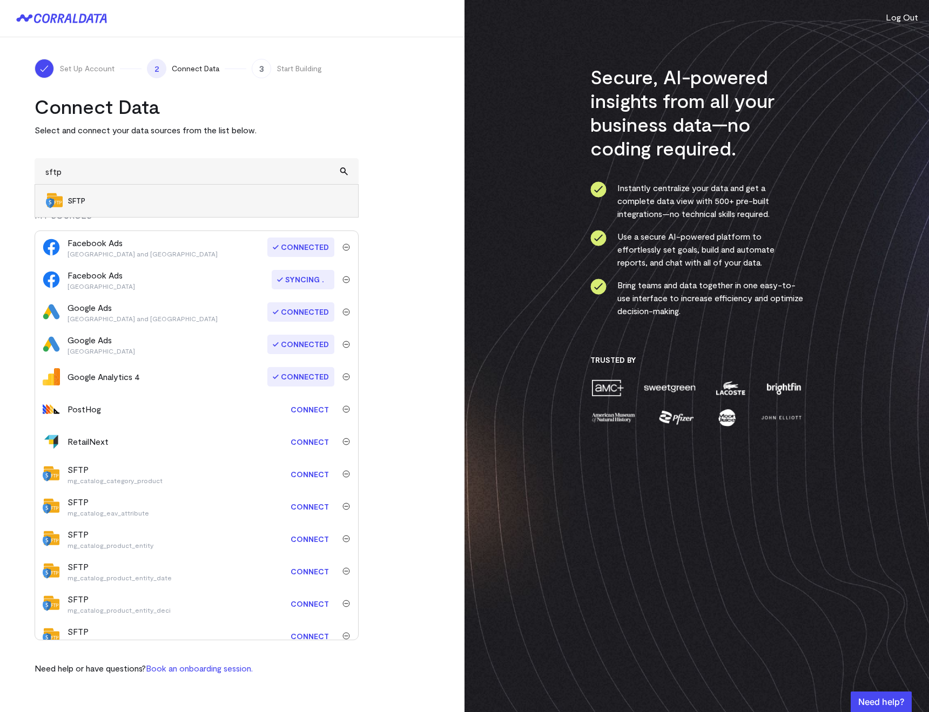
click at [91, 201] on span "SFTP" at bounding box center [207, 200] width 280 height 11
type input "SFTP"
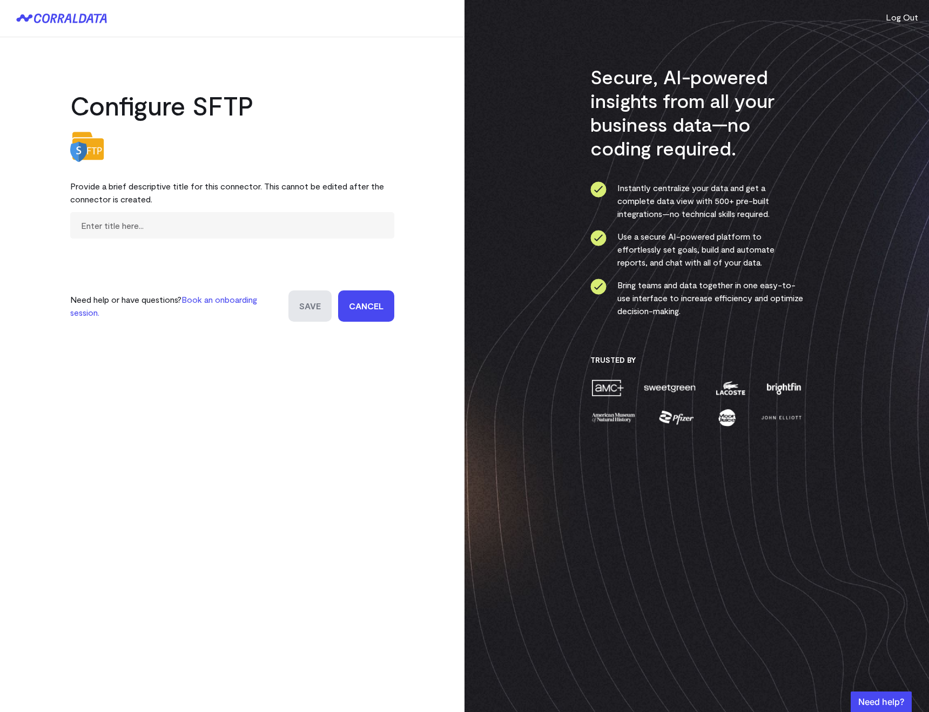
click at [94, 240] on form "Need help or have questions? Book an onboarding session. Save Cancel" at bounding box center [232, 267] width 324 height 110
click at [91, 234] on input "text" at bounding box center [232, 225] width 324 height 26
paste input "mg_sales_order_status_history"
type input "mg_sales_order_status_history"
click at [314, 310] on input "Save" at bounding box center [309, 305] width 43 height 31
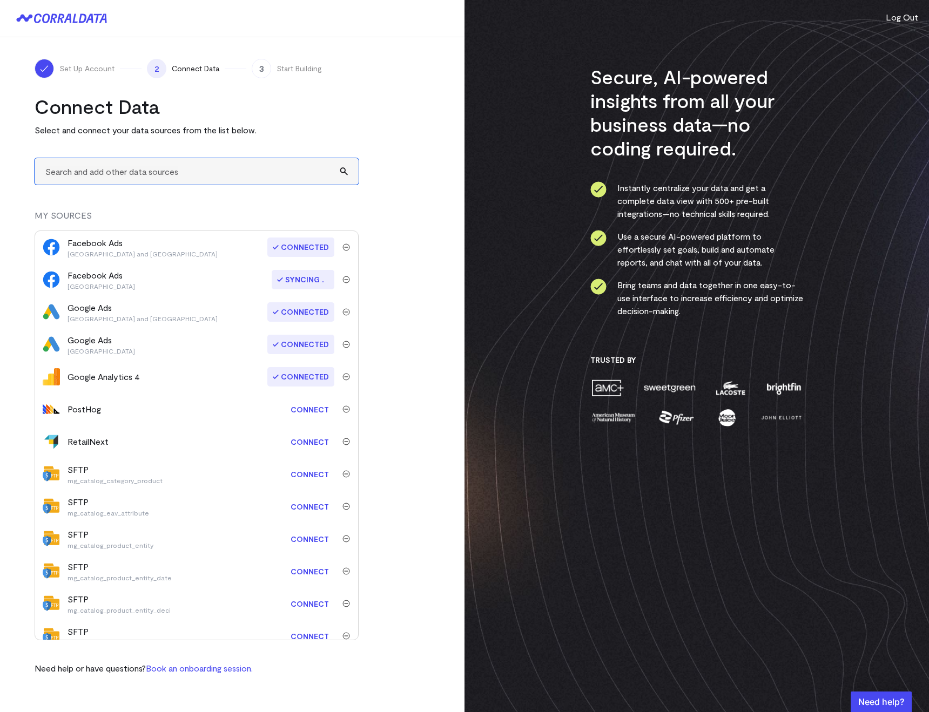
click at [82, 178] on input "text" at bounding box center [197, 171] width 324 height 26
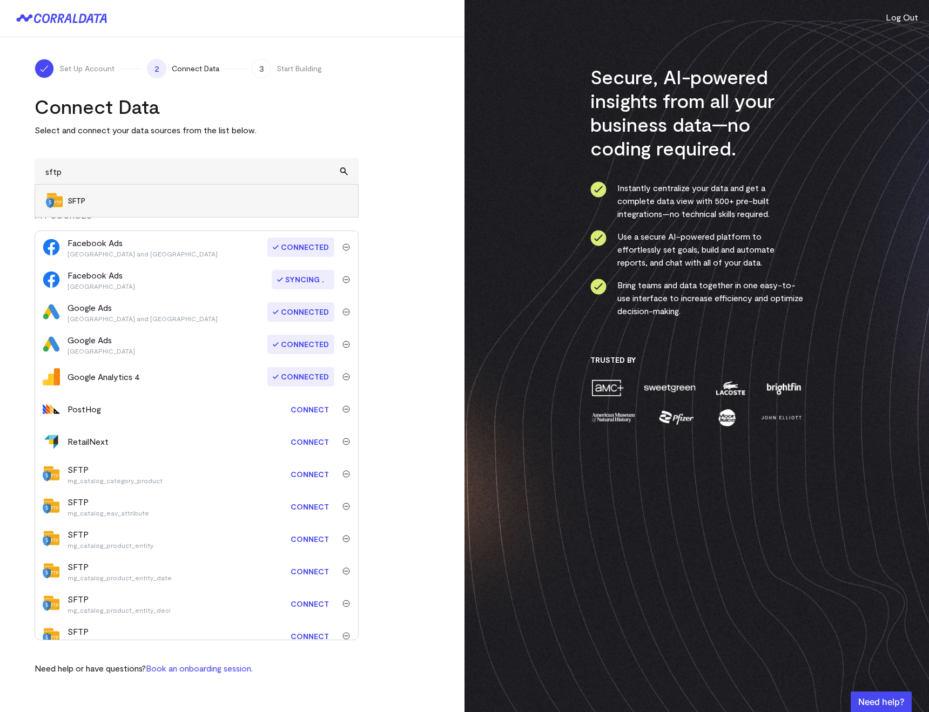
click at [89, 194] on li "SFTP" at bounding box center [196, 201] width 323 height 32
type input "SFTP"
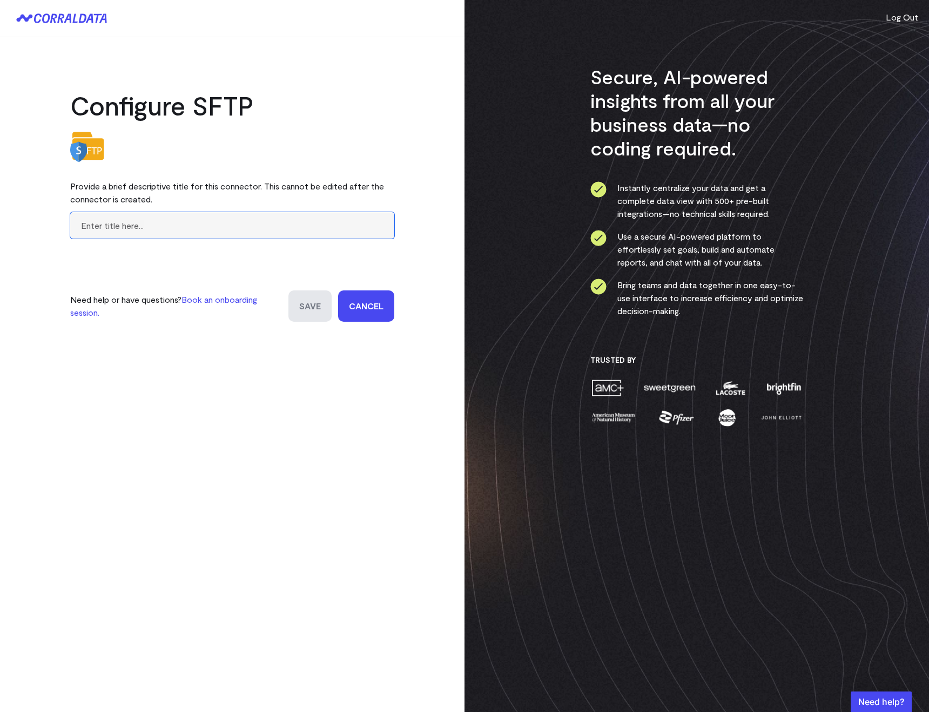
click at [140, 214] on input "text" at bounding box center [232, 225] width 324 height 26
paste input "mg_sales_payment_transaction"
type input "mg_sales_payment_transaction"
click at [303, 322] on div "Configure SFTP Provide a brief descriptive title for this connector. This canno…" at bounding box center [232, 190] width 464 height 306
click at [300, 314] on input "Save" at bounding box center [309, 305] width 43 height 31
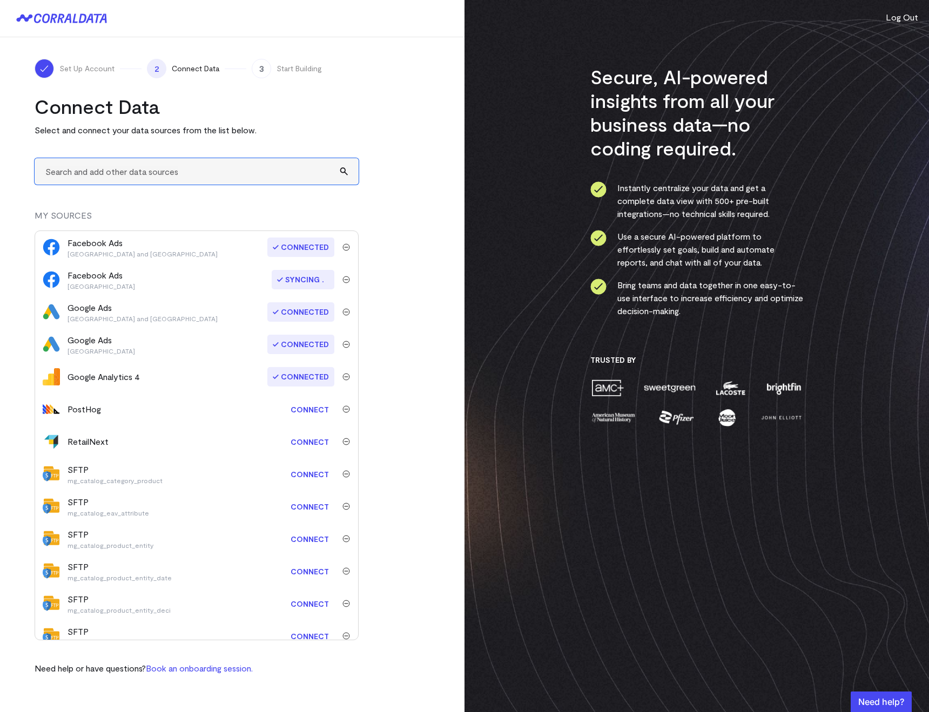
click at [73, 176] on input "text" at bounding box center [197, 171] width 324 height 26
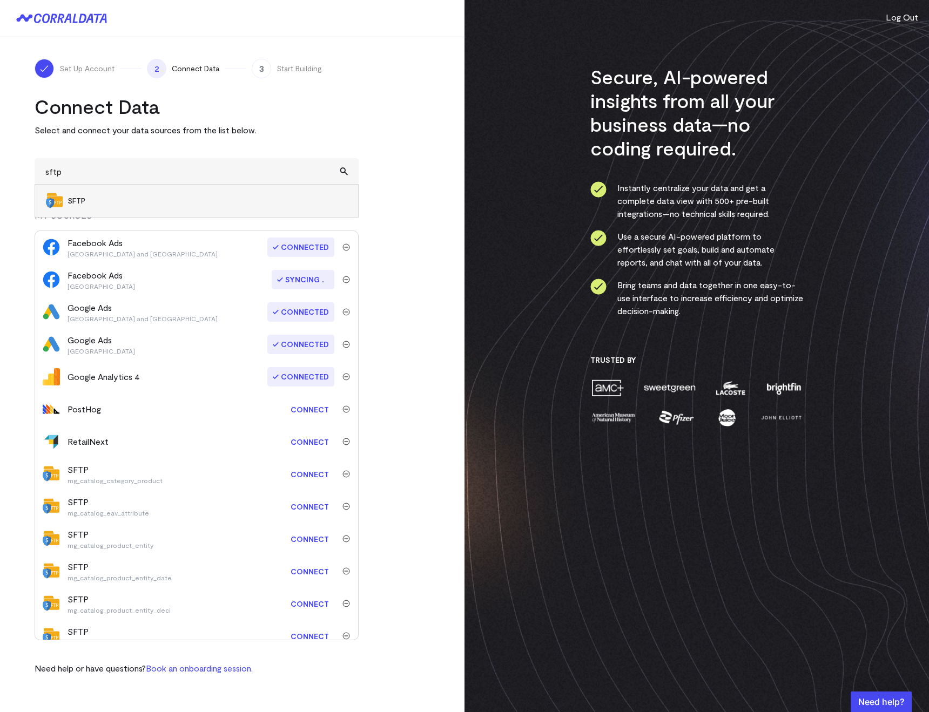
click at [76, 201] on span "SFTP" at bounding box center [207, 200] width 280 height 11
type input "SFTP"
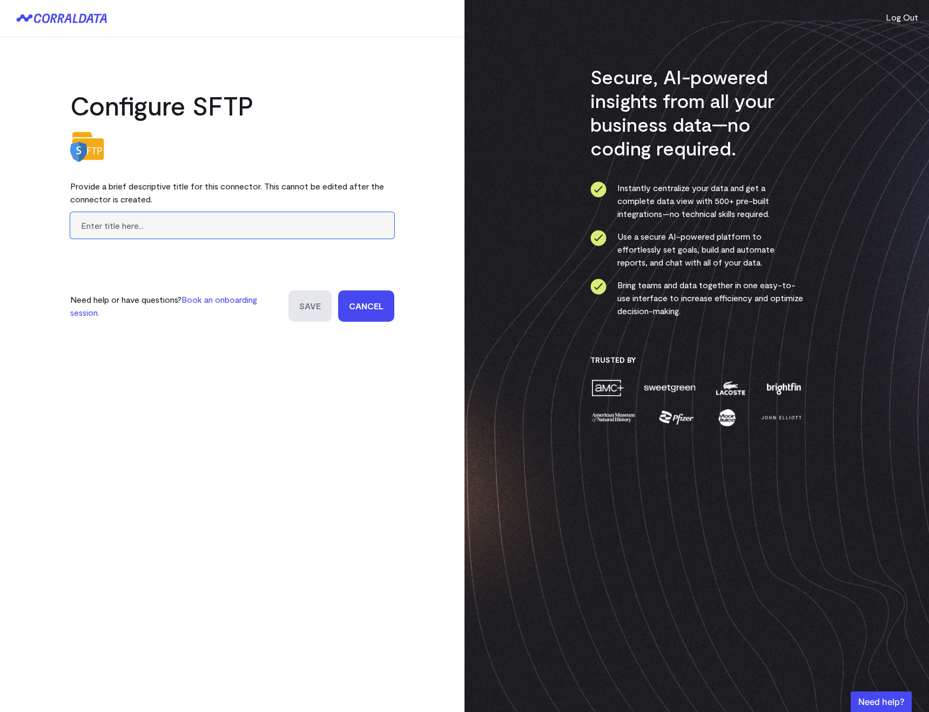
click at [94, 238] on input "text" at bounding box center [232, 225] width 324 height 26
paste input "mg_sales_shipment"
type input "mg_sales_shipment"
click at [319, 312] on input "Save" at bounding box center [309, 305] width 43 height 31
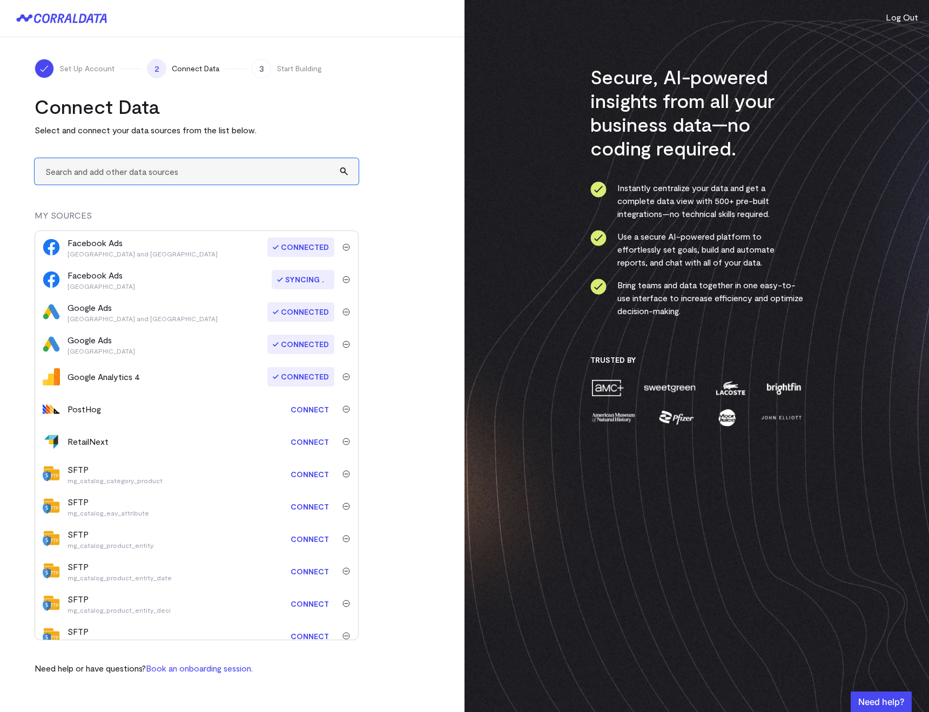
click at [78, 164] on input "text" at bounding box center [197, 171] width 324 height 26
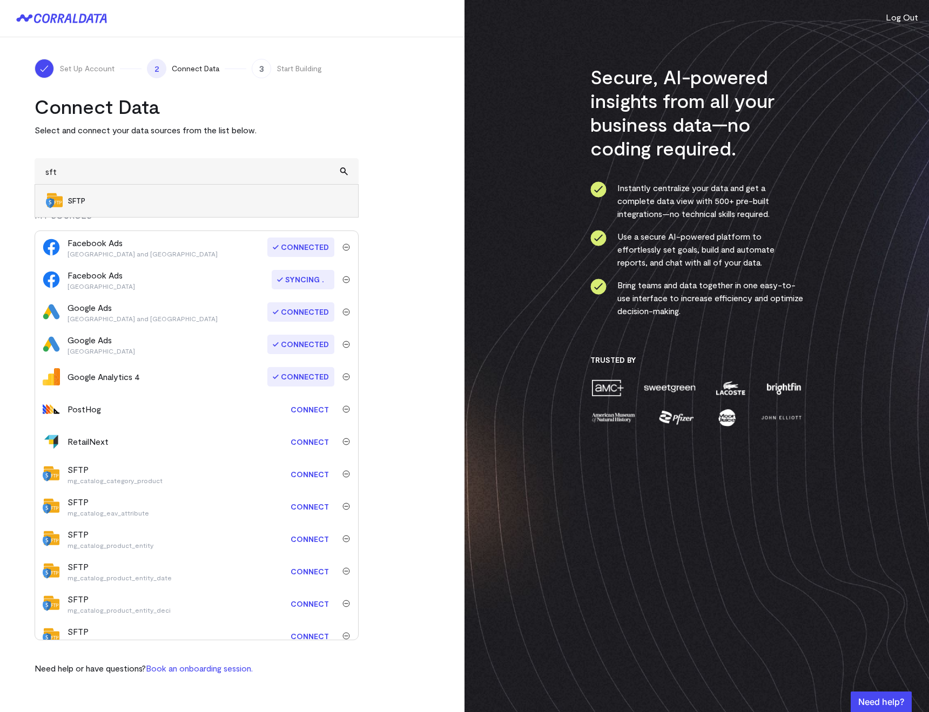
click at [77, 194] on li "SFTP" at bounding box center [196, 201] width 323 height 32
type input "SFTP"
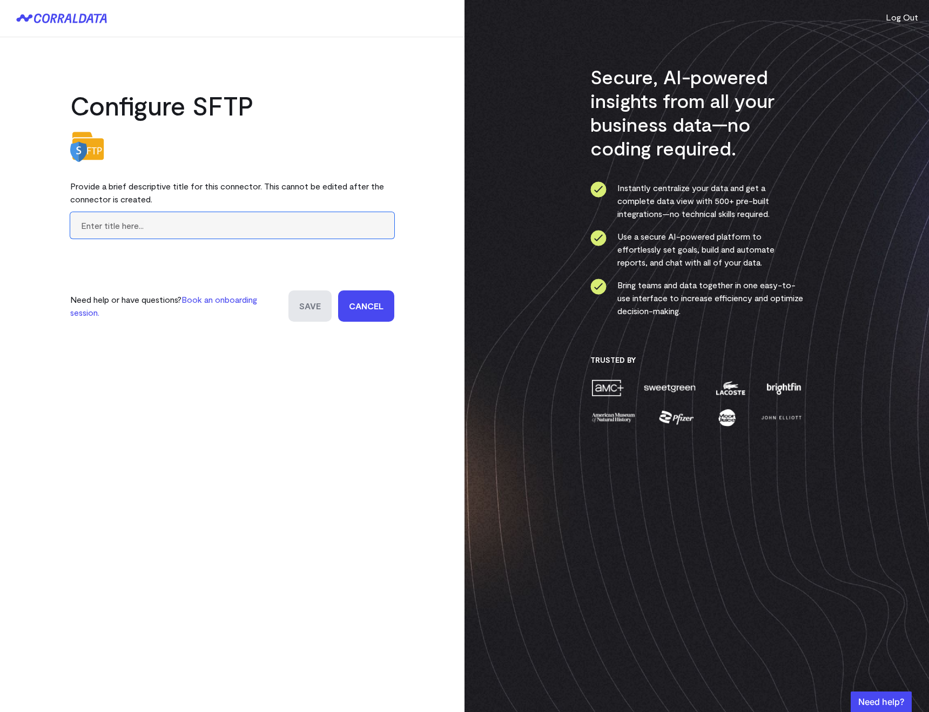
click at [122, 217] on input "text" at bounding box center [232, 225] width 324 height 26
paste input "mg_sales_shipment_item"
type input "mg_sales_shipment_item"
click at [302, 310] on input "Save" at bounding box center [309, 305] width 43 height 31
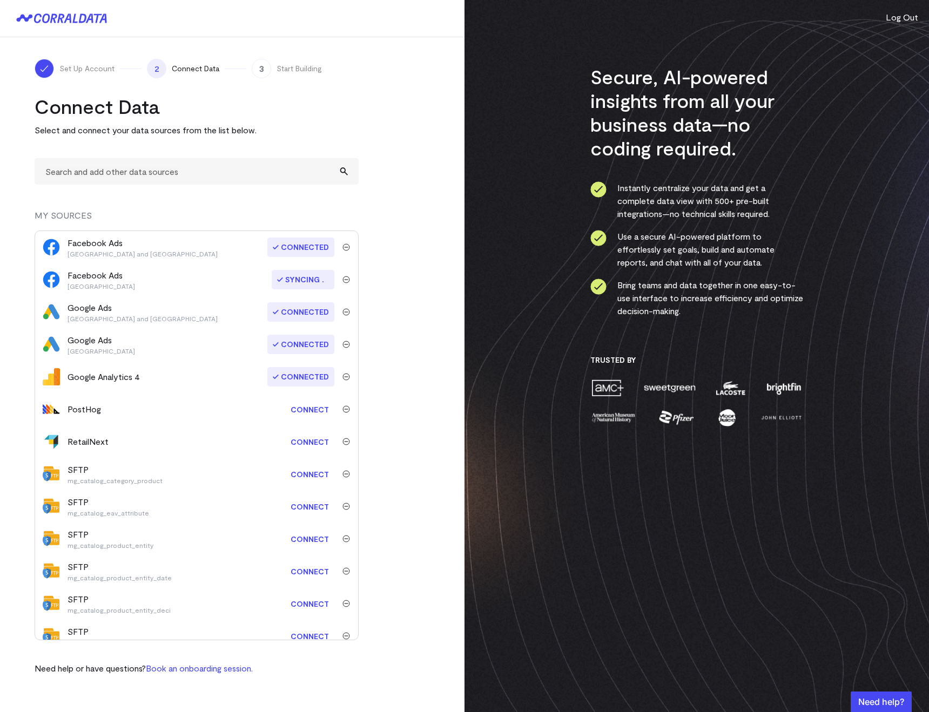
click at [72, 186] on div "Connect Data Select and connect your data sources from the list below. MY SOURC…" at bounding box center [197, 384] width 324 height 580
click at [68, 179] on input "text" at bounding box center [197, 171] width 324 height 26
drag, startPoint x: 73, startPoint y: 200, endPoint x: 73, endPoint y: 206, distance: 6.0
click at [72, 200] on span "SFTP" at bounding box center [207, 200] width 280 height 11
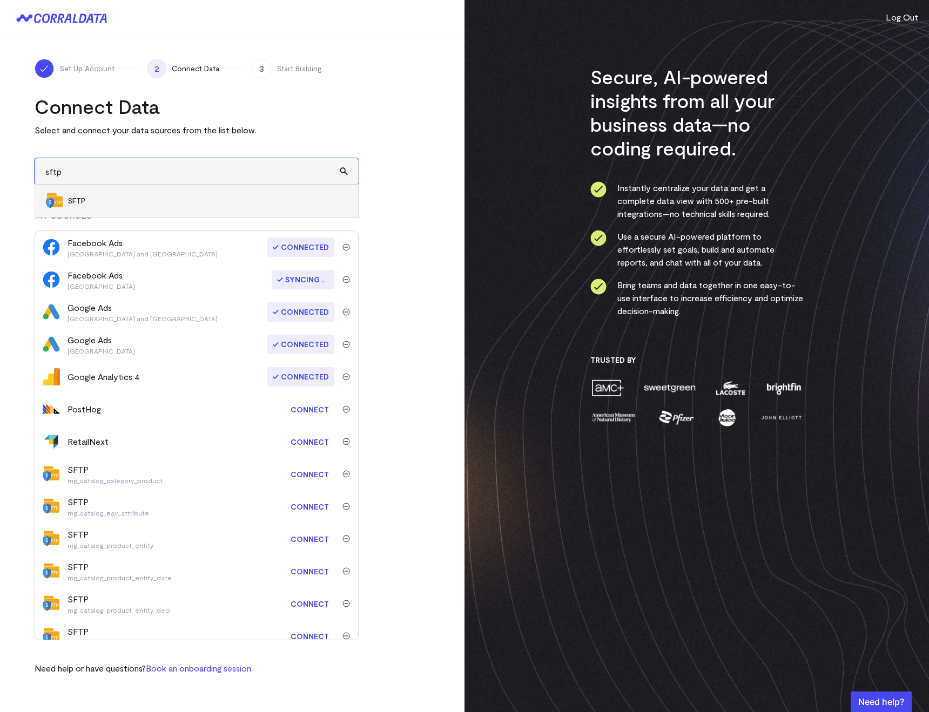
type input "SFTP"
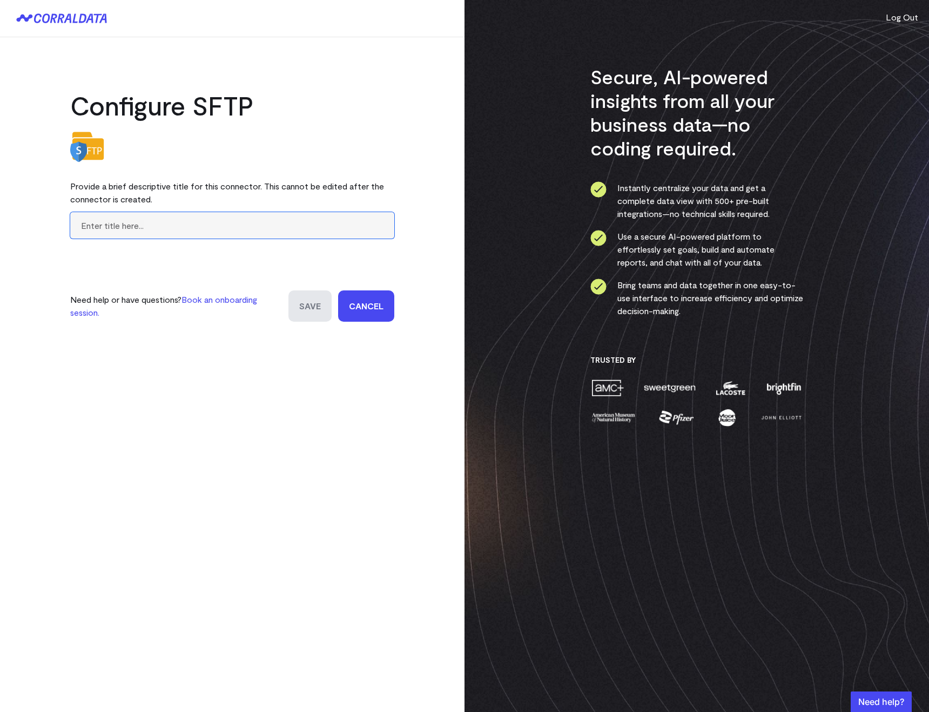
click at [111, 232] on input "text" at bounding box center [232, 225] width 324 height 26
paste input "mg_search_query"
type input "mg_search_query"
click at [303, 301] on input "Save" at bounding box center [309, 305] width 43 height 31
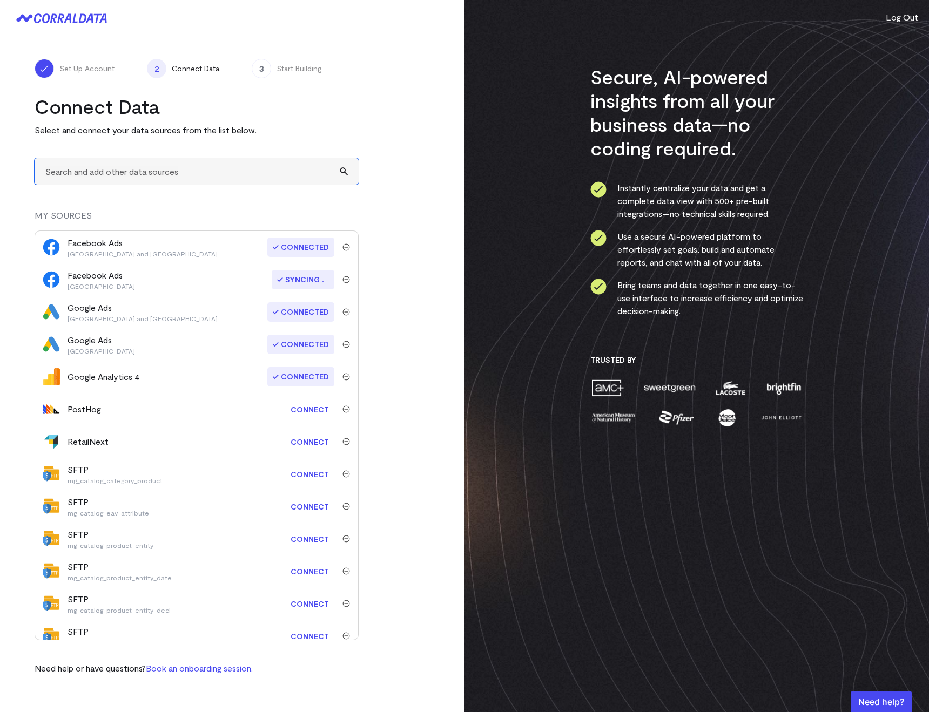
click at [58, 171] on input "text" at bounding box center [197, 171] width 324 height 26
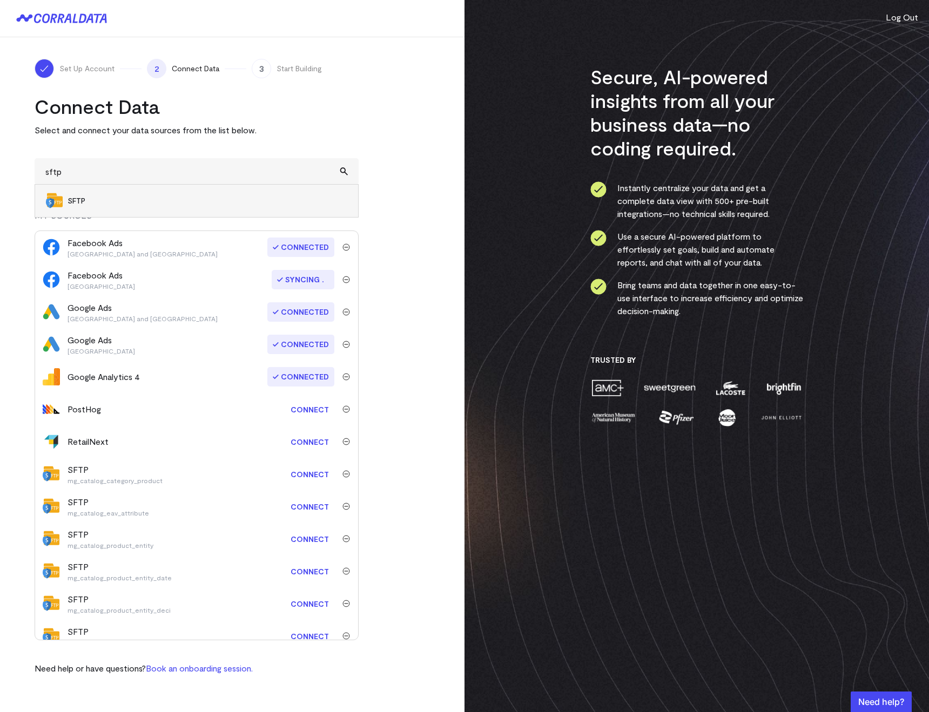
click at [67, 189] on li "SFTP" at bounding box center [196, 201] width 323 height 32
type input "SFTP"
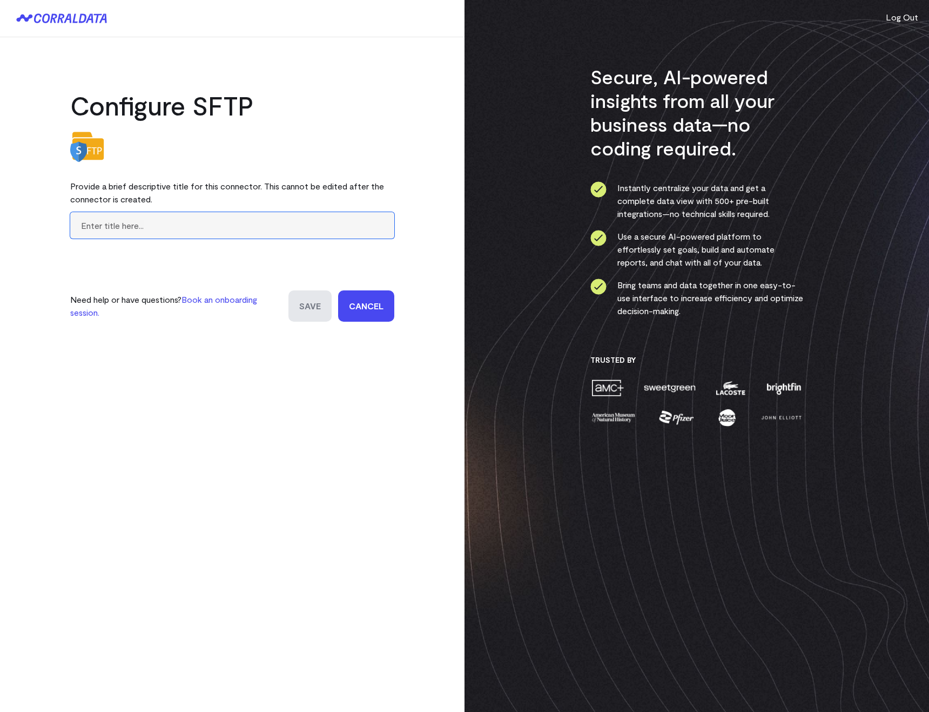
click at [132, 227] on input "text" at bounding box center [232, 225] width 324 height 26
paste input "mg_store"
type input "mg_store"
click at [308, 304] on input "Save" at bounding box center [309, 305] width 43 height 31
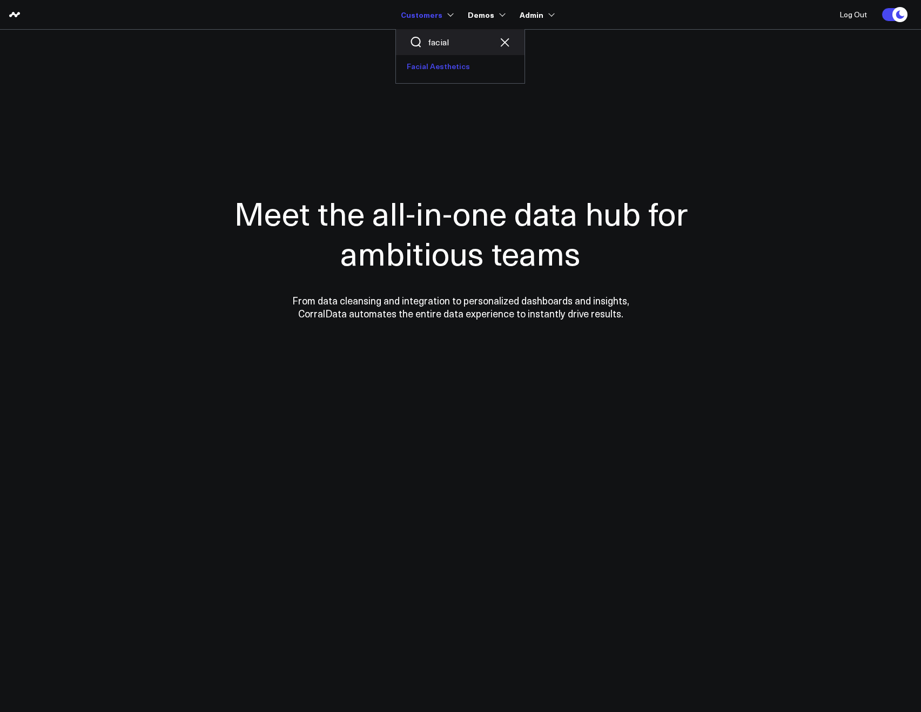
type input "facial"
click at [440, 72] on link "Facial Aesthetics" at bounding box center [460, 66] width 128 height 23
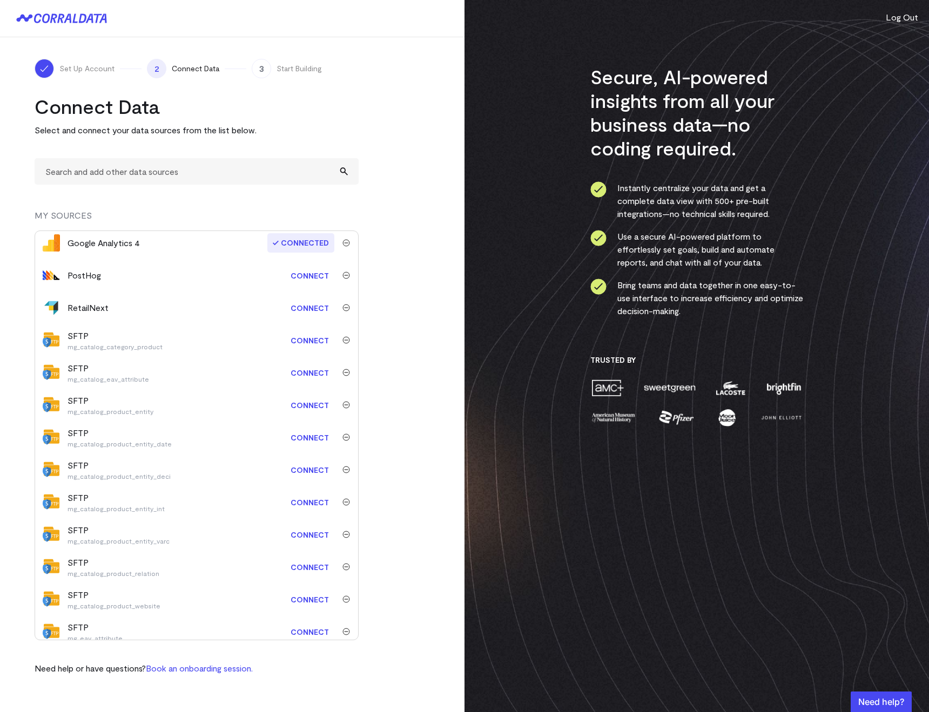
scroll to position [132, 0]
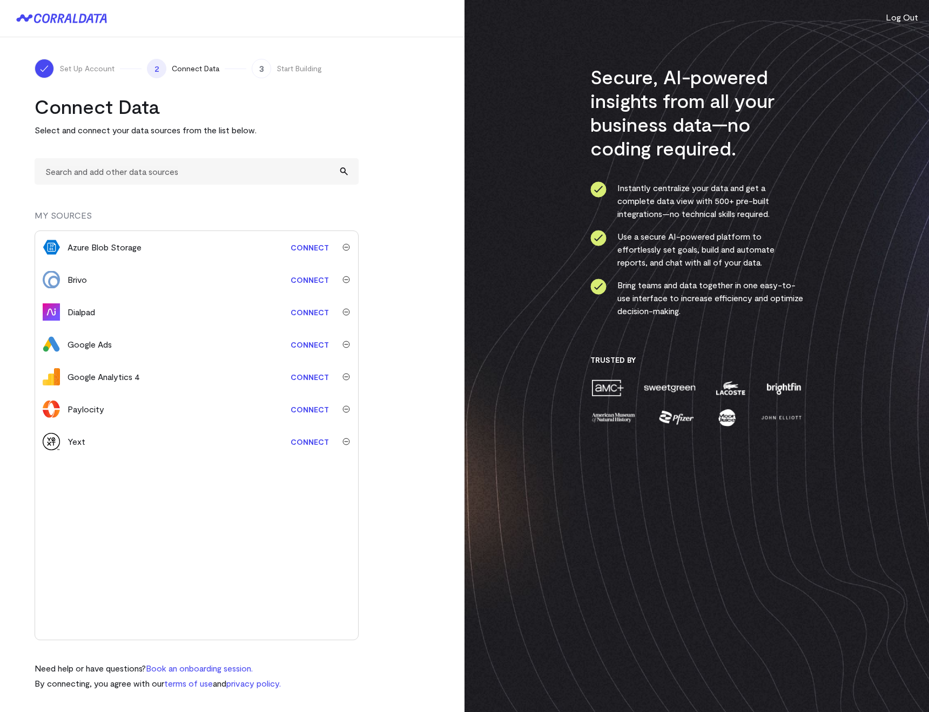
click at [309, 396] on div "Paylocity Connect" at bounding box center [196, 409] width 323 height 32
click at [307, 410] on link "Connect" at bounding box center [309, 410] width 49 height 20
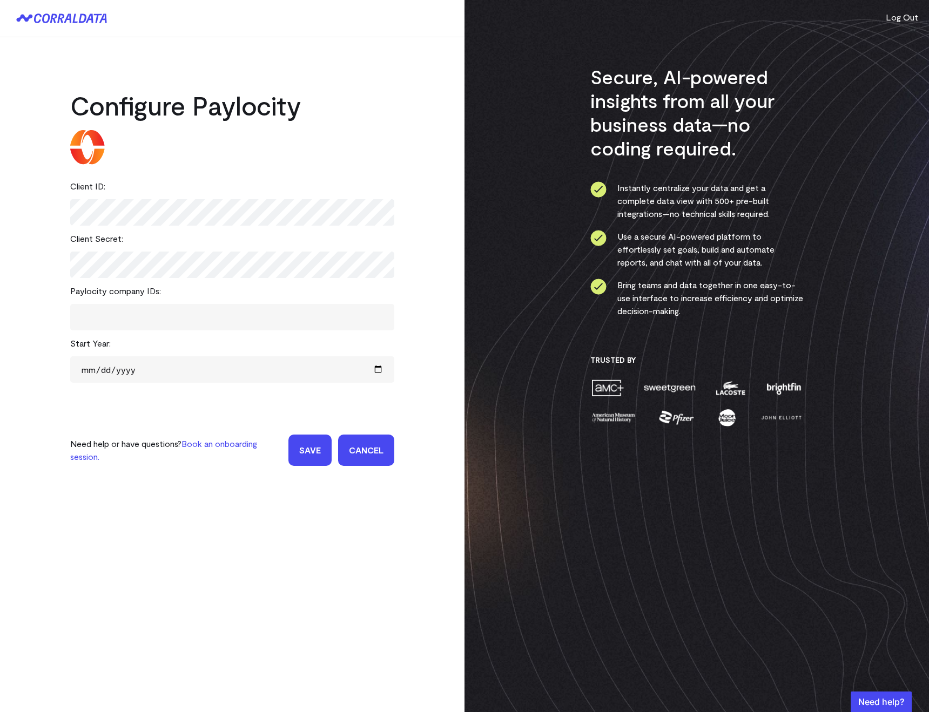
click at [82, 322] on tags "​" at bounding box center [232, 317] width 324 height 26
click at [125, 321] on span at bounding box center [232, 317] width 297 height 16
click at [149, 317] on x "remove tag" at bounding box center [153, 317] width 8 height 8
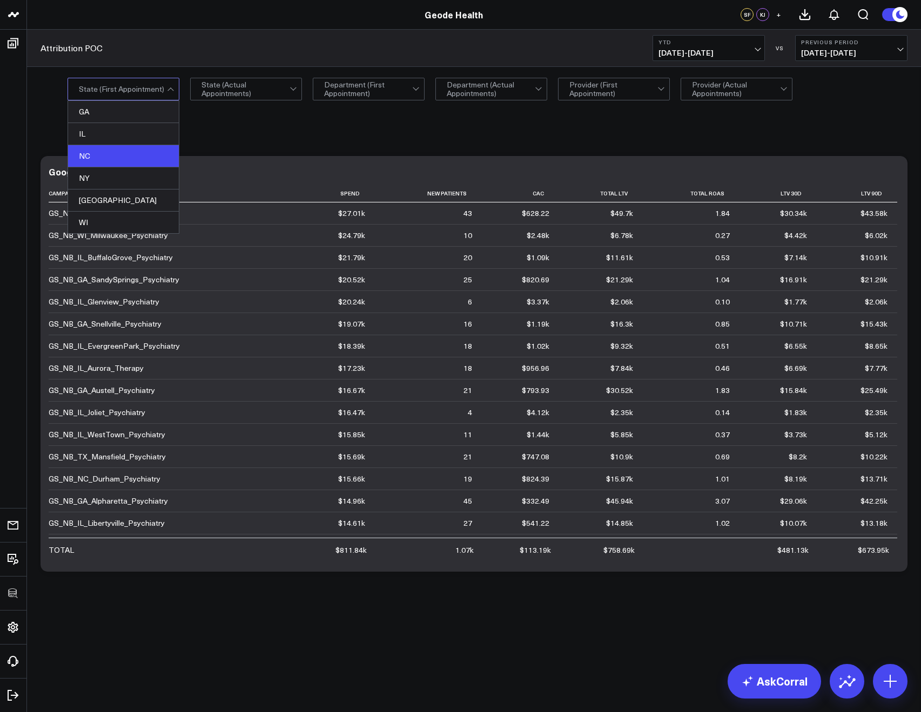
click at [84, 162] on div "NC" at bounding box center [123, 156] width 111 height 22
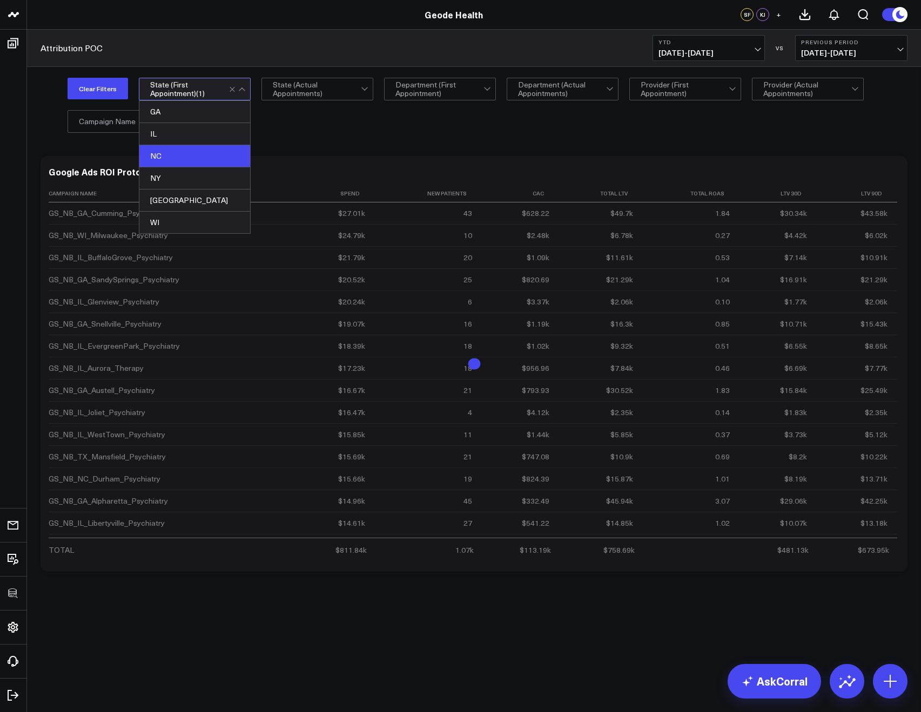
click at [352, 123] on div "Clear Filters option NC, selected. NC selected, 3 of 6. 6 results available. Us…" at bounding box center [487, 105] width 840 height 54
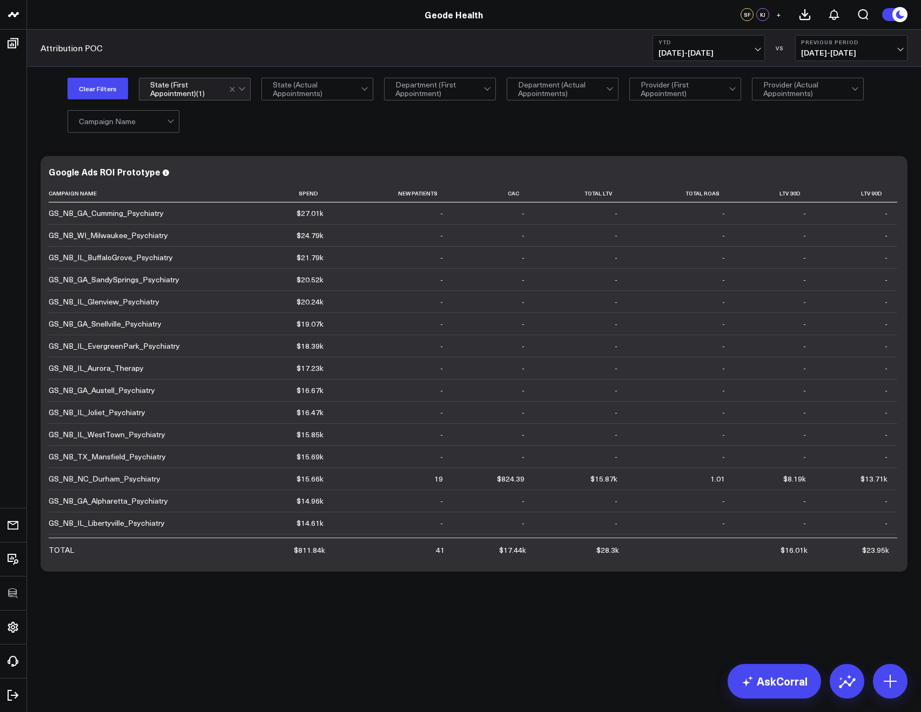
click at [415, 112] on div "Clear Filters option NC, selected. State (First Appointment) ( 1 ) State (Actua…" at bounding box center [487, 105] width 840 height 54
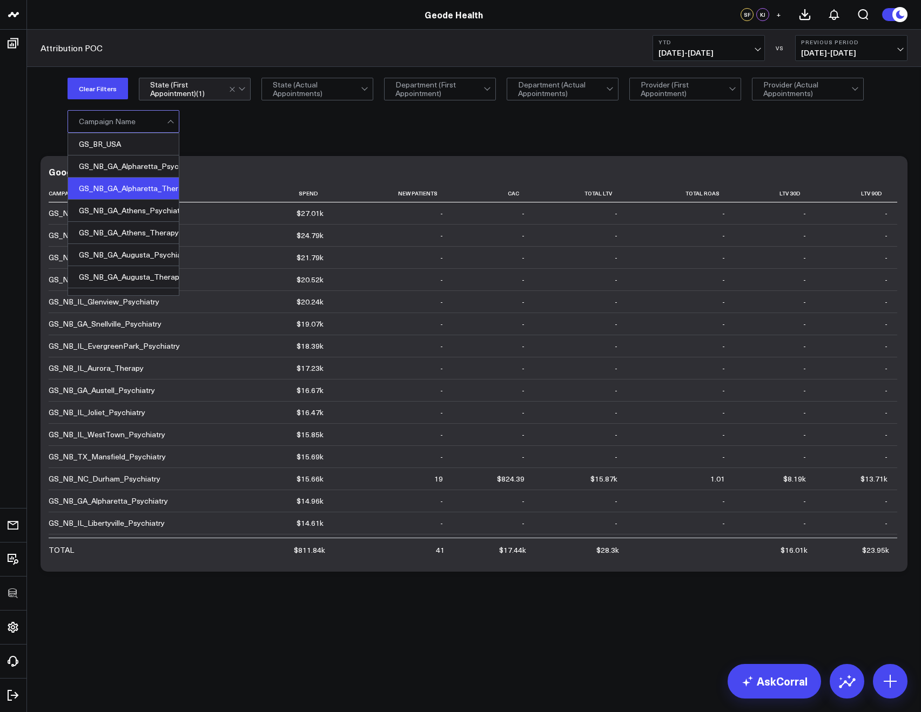
click at [116, 184] on div "GS_NB_GA_Alpharetta_Therapy" at bounding box center [123, 189] width 111 height 22
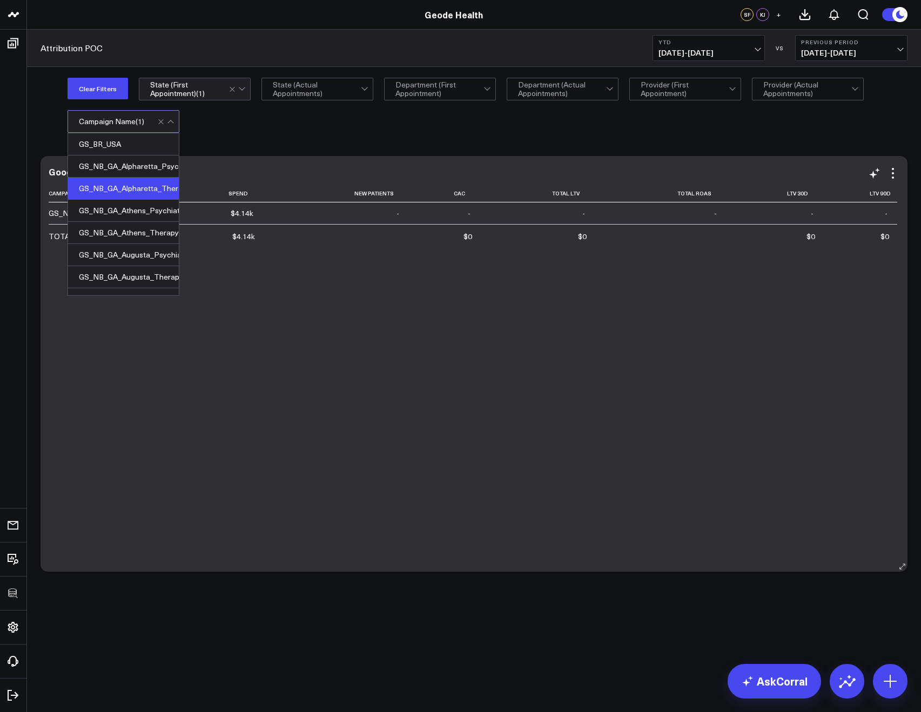
click at [209, 158] on div "Google Ads ROI Prototype Campaign Name Spend New Patients Cac Total Ltv Total R…" at bounding box center [473, 364] width 867 height 416
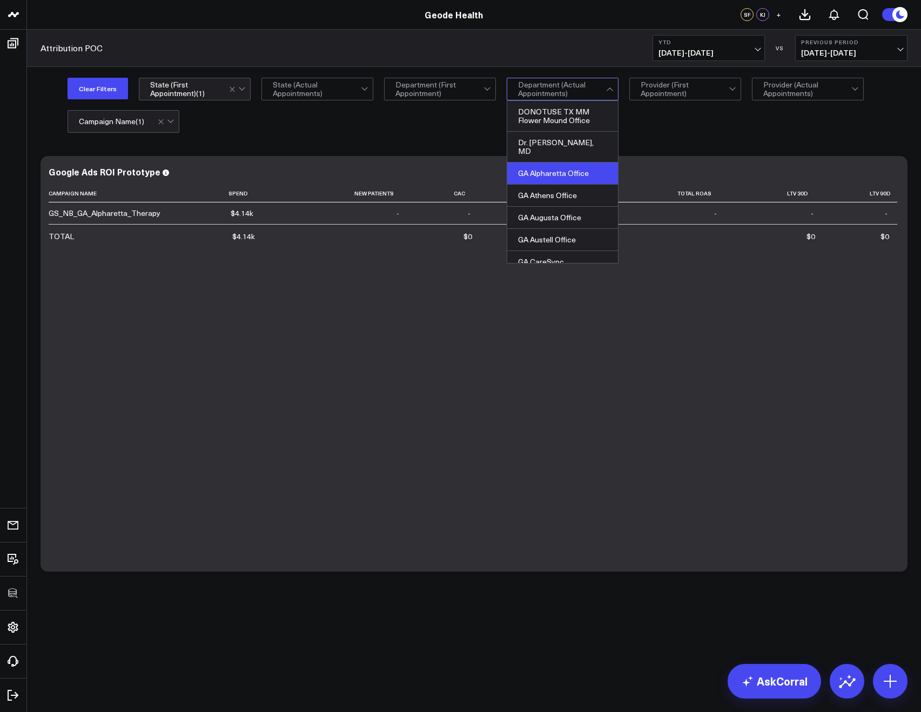
click at [537, 170] on div "GA Alpharetta Office" at bounding box center [562, 174] width 111 height 22
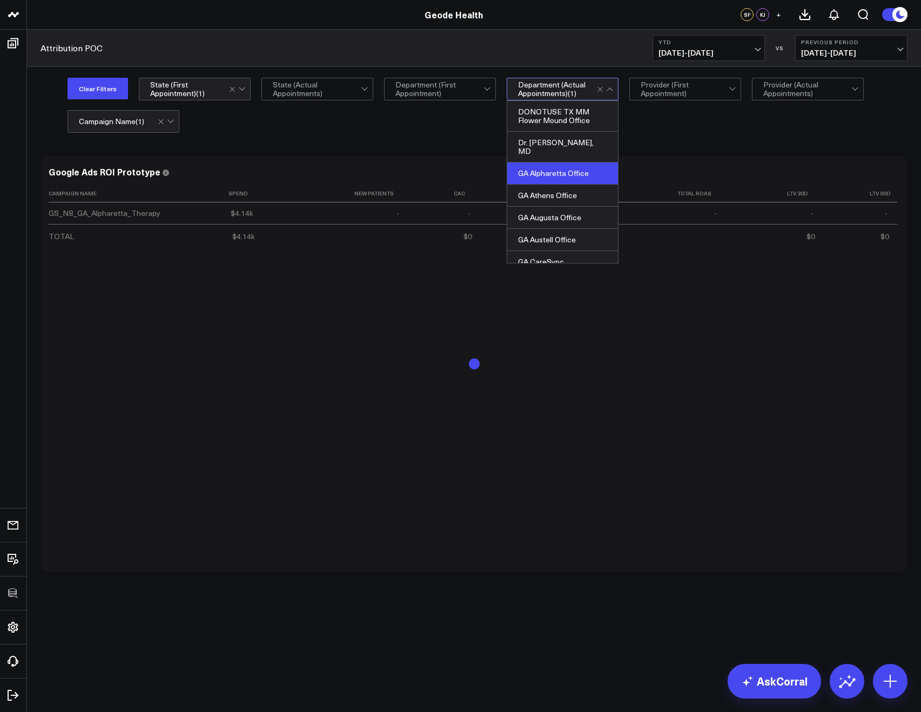
click at [412, 143] on div "Modify via AI Copy link to widget Ask support Remove Create linked copy Executi…" at bounding box center [474, 392] width 894 height 499
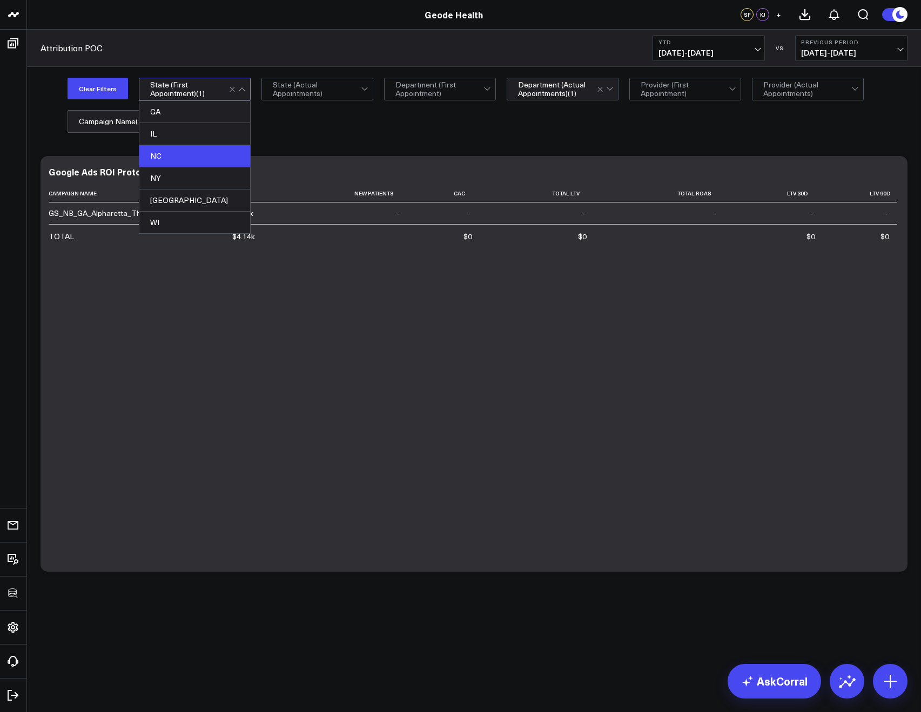
click at [234, 89] on div at bounding box center [238, 89] width 18 height 22
click at [422, 147] on div "Modify via AI Copy link to widget Ask support Remove Create linked copy Executi…" at bounding box center [474, 392] width 894 height 499
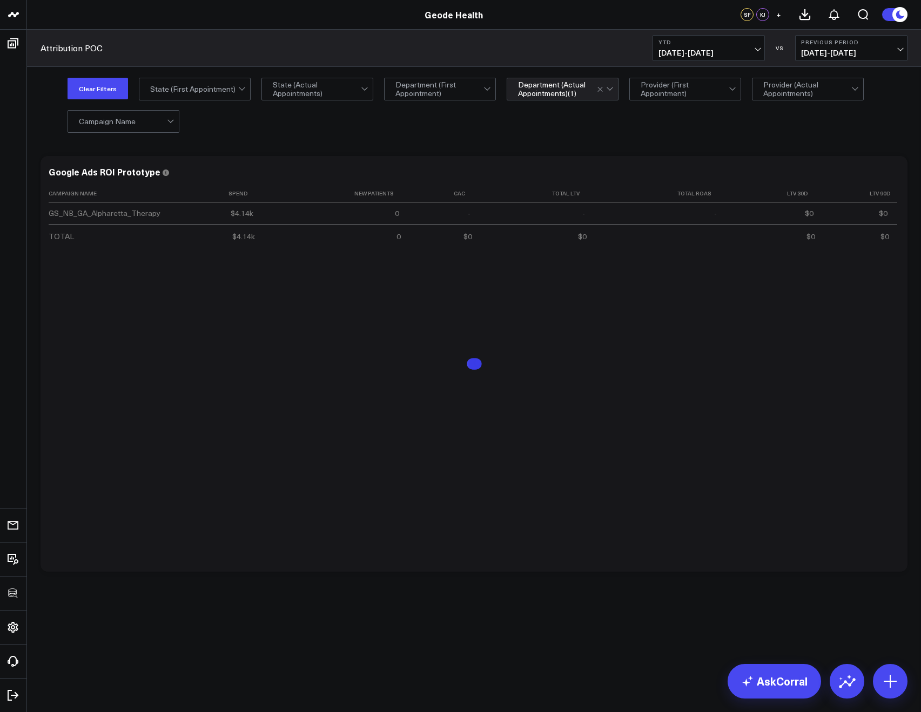
click at [288, 129] on div "Clear Filters All selected options have been cleared. State (First Appointment)…" at bounding box center [487, 105] width 840 height 54
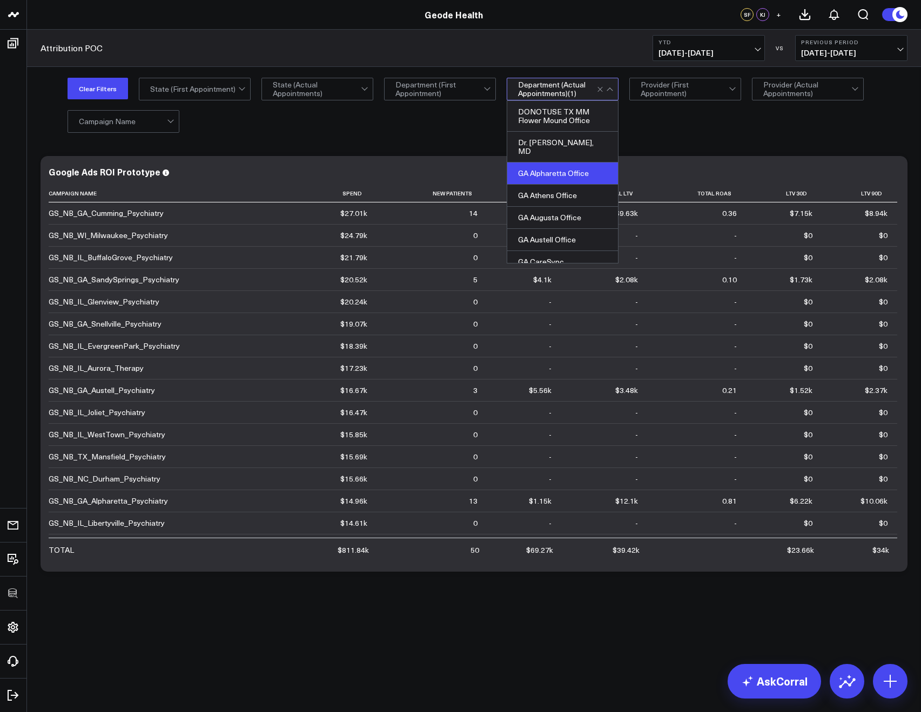
click at [489, 112] on div "Clear Filters All selected options have been cleared. State (First Appointment)…" at bounding box center [487, 105] width 840 height 54
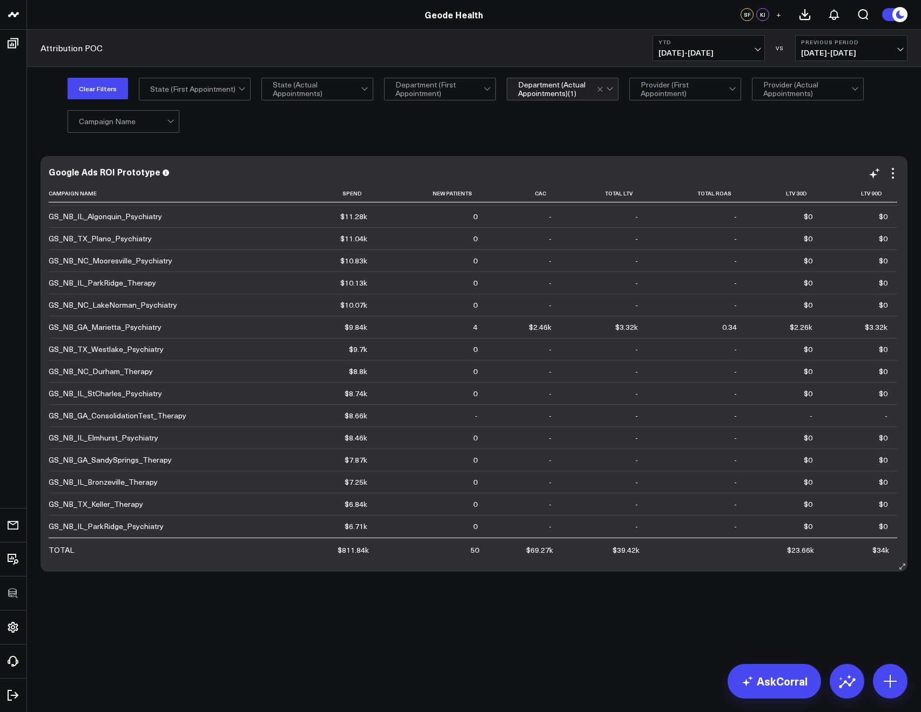
scroll to position [719, 0]
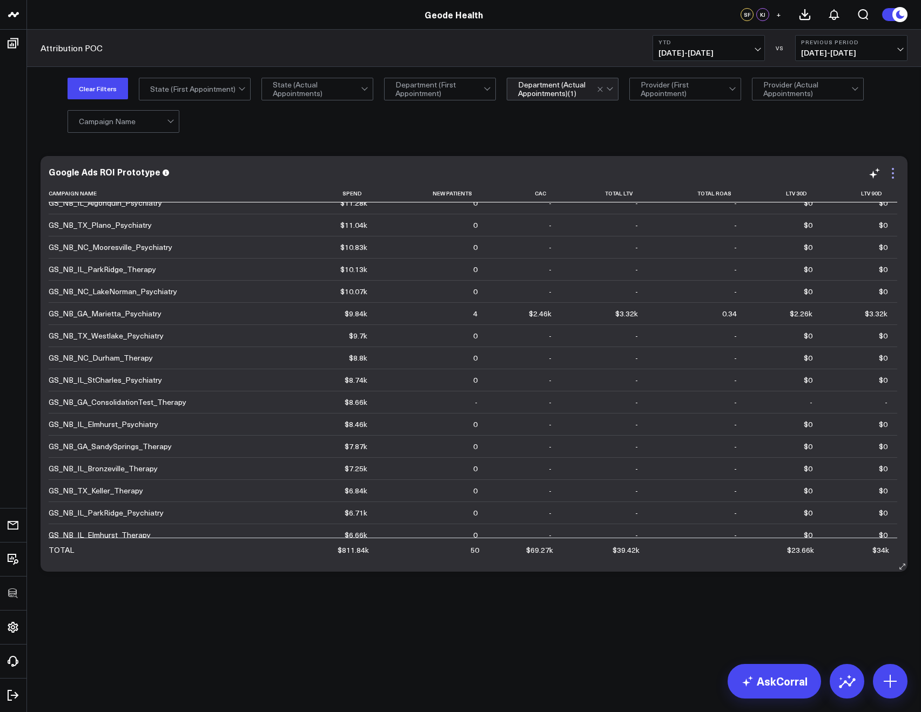
click at [898, 174] on icon at bounding box center [892, 173] width 13 height 13
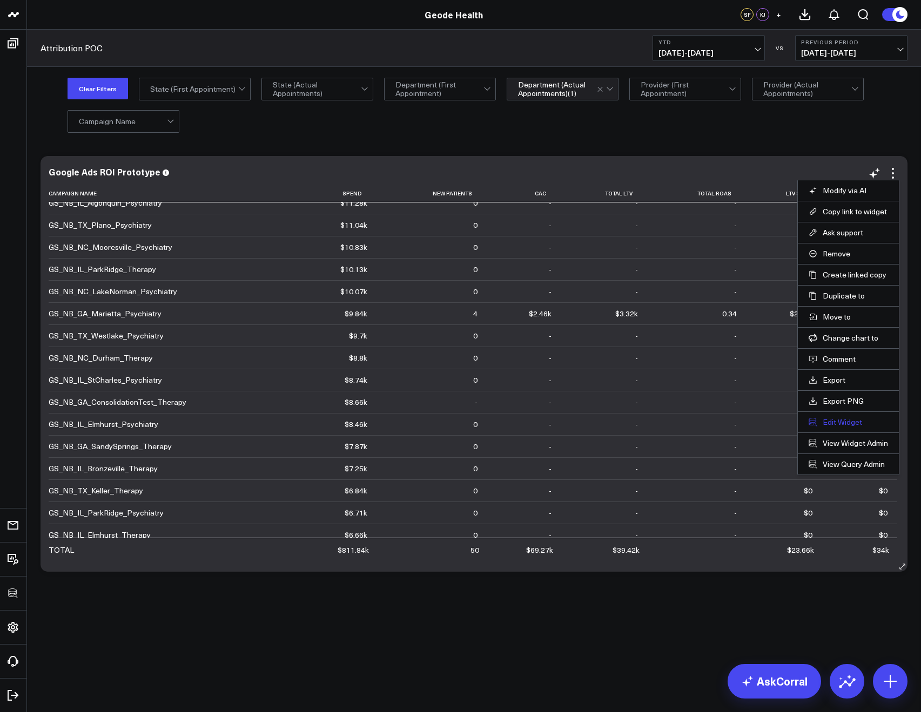
click at [837, 424] on button "Edit Widget" at bounding box center [847, 422] width 79 height 10
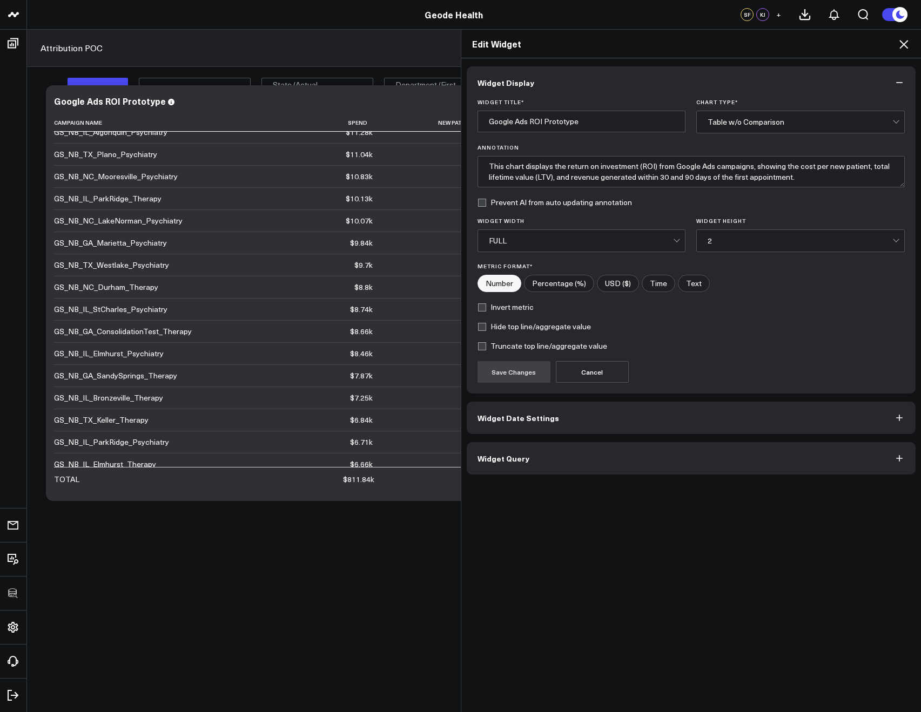
click at [546, 462] on button "Widget Query" at bounding box center [690, 458] width 449 height 32
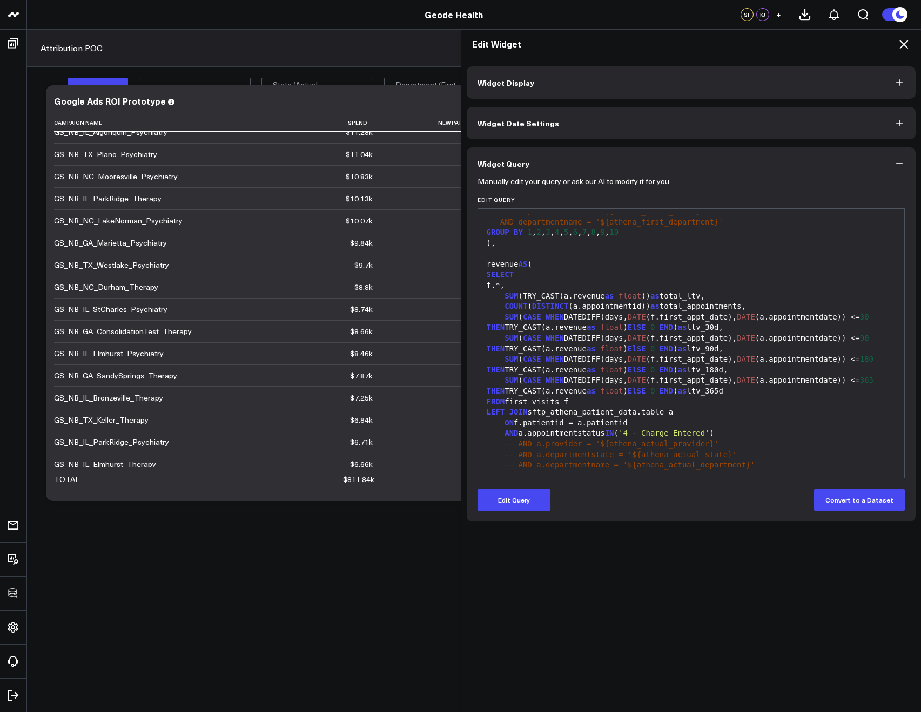
scroll to position [193, 0]
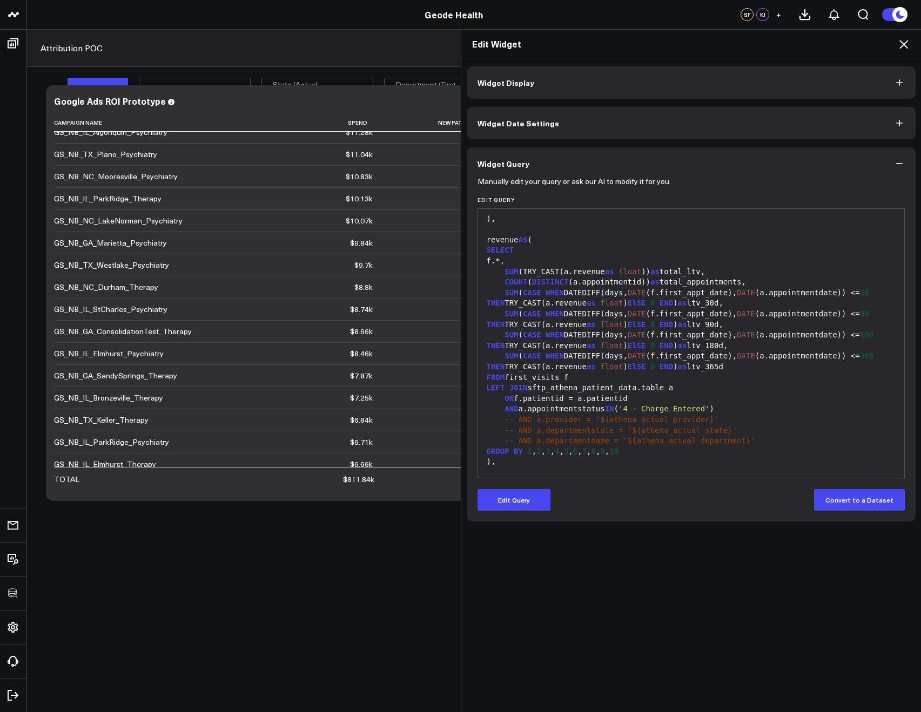
click at [908, 50] on icon at bounding box center [903, 44] width 13 height 13
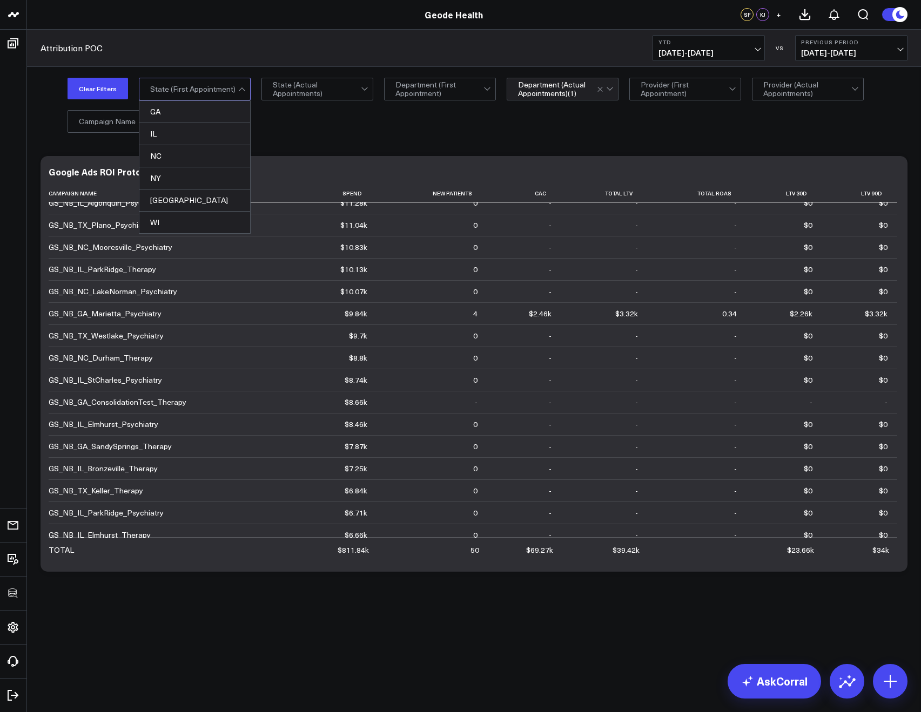
click at [363, 112] on div "Clear Filters All selected options have been cleared. GA, 1 of 6. 6 results ava…" at bounding box center [487, 105] width 840 height 54
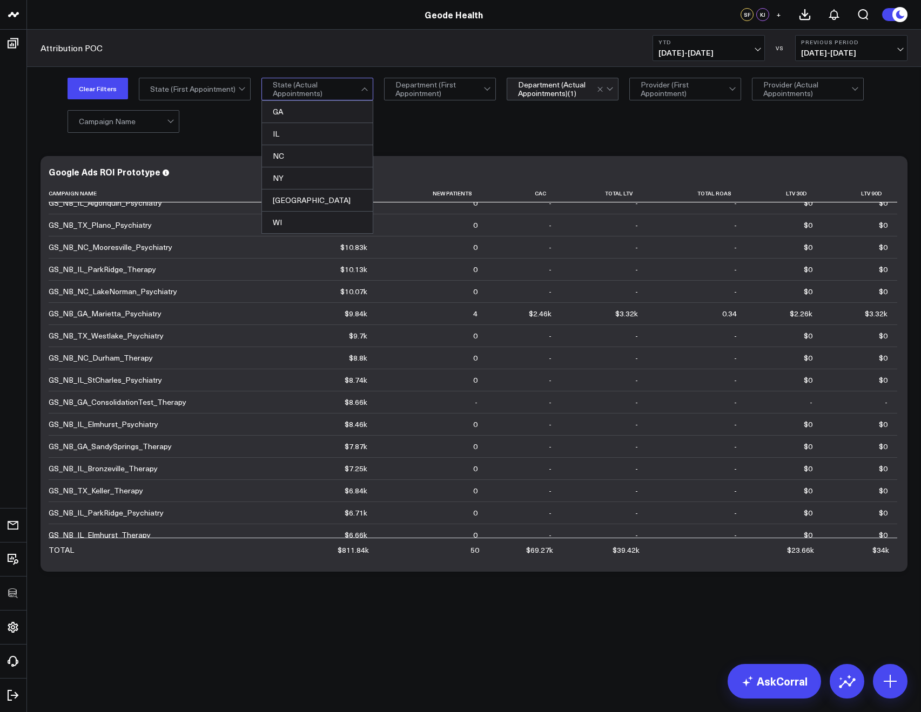
click at [211, 126] on div "Clear Filters All selected options have been cleared. State (First Appointment)…" at bounding box center [487, 105] width 840 height 54
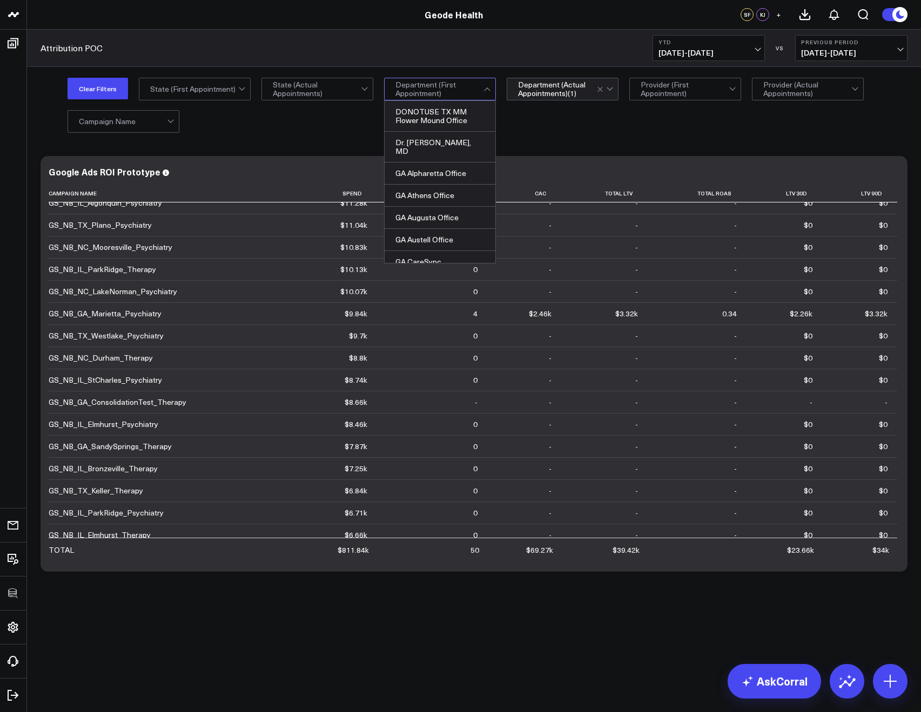
click at [420, 263] on div "DONOTUSE TX MM Flower Mound Office Dr. Ravi Shah, MD GA Alpharetta Office GA At…" at bounding box center [440, 181] width 112 height 163
click at [419, 258] on div "GA CareSync" at bounding box center [439, 262] width 111 height 22
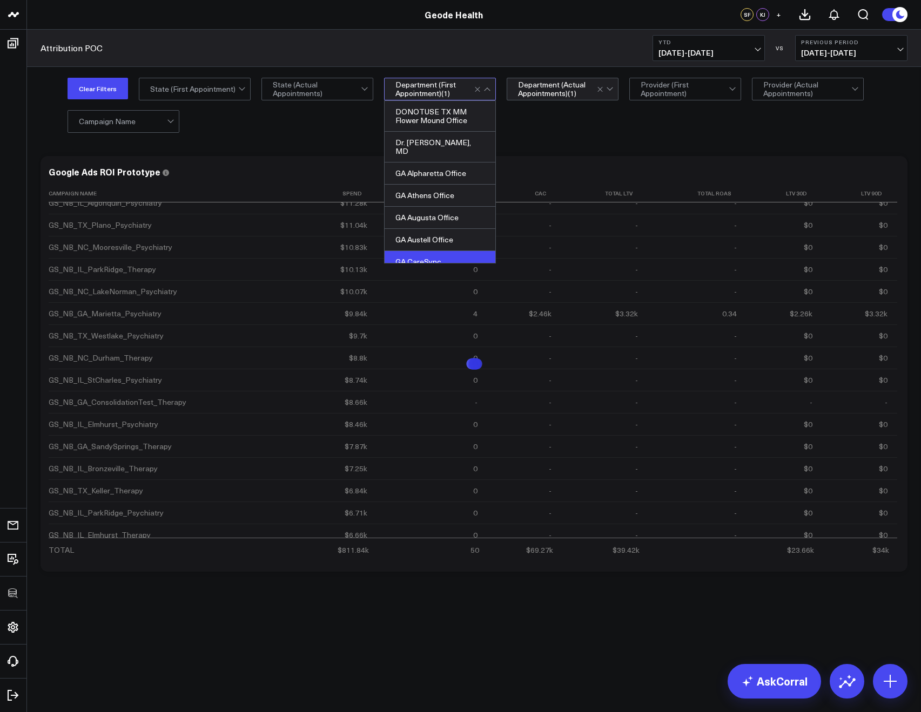
click at [515, 101] on div "Clear Filters All selected options have been cleared. State (First Appointment)…" at bounding box center [487, 105] width 840 height 54
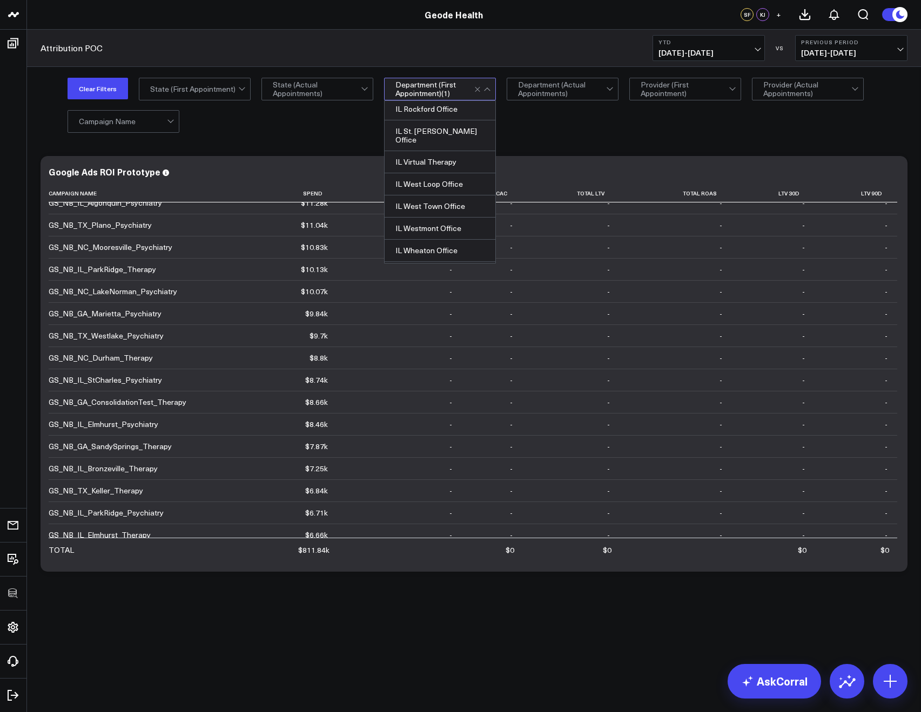
scroll to position [956, 0]
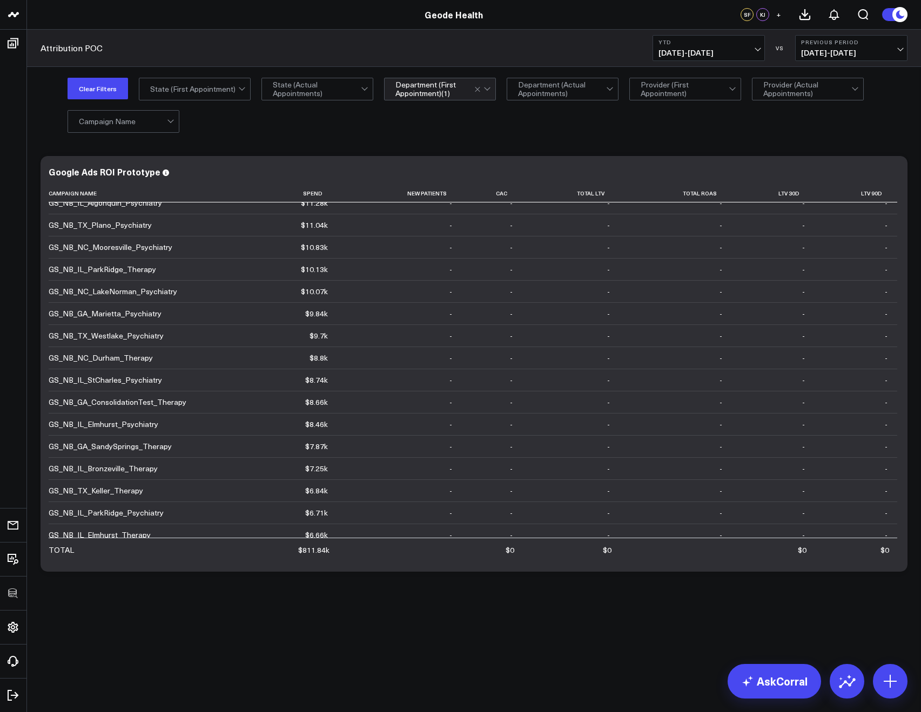
click at [579, 126] on div "Clear Filters All selected options have been cleared. State (First Appointment)…" at bounding box center [487, 105] width 840 height 54
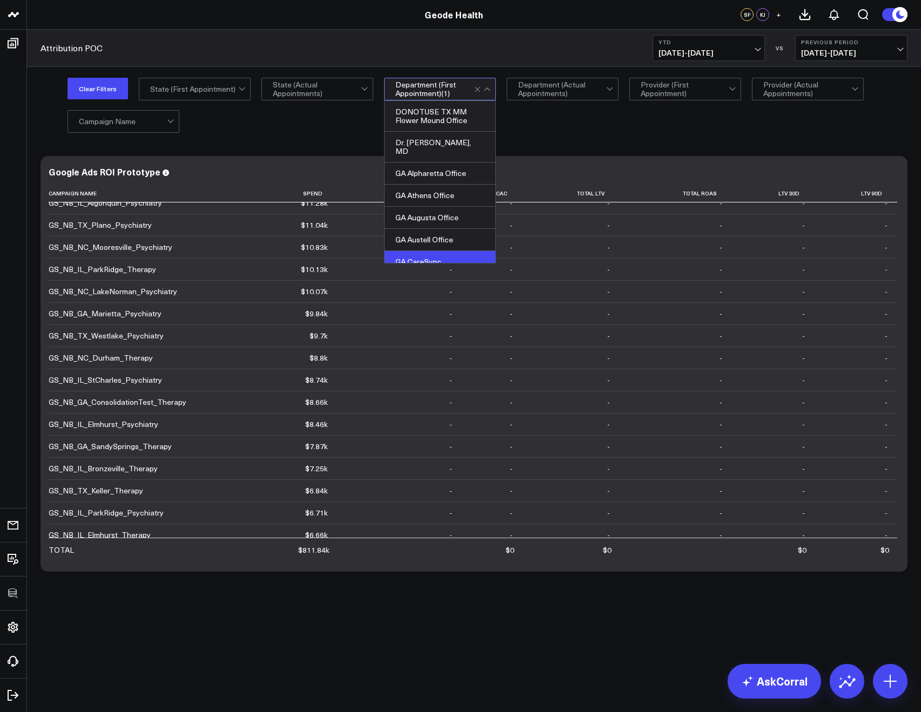
click at [575, 138] on div "Clear Filters All selected options have been cleared. State (First Appointment)…" at bounding box center [474, 105] width 894 height 76
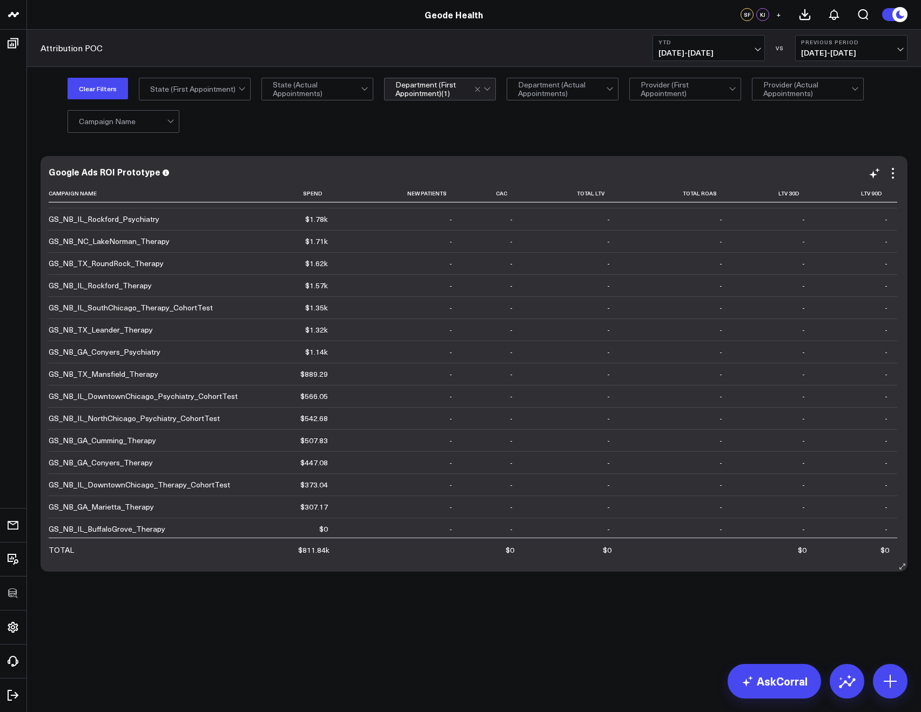
scroll to position [1944, 0]
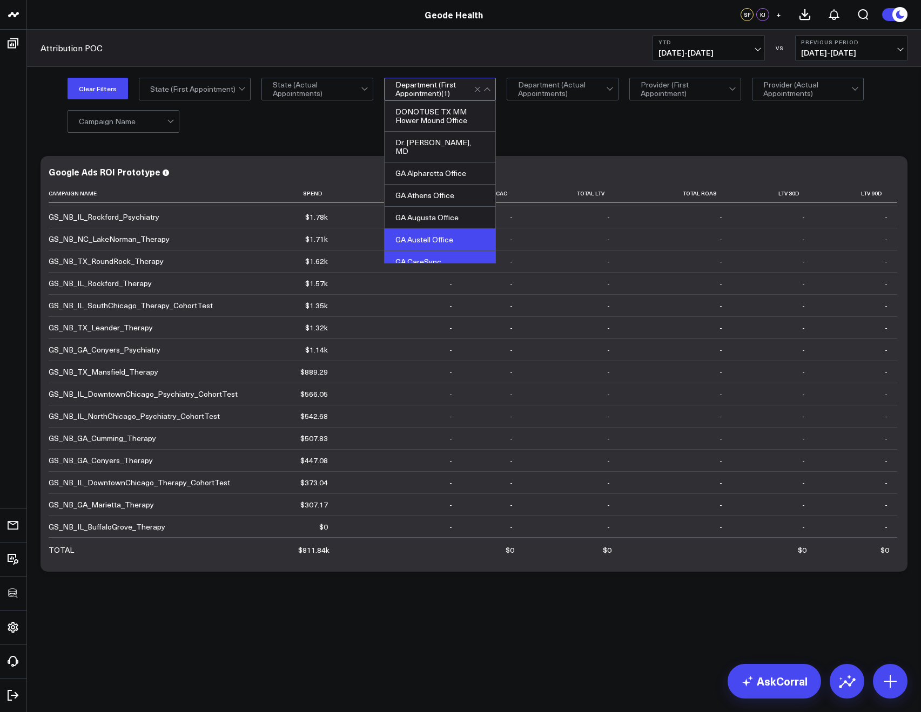
click at [421, 235] on div "GA Austell Office" at bounding box center [439, 240] width 111 height 22
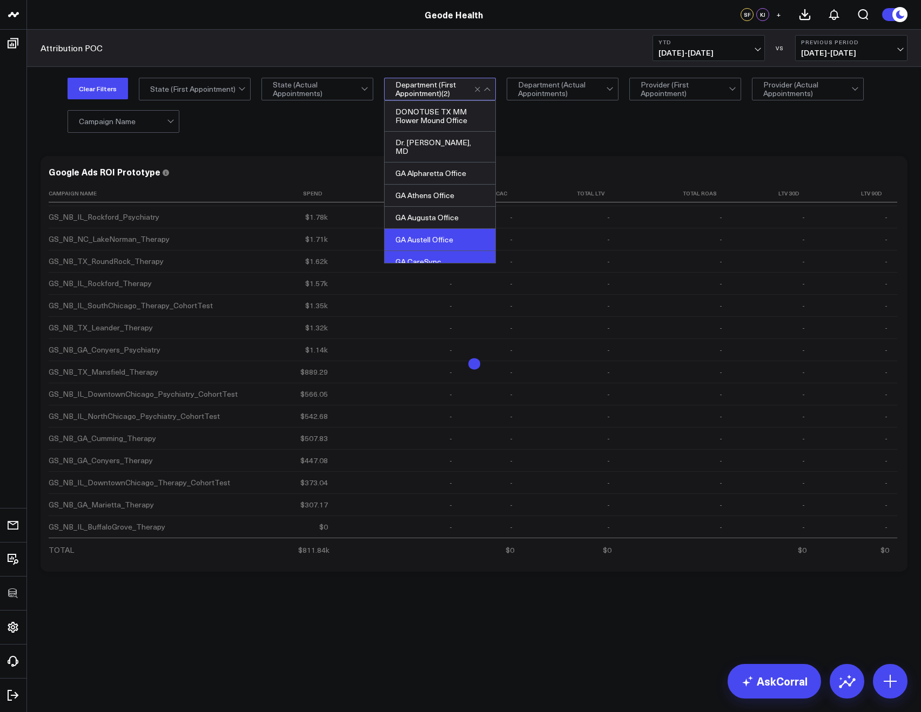
click at [422, 255] on div "GA CareSync" at bounding box center [439, 262] width 111 height 22
click at [520, 157] on div "Google Ads ROI Prototype Campaign Name Spend New Patients Cac Total Ltv Total R…" at bounding box center [473, 364] width 867 height 416
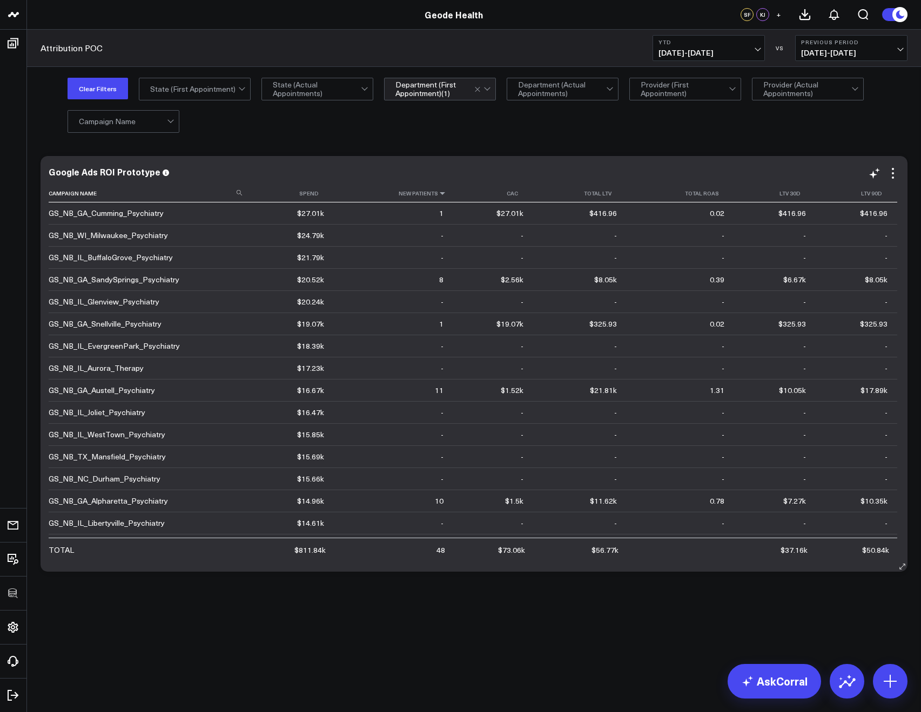
click at [438, 194] on icon at bounding box center [442, 193] width 9 height 6
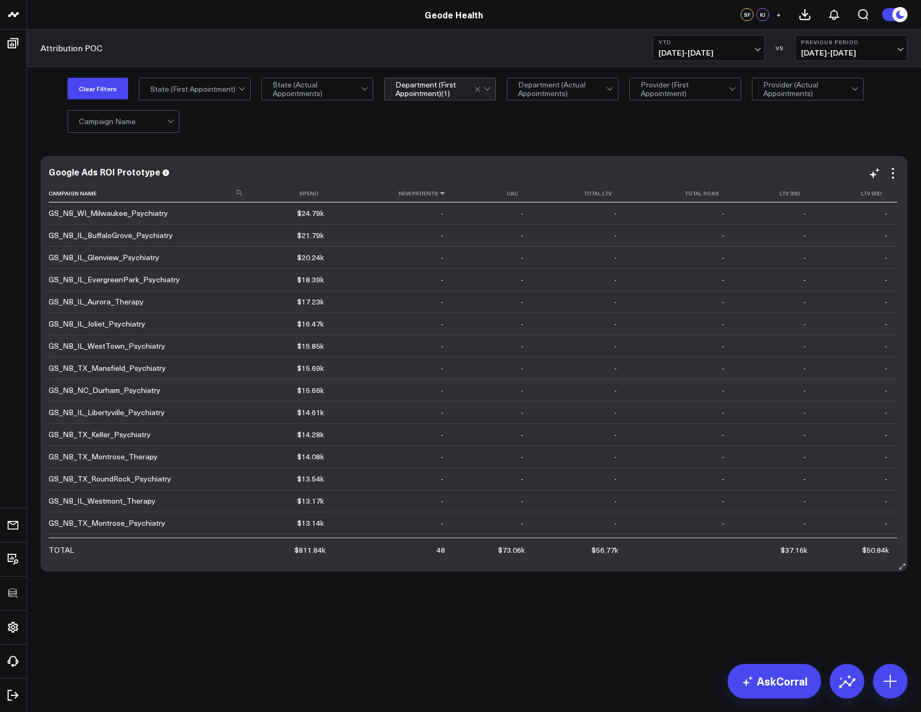
click at [438, 194] on icon at bounding box center [442, 193] width 9 height 6
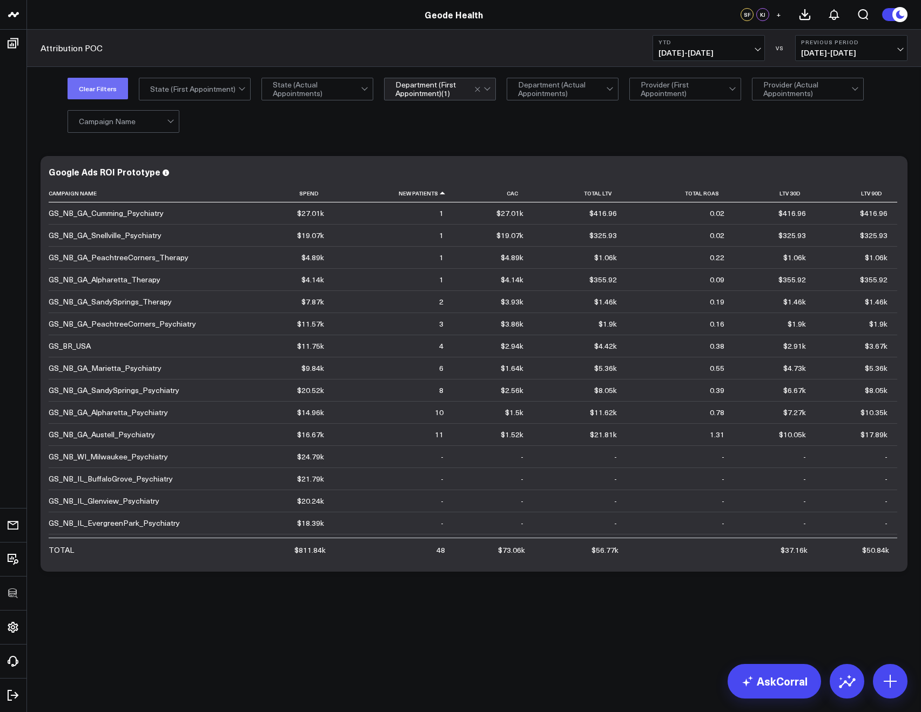
click at [93, 87] on button "Clear Filters" at bounding box center [97, 89] width 60 height 22
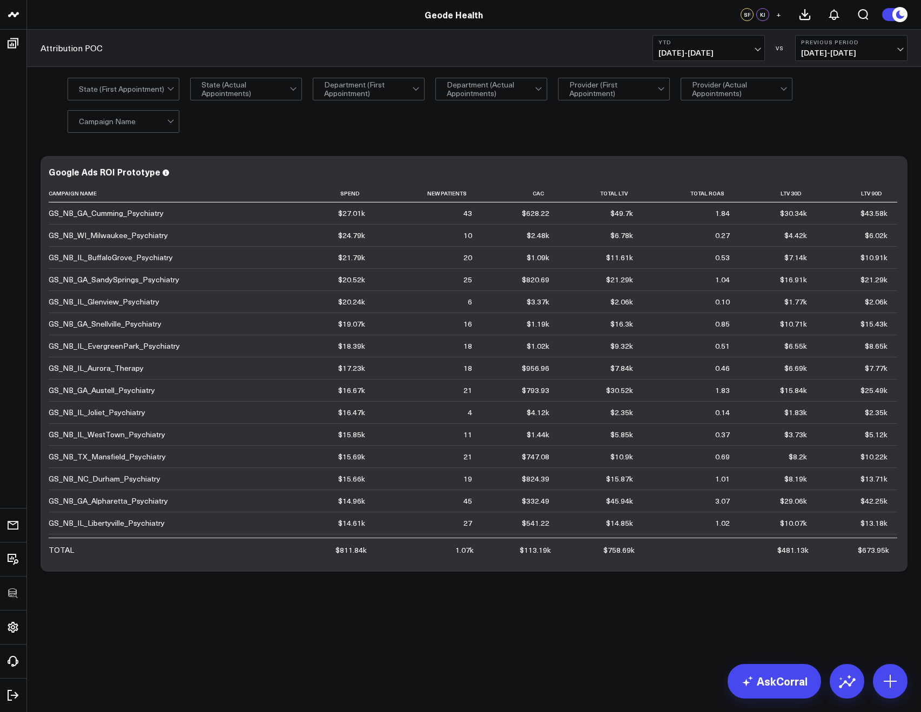
click at [222, 101] on div "All selected options have been cleared. State (First Appointment) State (Actual…" at bounding box center [487, 105] width 840 height 54
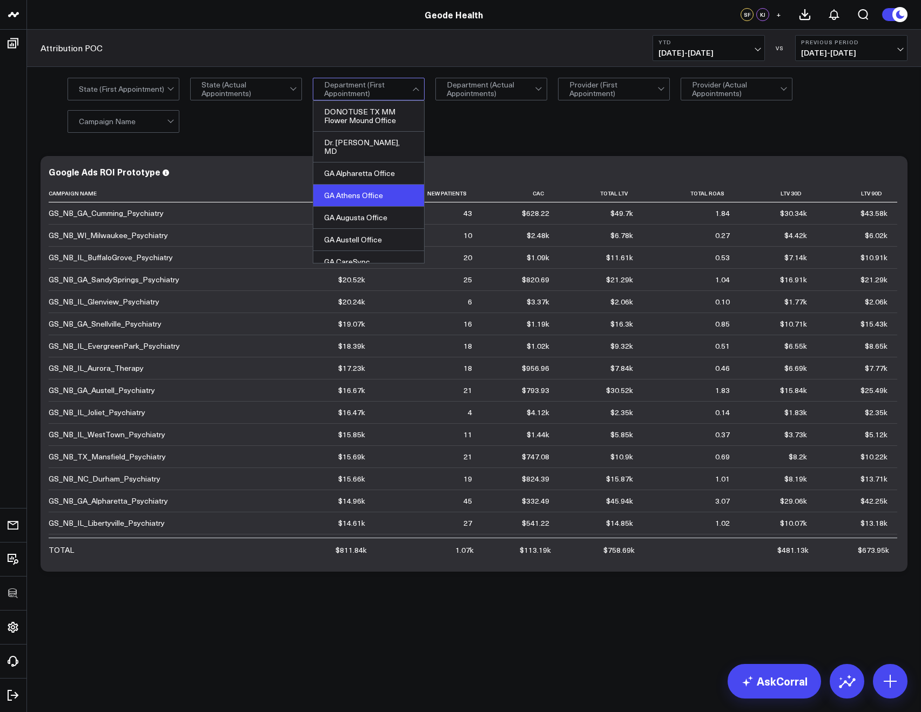
click at [340, 188] on div "GA Athens Office" at bounding box center [368, 196] width 111 height 22
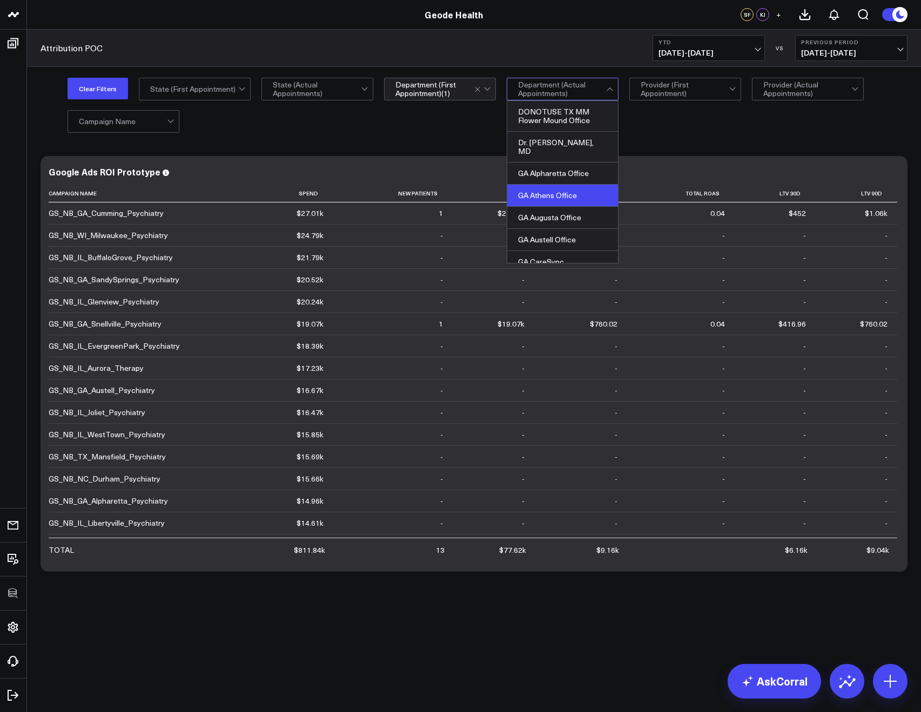
click at [544, 188] on div "GA Athens Office" at bounding box center [562, 196] width 111 height 22
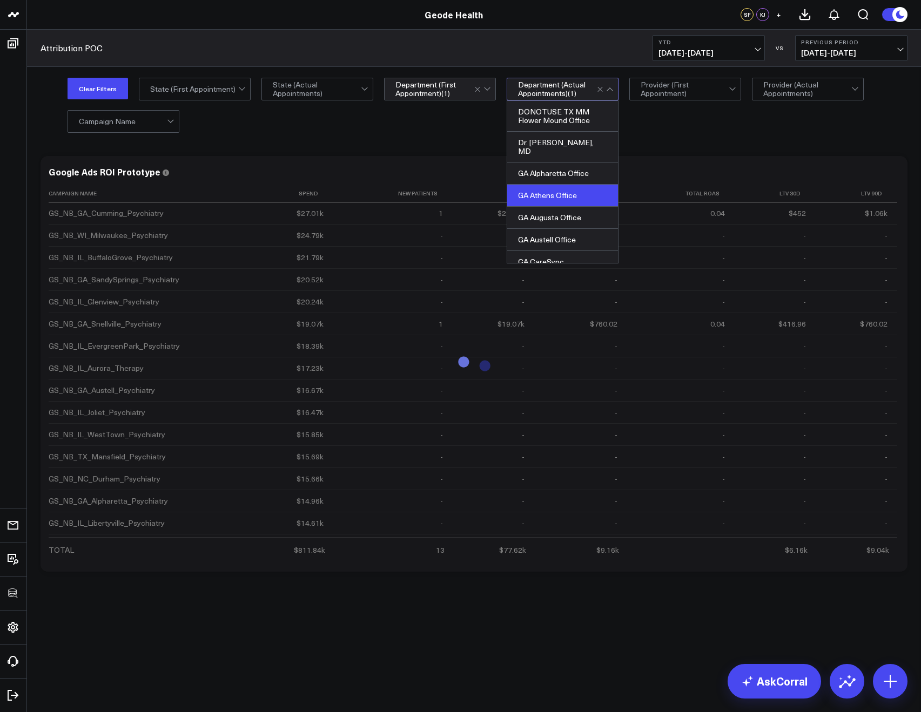
click at [652, 146] on div "Modify via AI Copy link to widget Ask support Remove Create linked copy Executi…" at bounding box center [474, 392] width 894 height 499
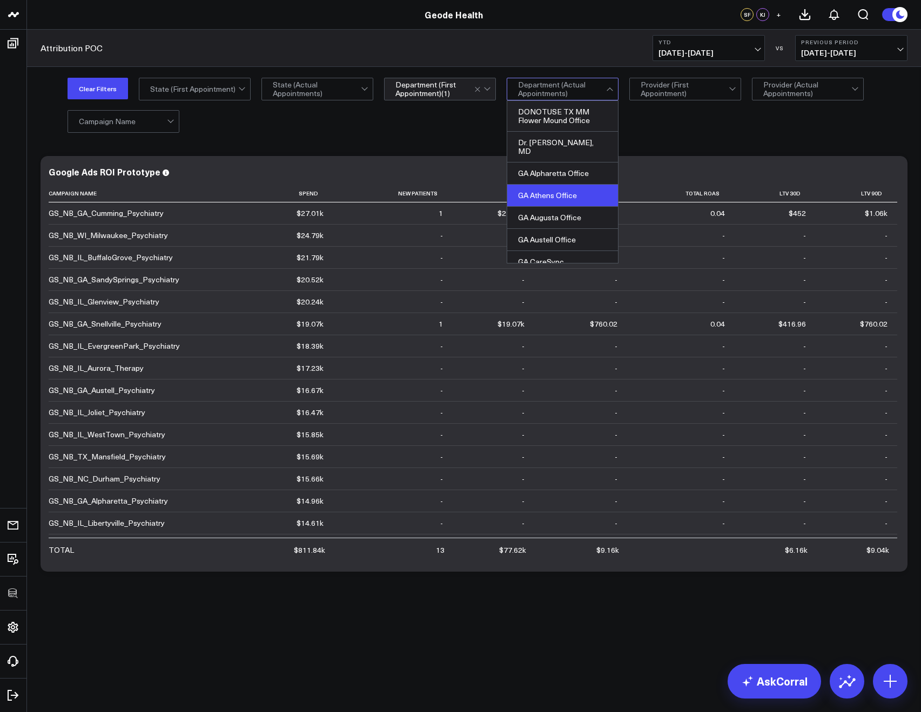
click at [554, 192] on div "GA Athens Office" at bounding box center [562, 196] width 111 height 22
click at [569, 170] on div "GA Alpharetta Office" at bounding box center [562, 174] width 111 height 22
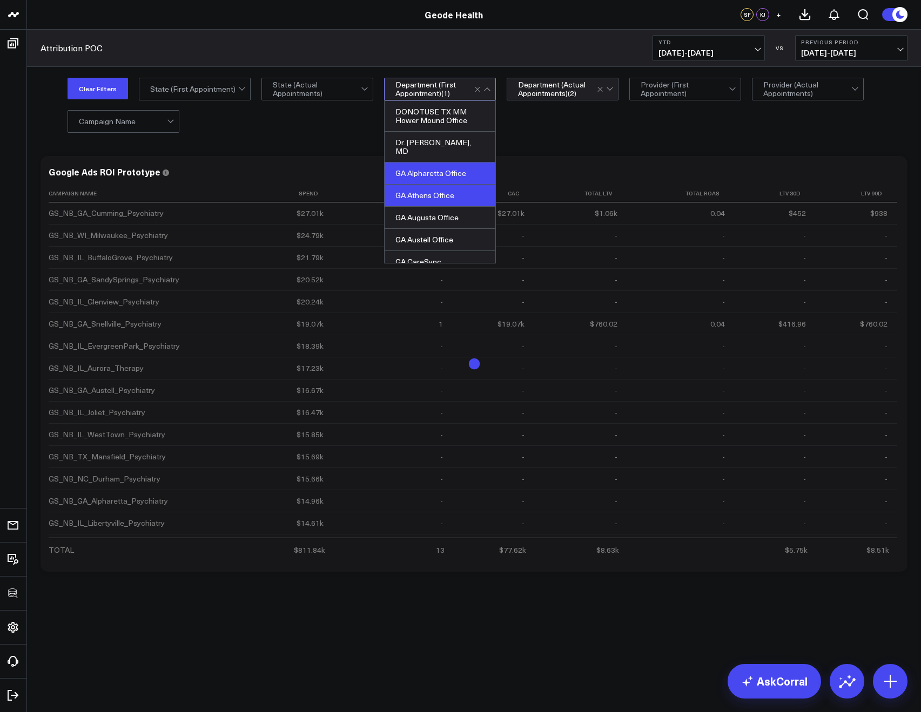
click at [408, 168] on div "GA Alpharetta Office" at bounding box center [439, 174] width 111 height 22
click at [405, 187] on div "GA Athens Office" at bounding box center [439, 196] width 111 height 22
click at [324, 127] on div "Clear Filters All selected options have been cleared. State (First Appointment)…" at bounding box center [487, 105] width 840 height 54
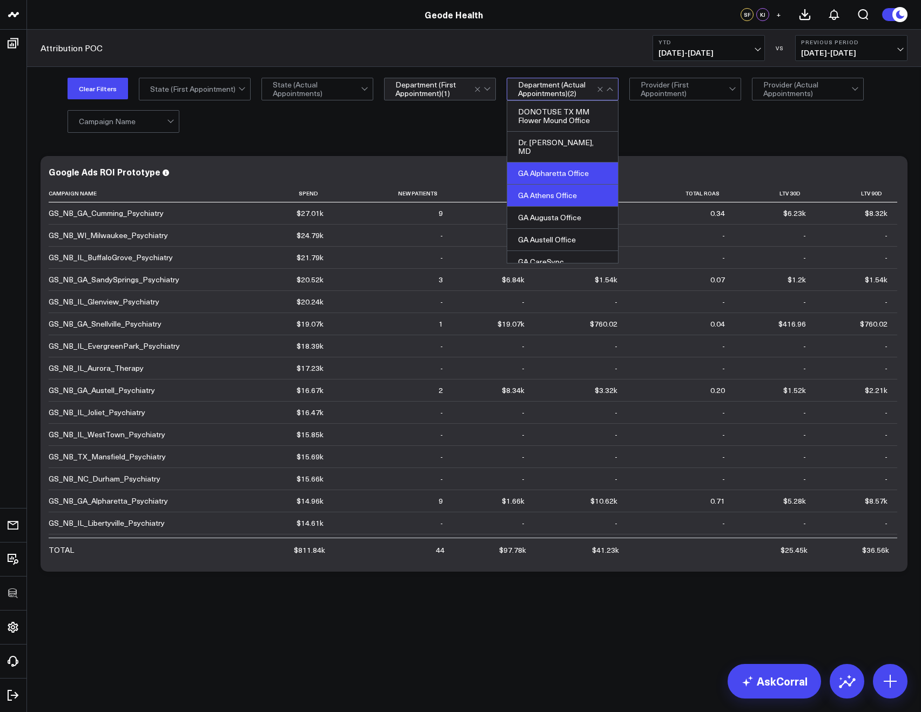
click at [543, 185] on div "GA Athens Office" at bounding box center [562, 196] width 111 height 22
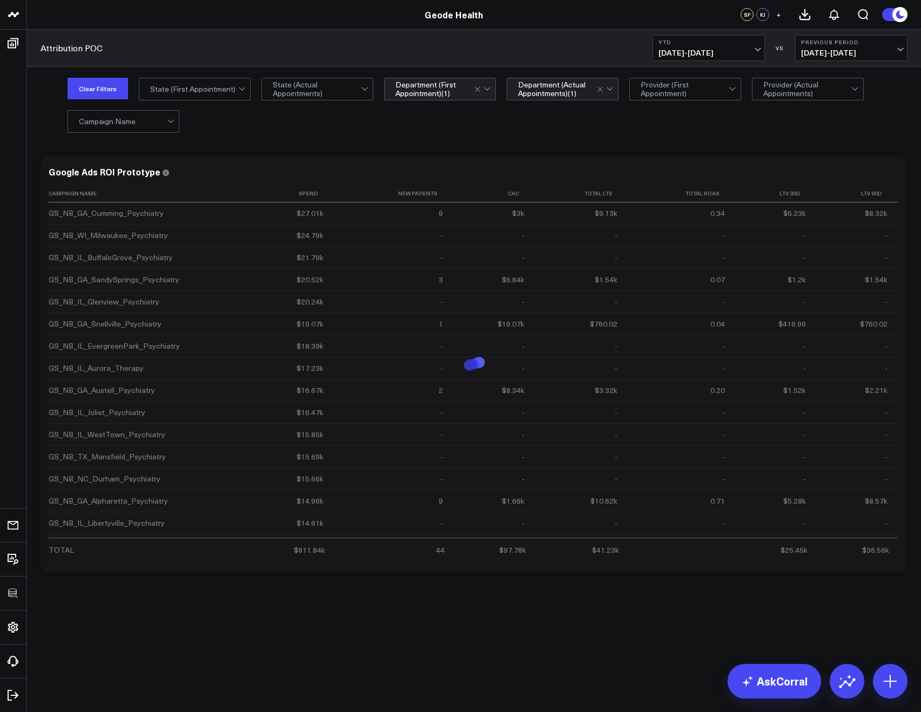
click at [646, 133] on div "Clear Filters All selected options have been cleared. State (First Appointment)…" at bounding box center [474, 105] width 894 height 76
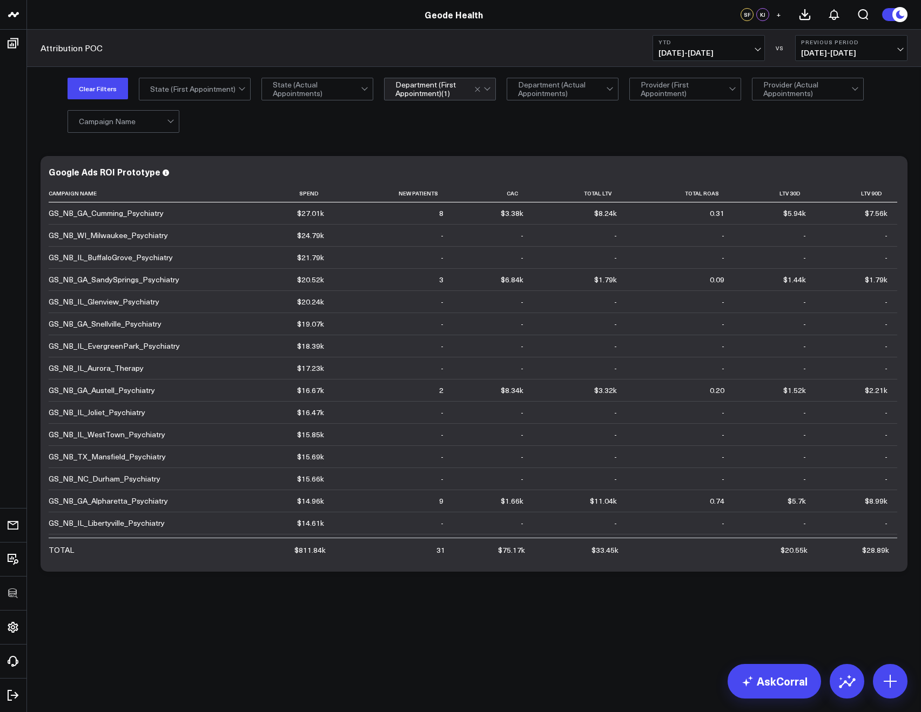
click at [646, 133] on div "Clear Filters All selected options have been cleared. State (First Appointment)…" at bounding box center [474, 105] width 894 height 76
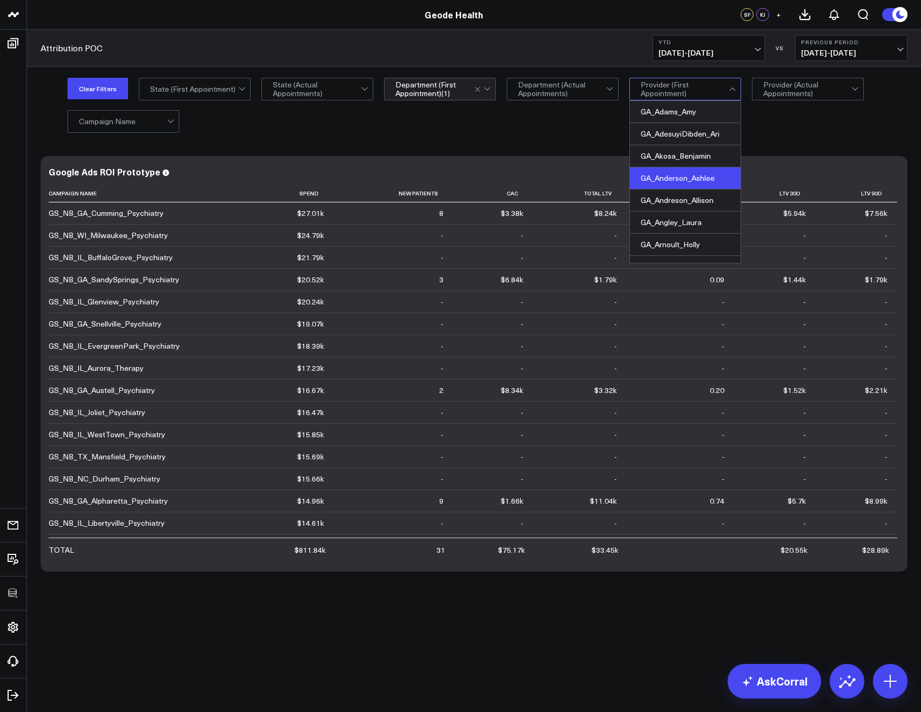
click at [674, 177] on div "GA_Anderson_Ashlee" at bounding box center [685, 178] width 111 height 22
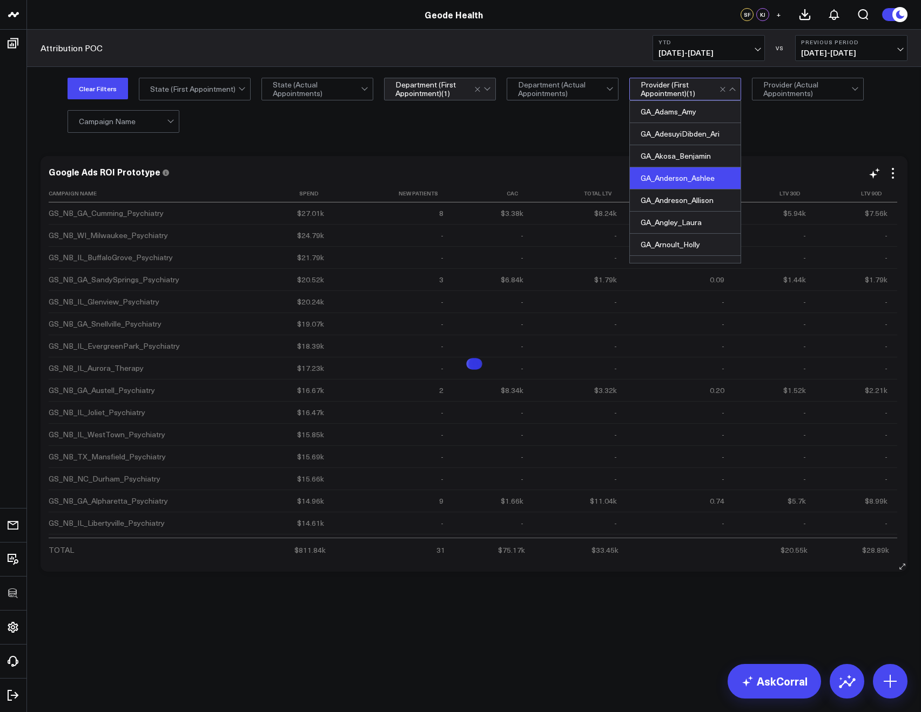
click at [531, 160] on div "Google Ads ROI Prototype Campaign Name Spend New Patients Cac Total Ltv Total R…" at bounding box center [473, 364] width 867 height 416
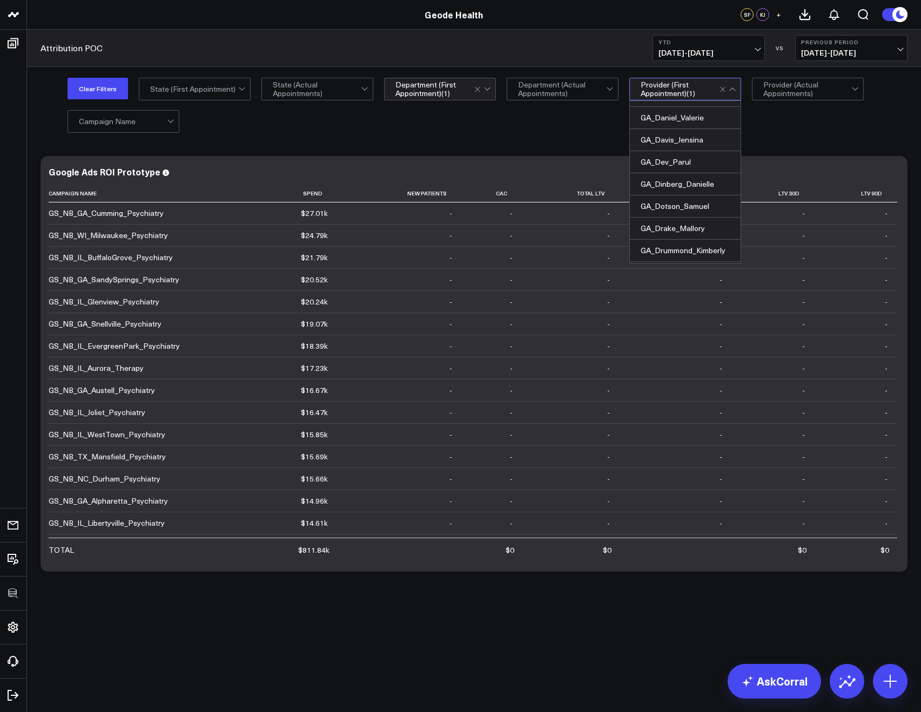
scroll to position [615, 0]
click at [656, 159] on div "GA_Dev_Parul" at bounding box center [685, 161] width 111 height 22
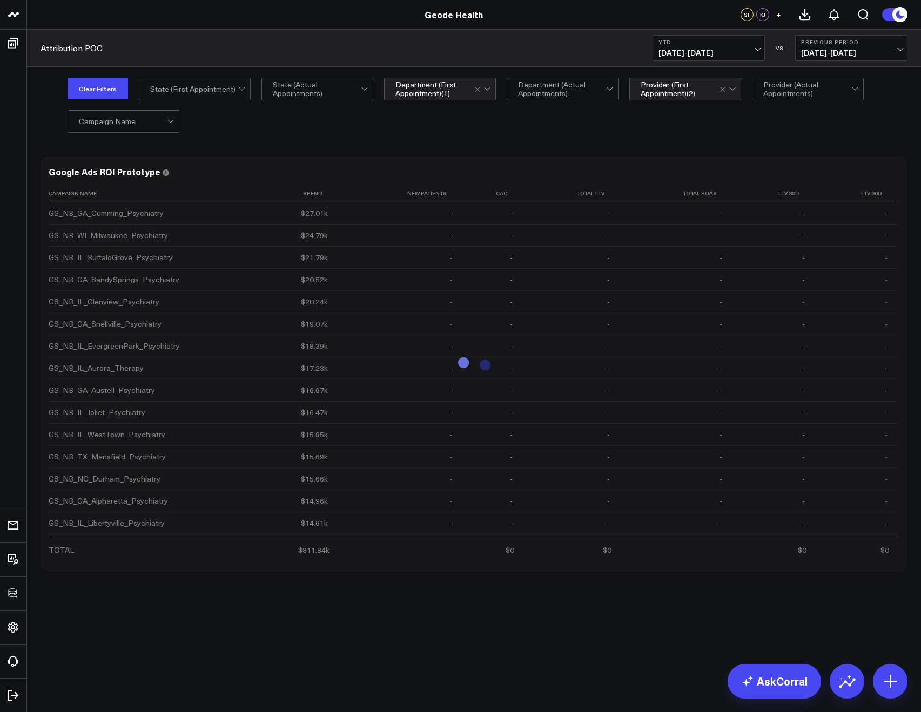
click at [559, 136] on div "Clear Filters All selected options have been cleared. State (First Appointment)…" at bounding box center [474, 105] width 894 height 76
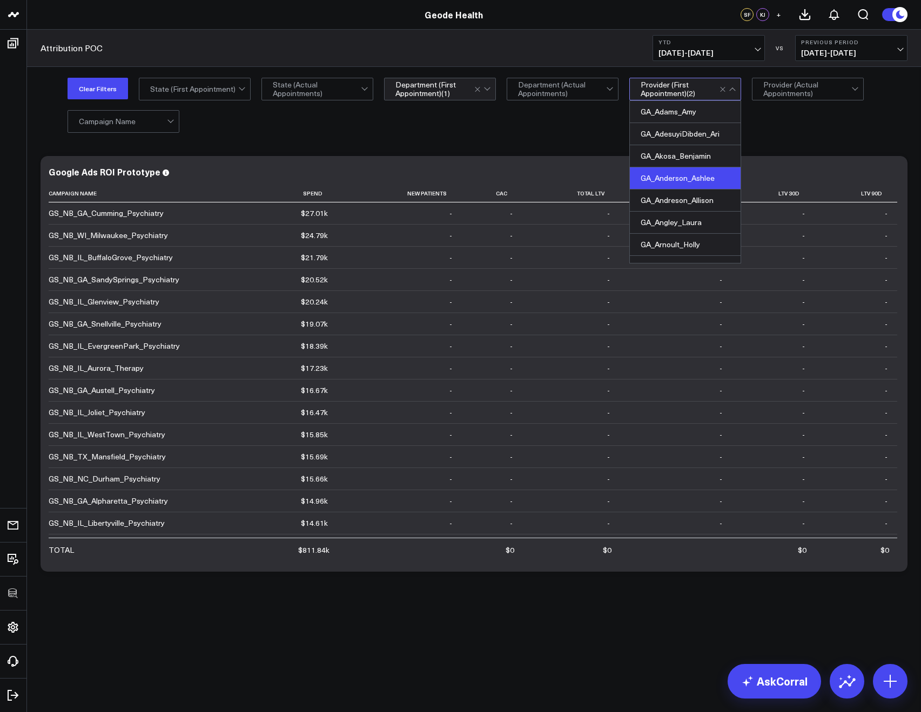
click at [720, 93] on div at bounding box center [728, 89] width 18 height 22
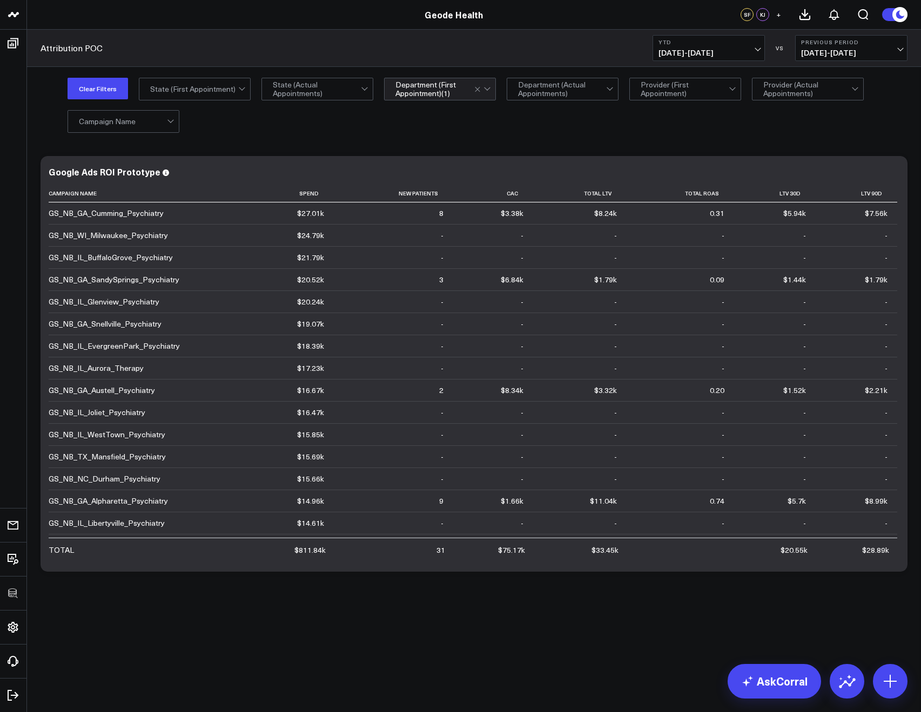
click at [592, 131] on div "Clear Filters All selected options have been cleared. State (First Appointment)…" at bounding box center [487, 105] width 840 height 54
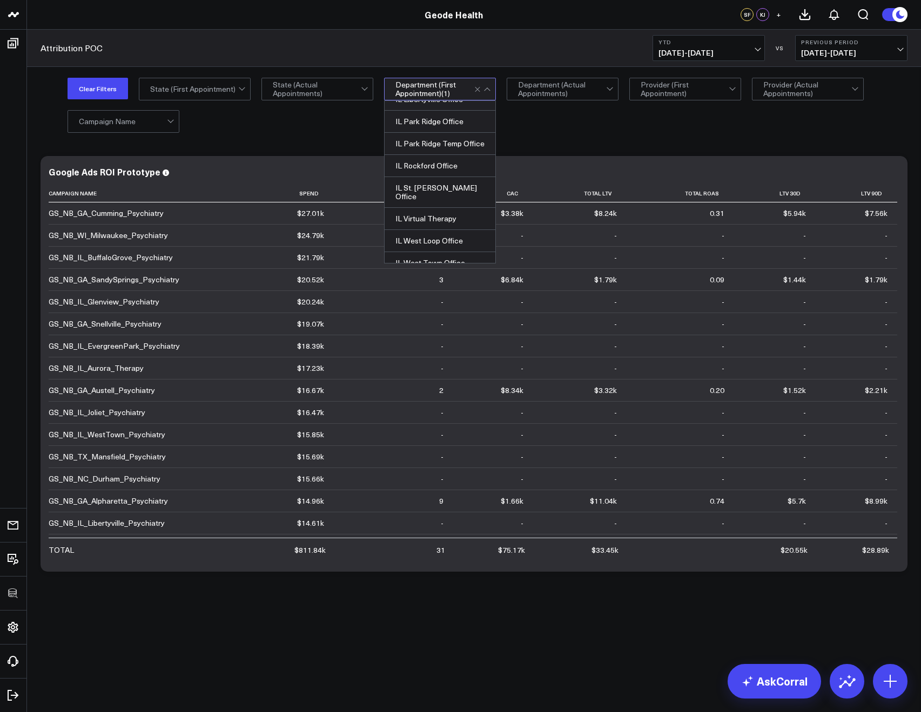
scroll to position [817, 0]
click at [432, 251] on div "IL West Town Office" at bounding box center [439, 262] width 111 height 22
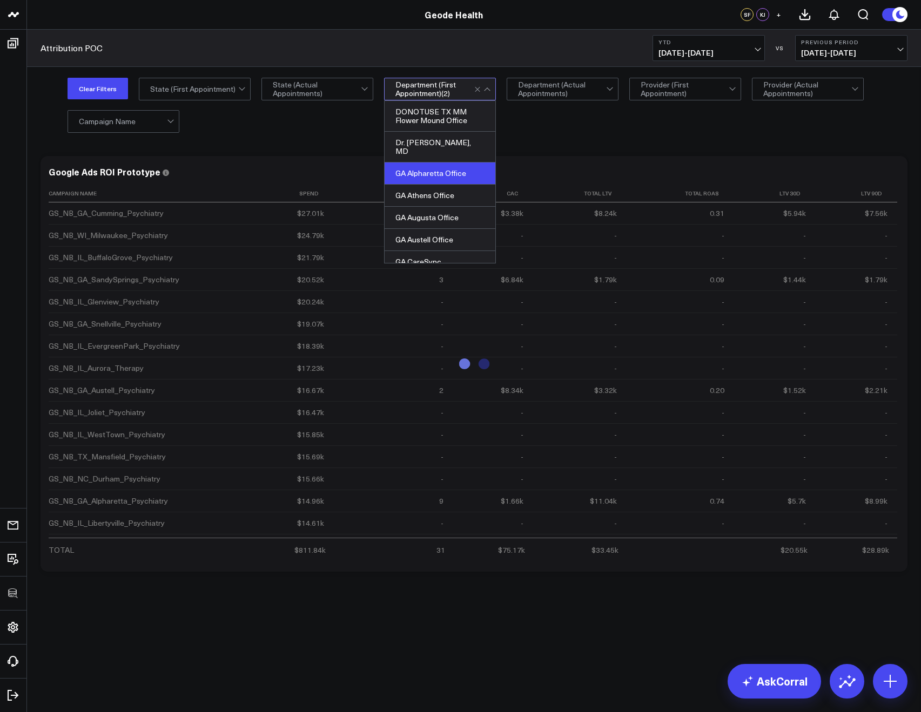
click at [448, 167] on div "GA Alpharetta Office" at bounding box center [439, 174] width 111 height 22
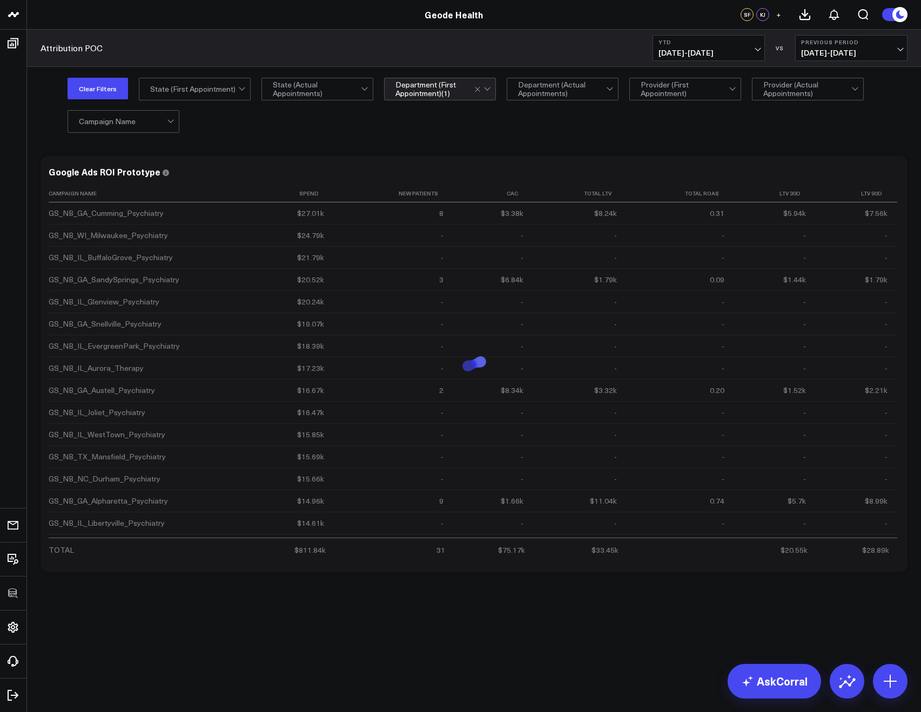
click at [537, 136] on div "Clear Filters All selected options have been cleared. State (First Appointment)…" at bounding box center [474, 105] width 894 height 76
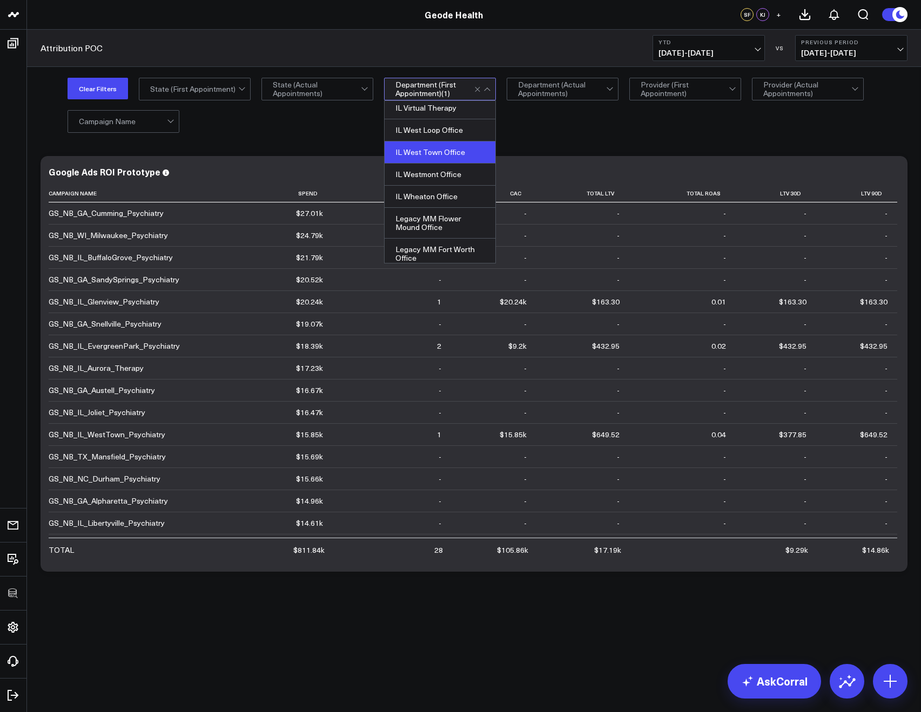
scroll to position [881, 0]
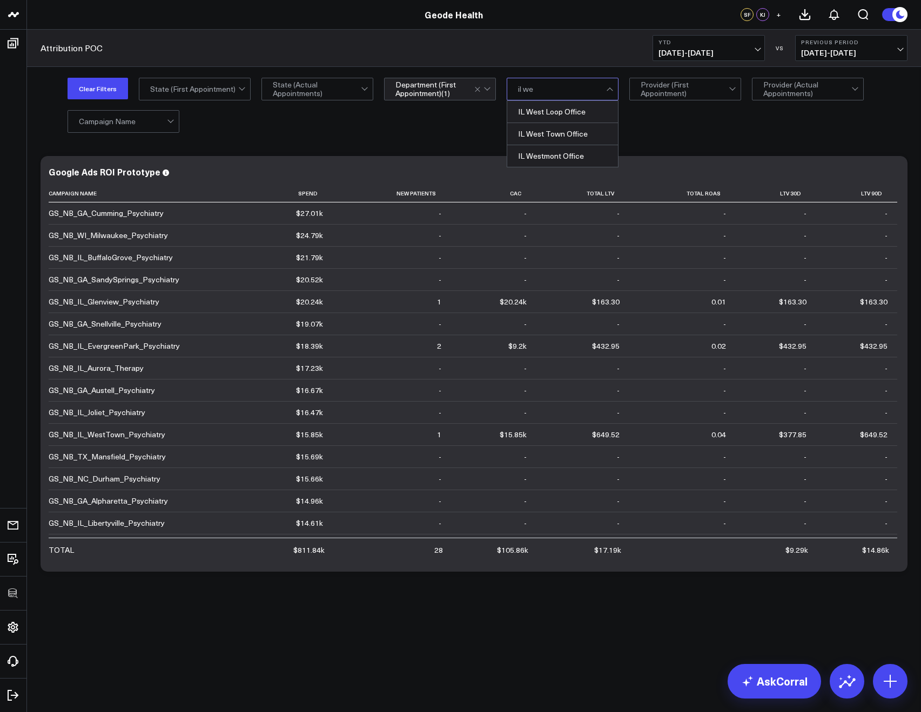
type input "il wes"
click at [550, 133] on div "IL West Town Office" at bounding box center [562, 134] width 111 height 22
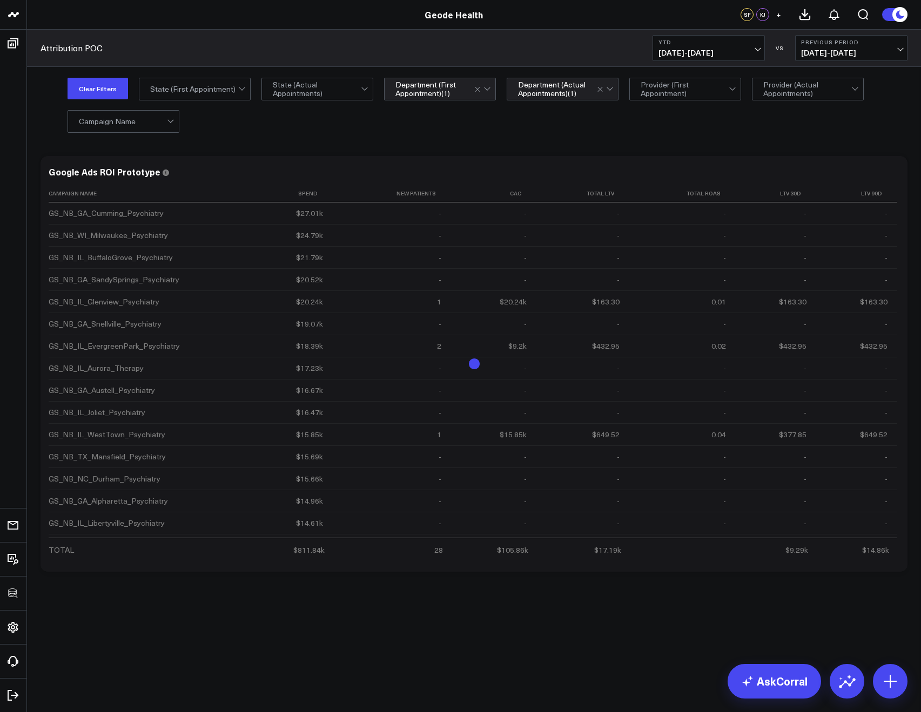
click at [651, 131] on div "Clear Filters All selected options have been cleared. State (First Appointment)…" at bounding box center [487, 105] width 840 height 54
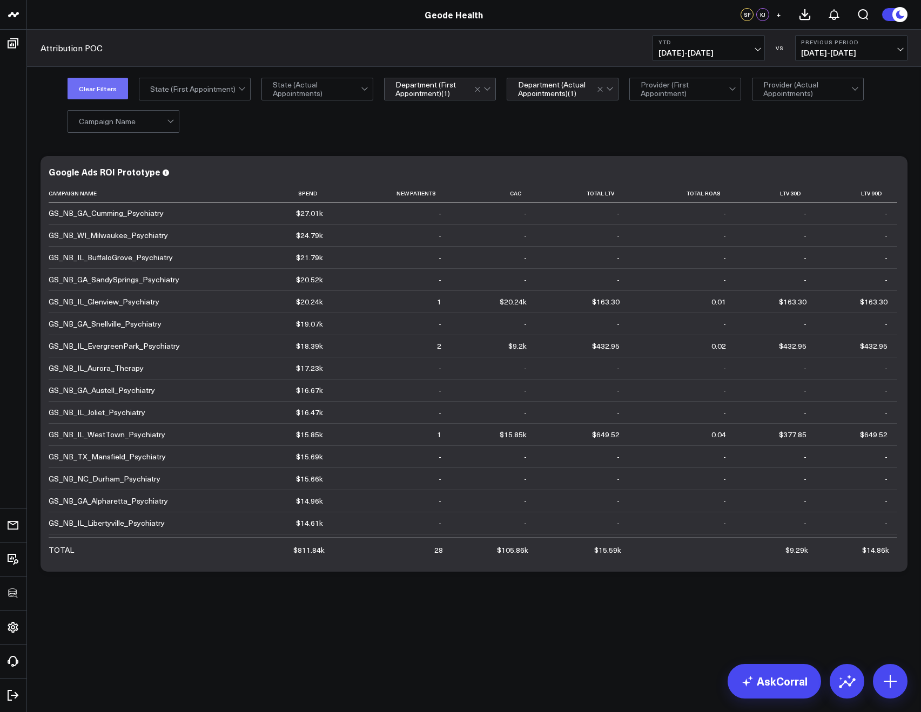
click at [90, 87] on button "Clear Filters" at bounding box center [97, 89] width 60 height 22
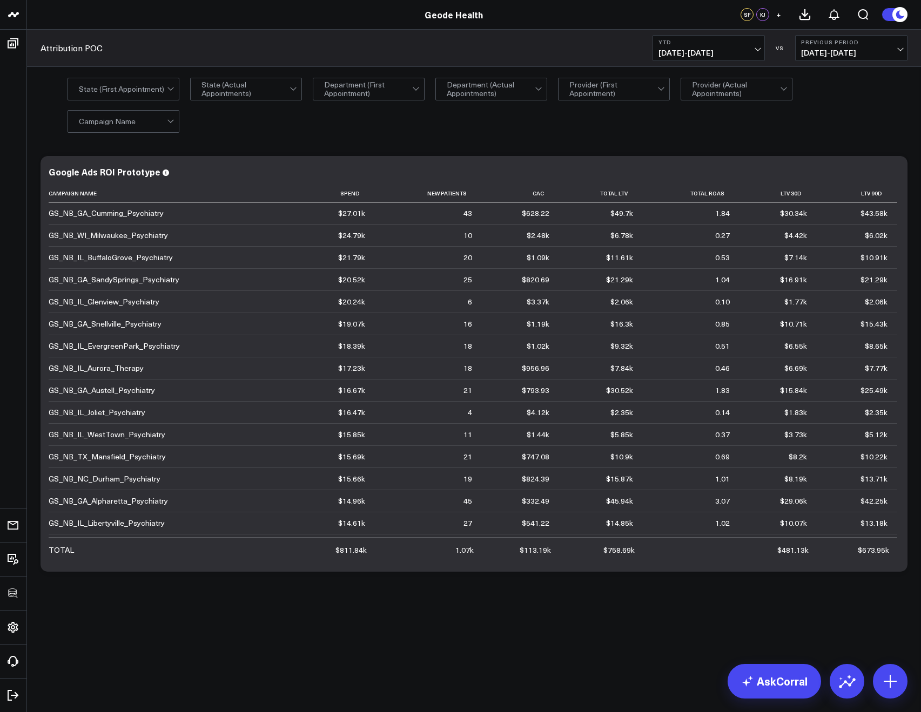
click at [225, 101] on div "All selected options have been cleared. State (First Appointment) State (Actual…" at bounding box center [487, 105] width 840 height 54
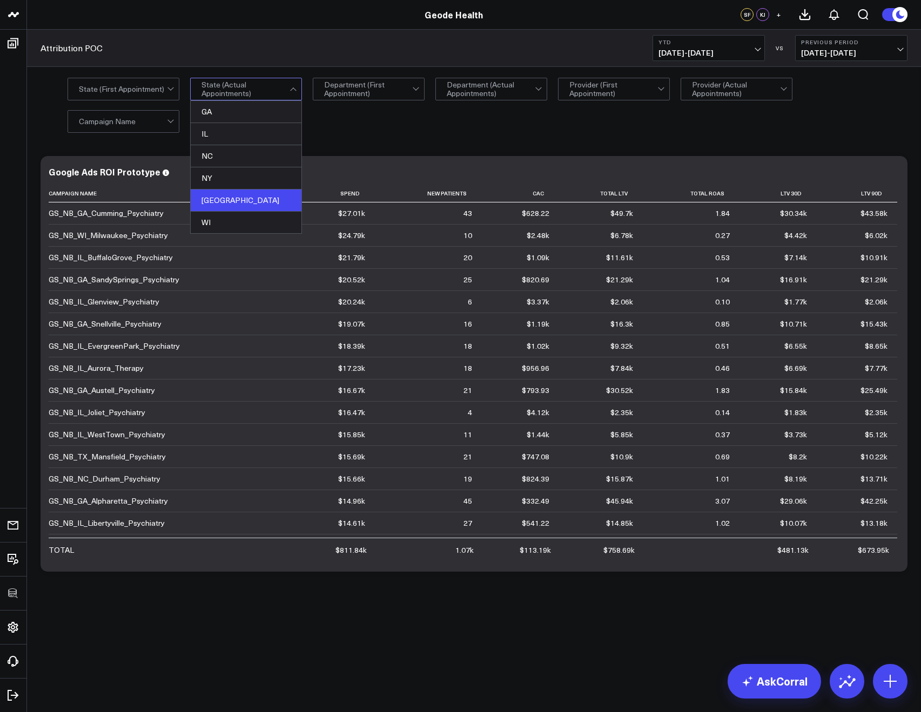
click at [225, 195] on div "TX" at bounding box center [246, 200] width 111 height 22
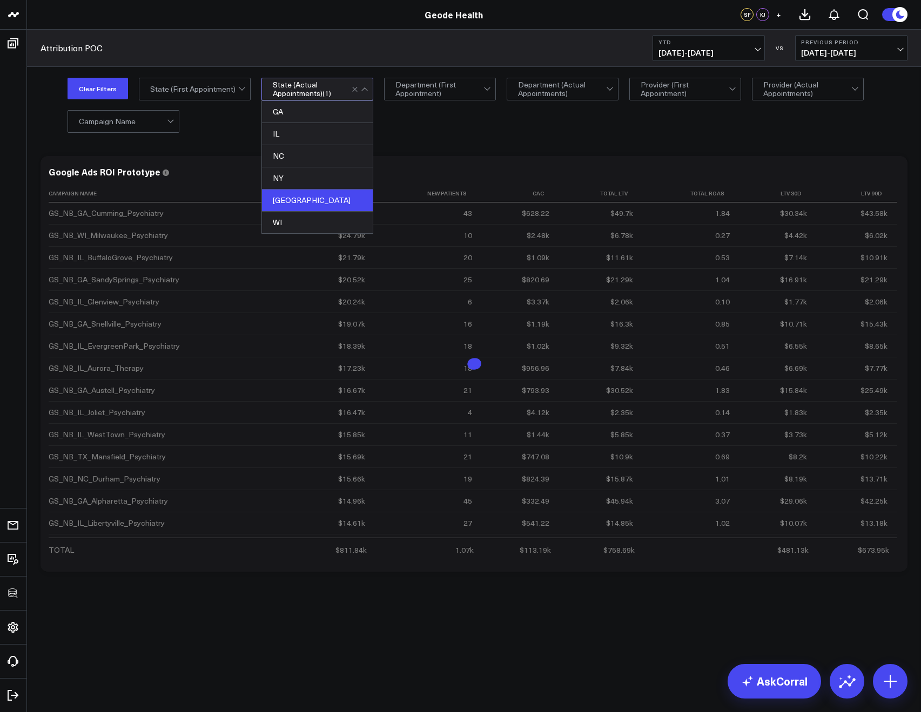
click at [382, 151] on div "Modify via AI Copy link to widget Ask support Remove Create linked copy Executi…" at bounding box center [473, 364] width 877 height 427
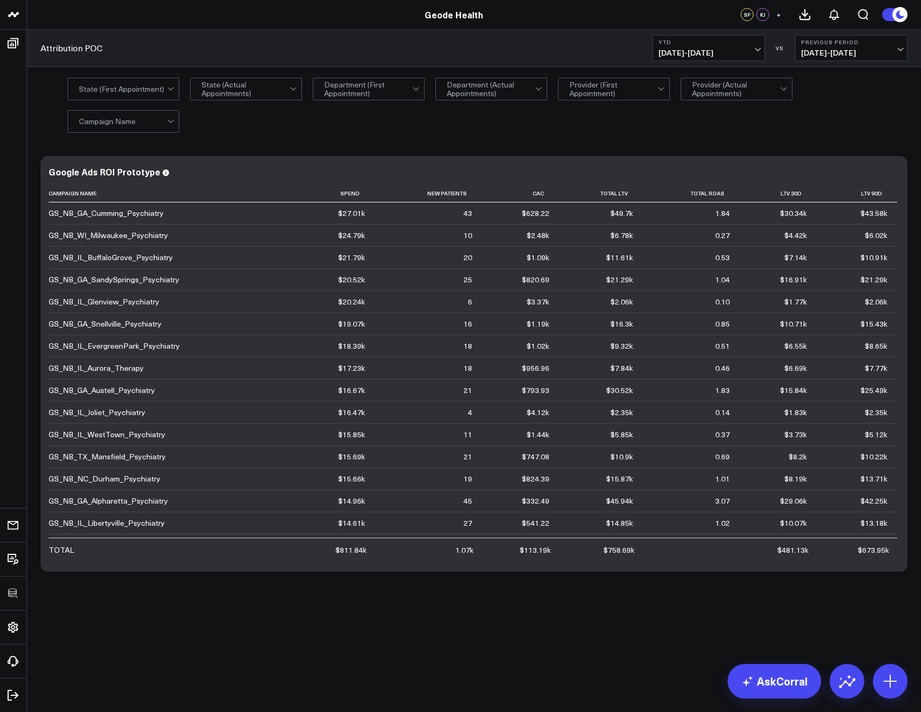
click at [240, 101] on div "All selected options have been cleared. State (First Appointment) State (Actual…" at bounding box center [487, 105] width 840 height 54
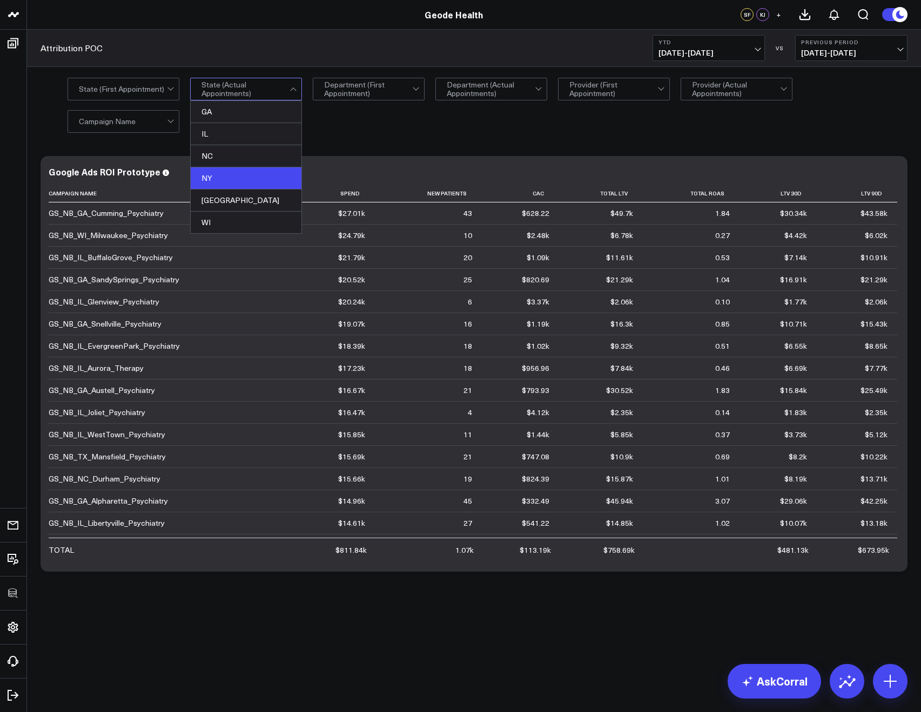
click at [213, 177] on div "NY" at bounding box center [246, 178] width 111 height 22
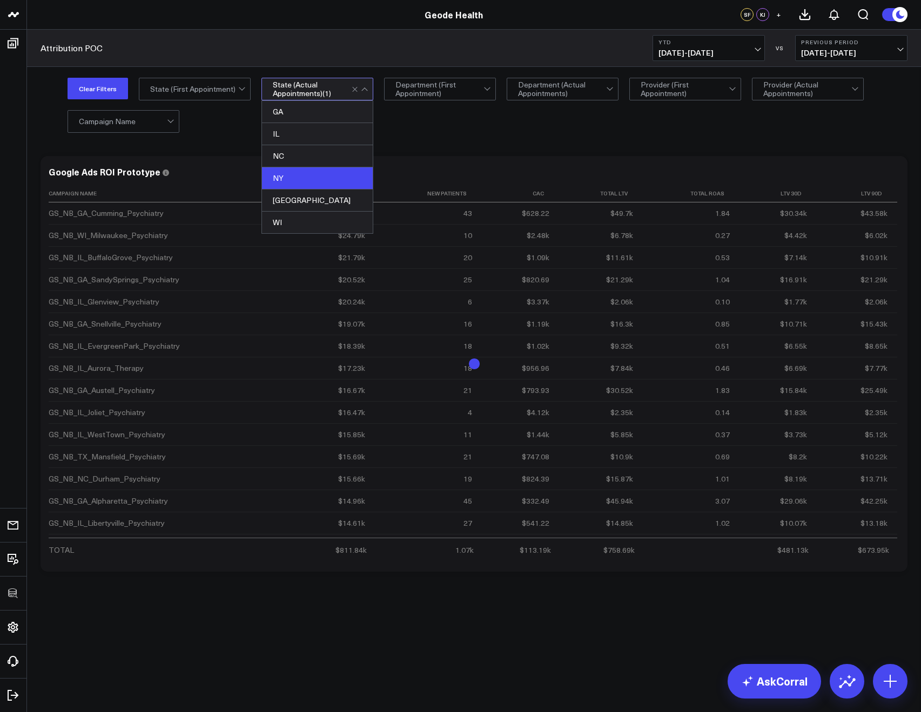
click at [207, 135] on div "Clear Filters All selected options have been cleared. State (First Appointment)…" at bounding box center [474, 105] width 894 height 76
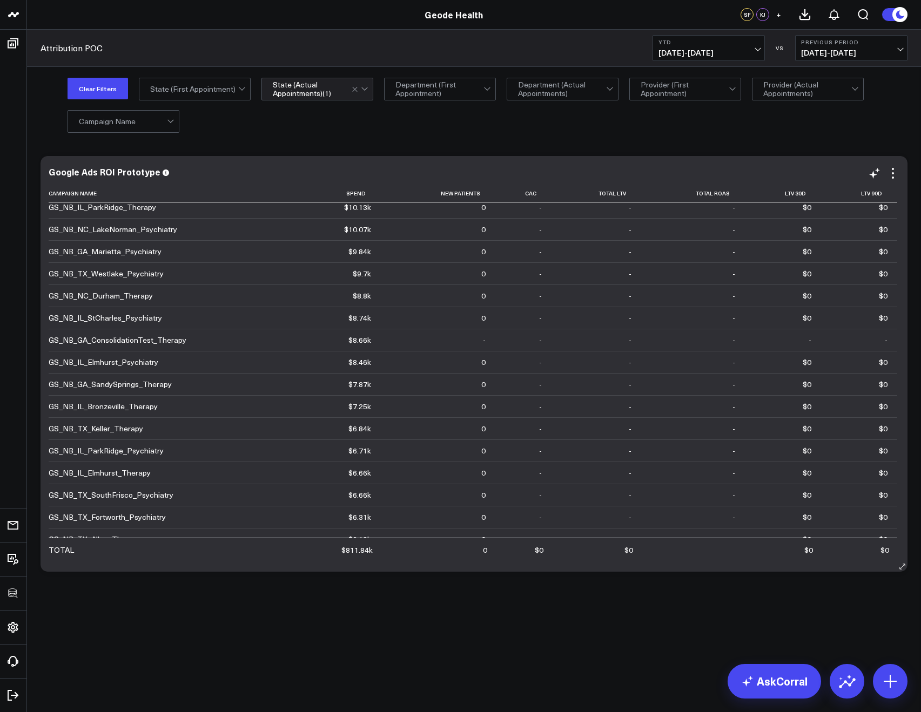
scroll to position [798, 0]
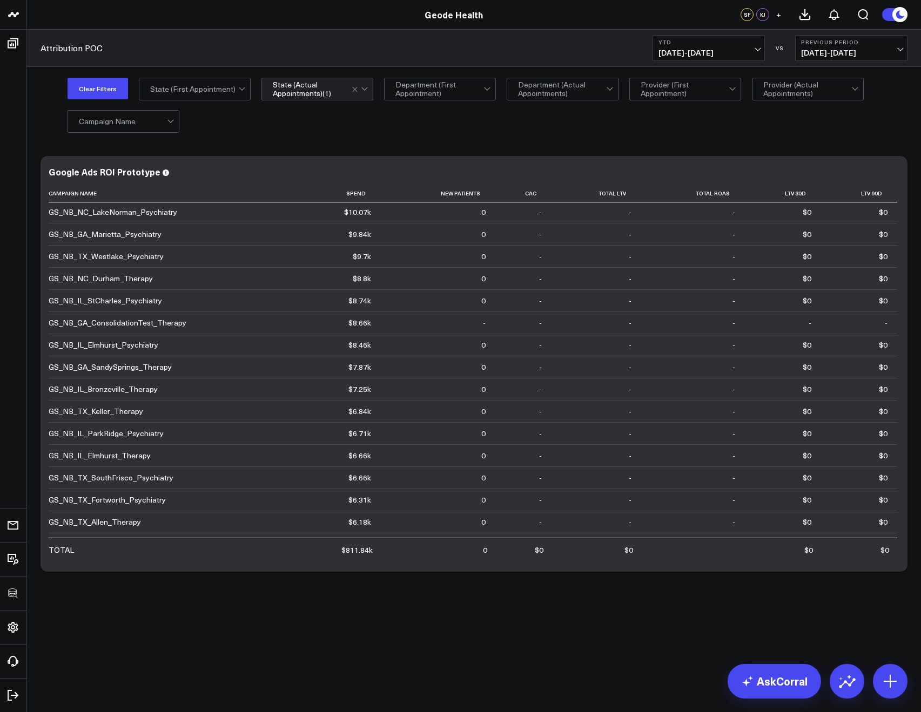
click at [366, 91] on div at bounding box center [360, 89] width 18 height 22
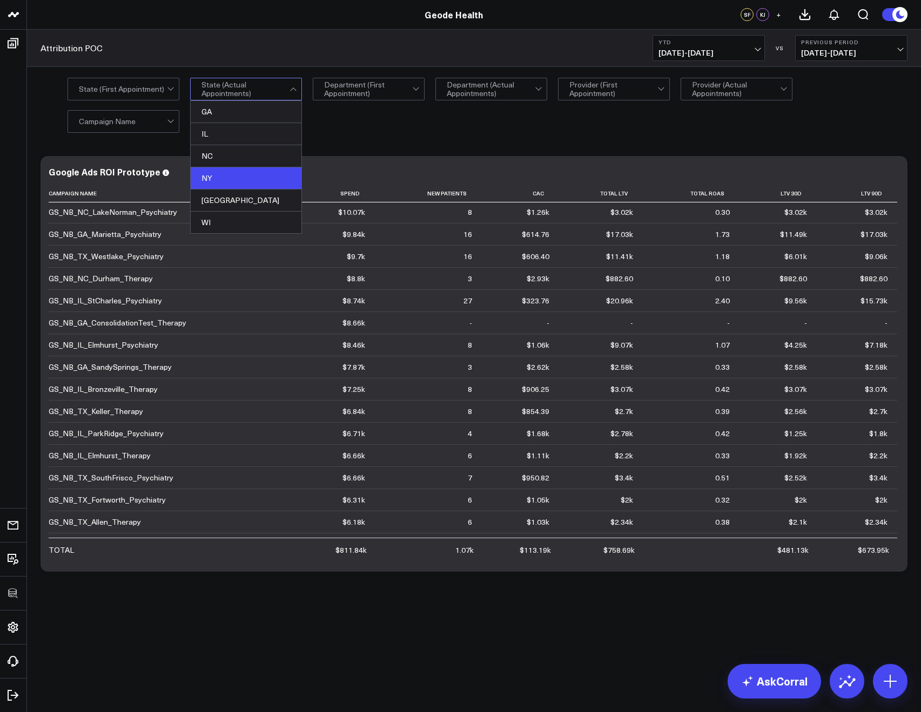
click at [217, 184] on div "NY" at bounding box center [246, 178] width 111 height 22
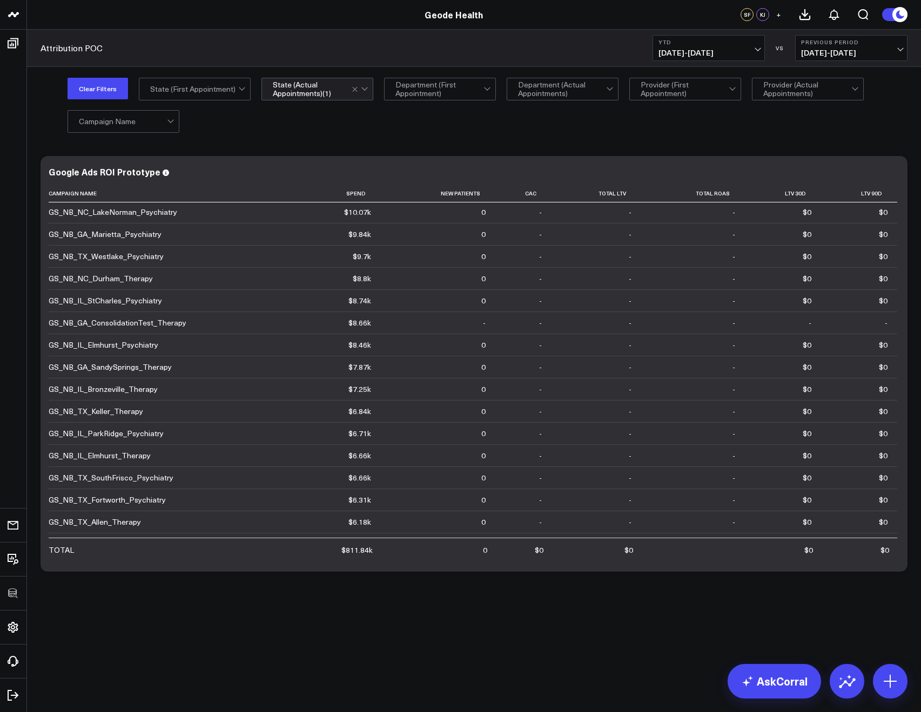
click at [222, 150] on div "Modify via AI Copy link to widget Ask support Remove Create linked copy Executi…" at bounding box center [474, 392] width 894 height 499
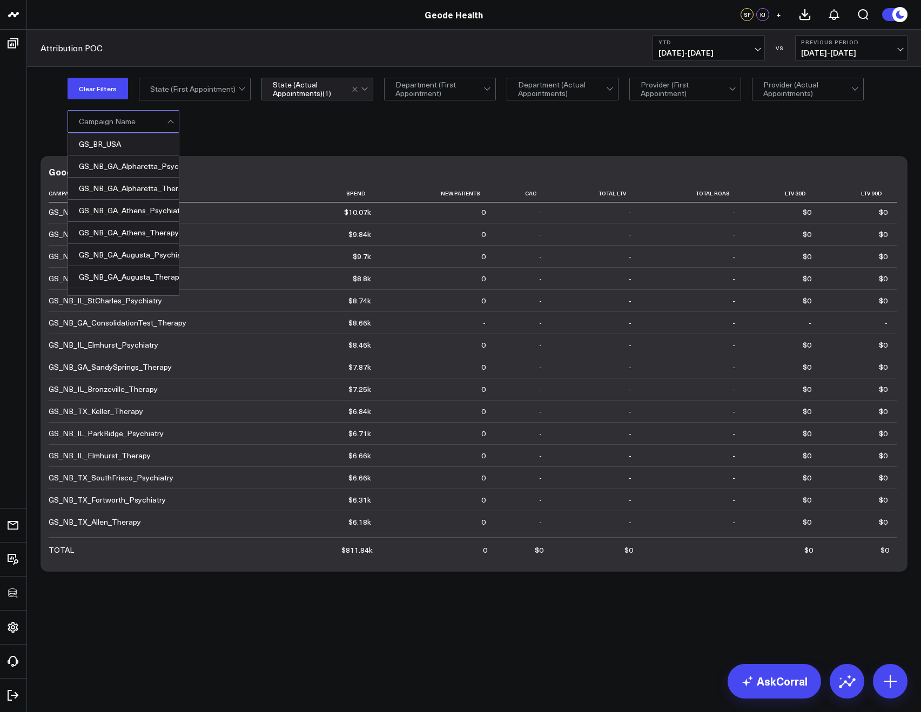
click at [130, 132] on div "GS_BR_USA, 1 of 105. 105 results available. Use Up and Down to choose options, …" at bounding box center [123, 121] width 112 height 23
type input "ny"
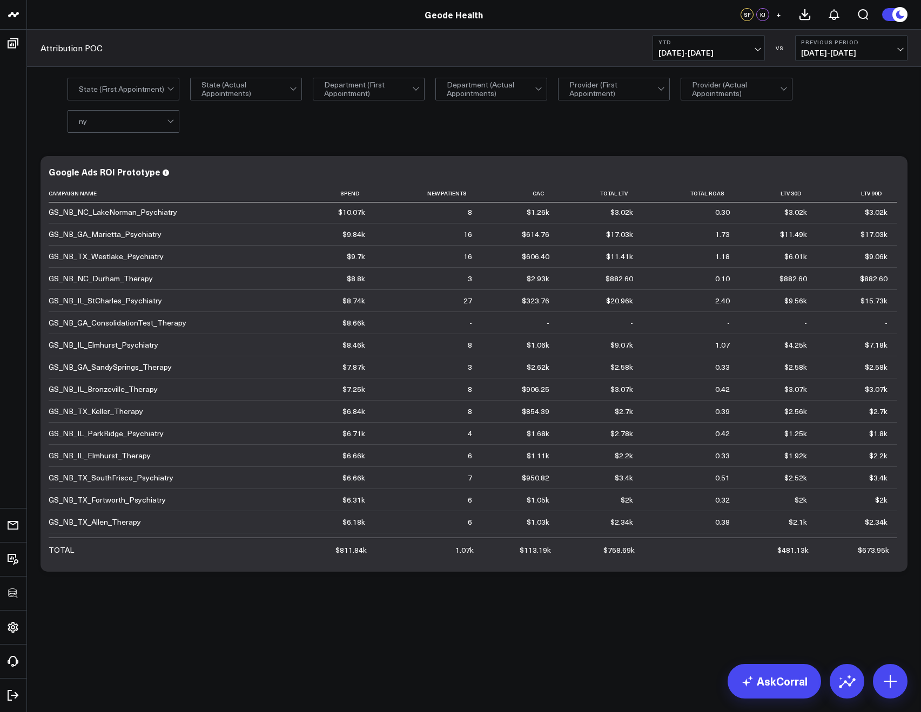
click at [280, 103] on div "All selected options have been cleared. State (First Appointment) State (Actual…" at bounding box center [487, 105] width 840 height 54
click at [276, 103] on div "All selected options have been cleared. State (First Appointment) State (Actual…" at bounding box center [487, 105] width 840 height 54
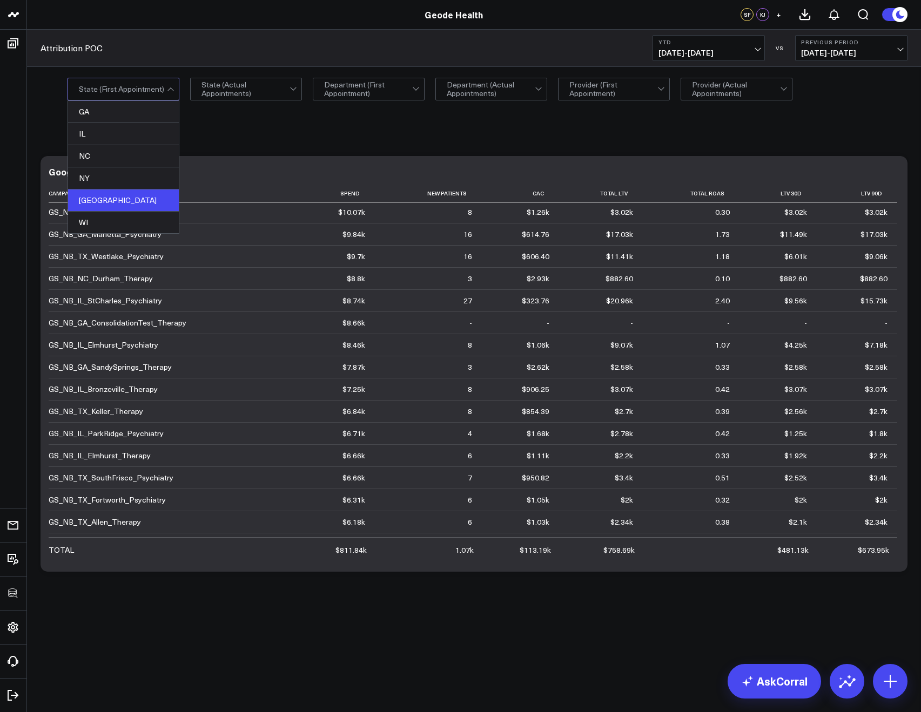
click at [100, 199] on div "TX" at bounding box center [123, 200] width 111 height 22
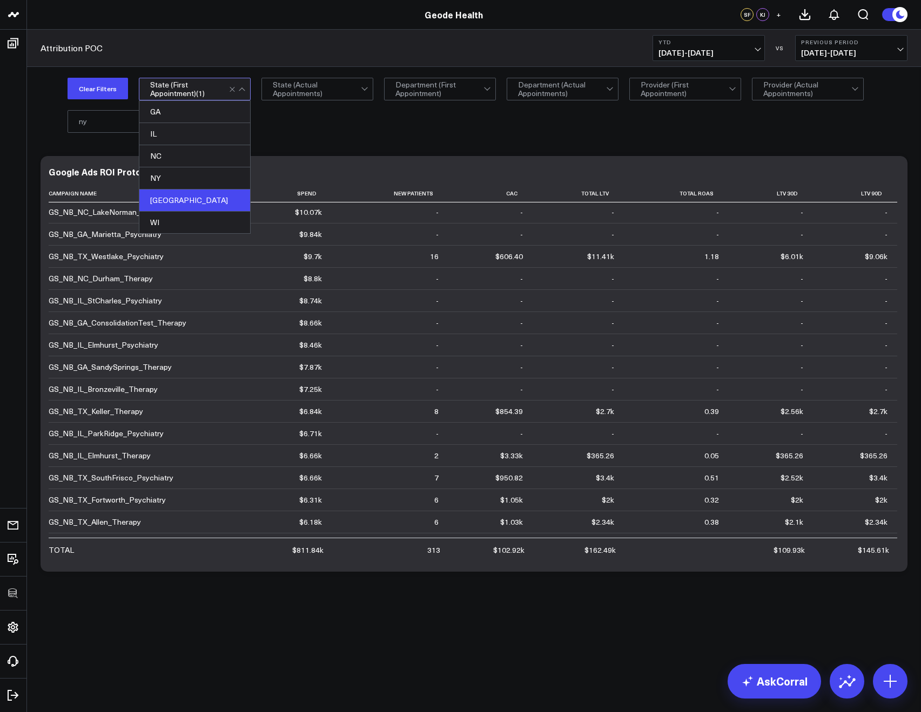
click at [92, 100] on div "Clear Filters option TX, selected. GA, 1 of 6. 6 results available. Use Up and …" at bounding box center [487, 105] width 840 height 54
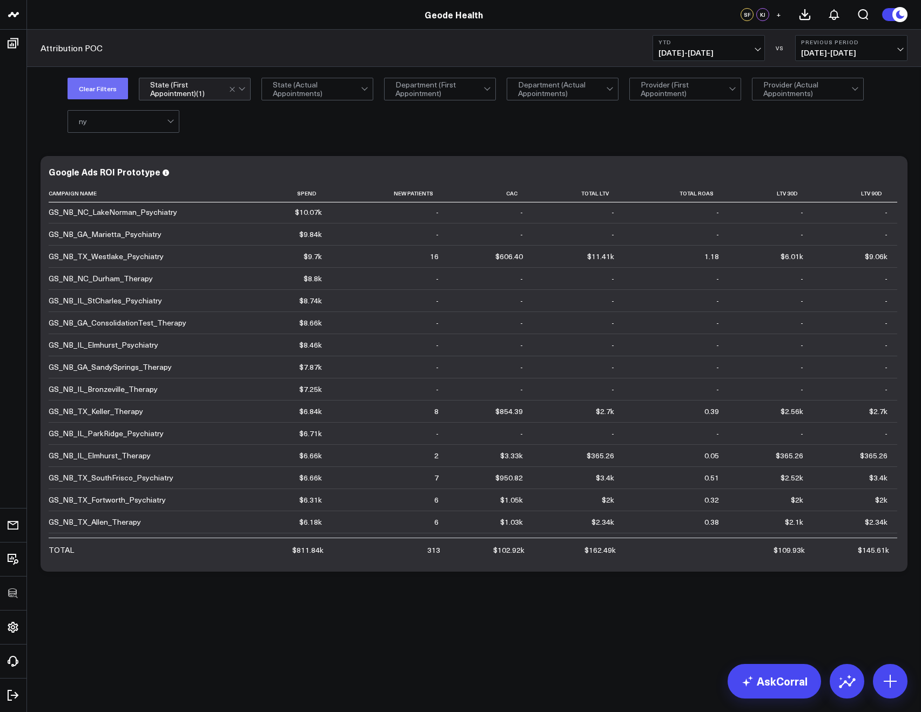
click at [87, 95] on button "Clear Filters" at bounding box center [97, 89] width 60 height 22
